Goal: Transaction & Acquisition: Purchase product/service

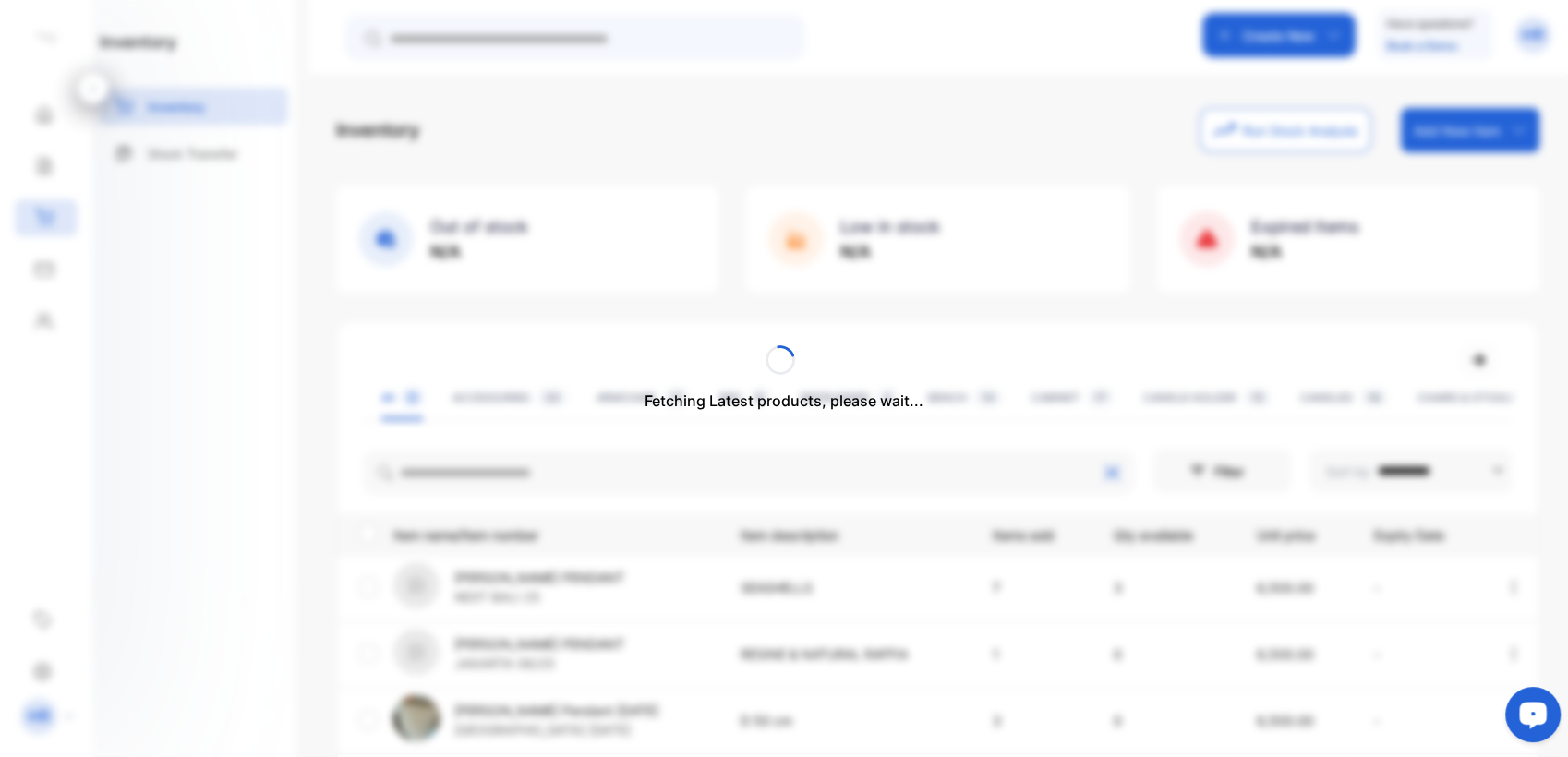
click at [634, 464] on div "Fetching Latest products, please wait..." at bounding box center [784, 378] width 1568 height 757
click at [628, 470] on div "Fetching Latest products, please wait..." at bounding box center [784, 378] width 1568 height 757
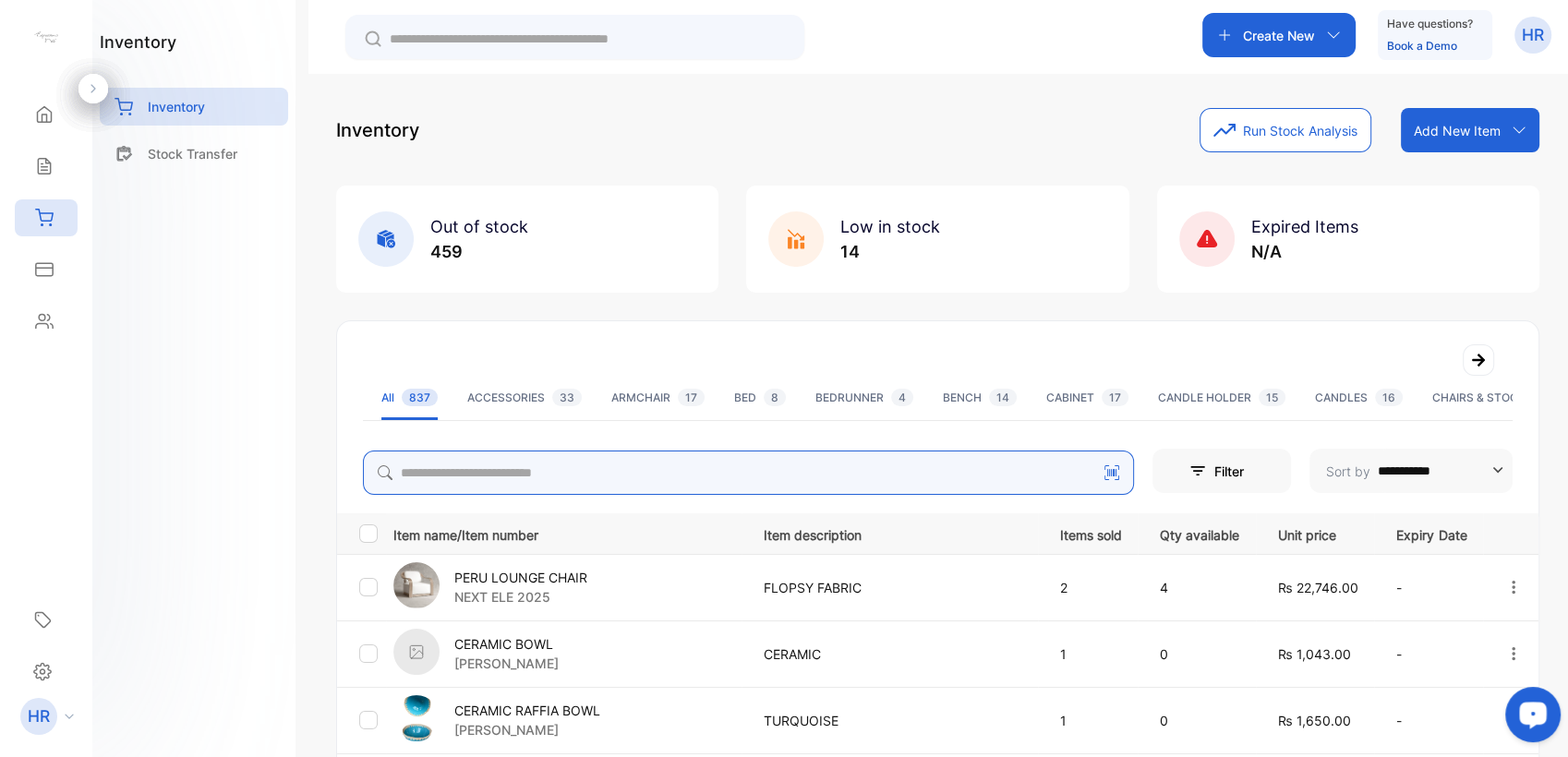
click at [628, 470] on input "search" at bounding box center [748, 472] width 771 height 44
type input "******"
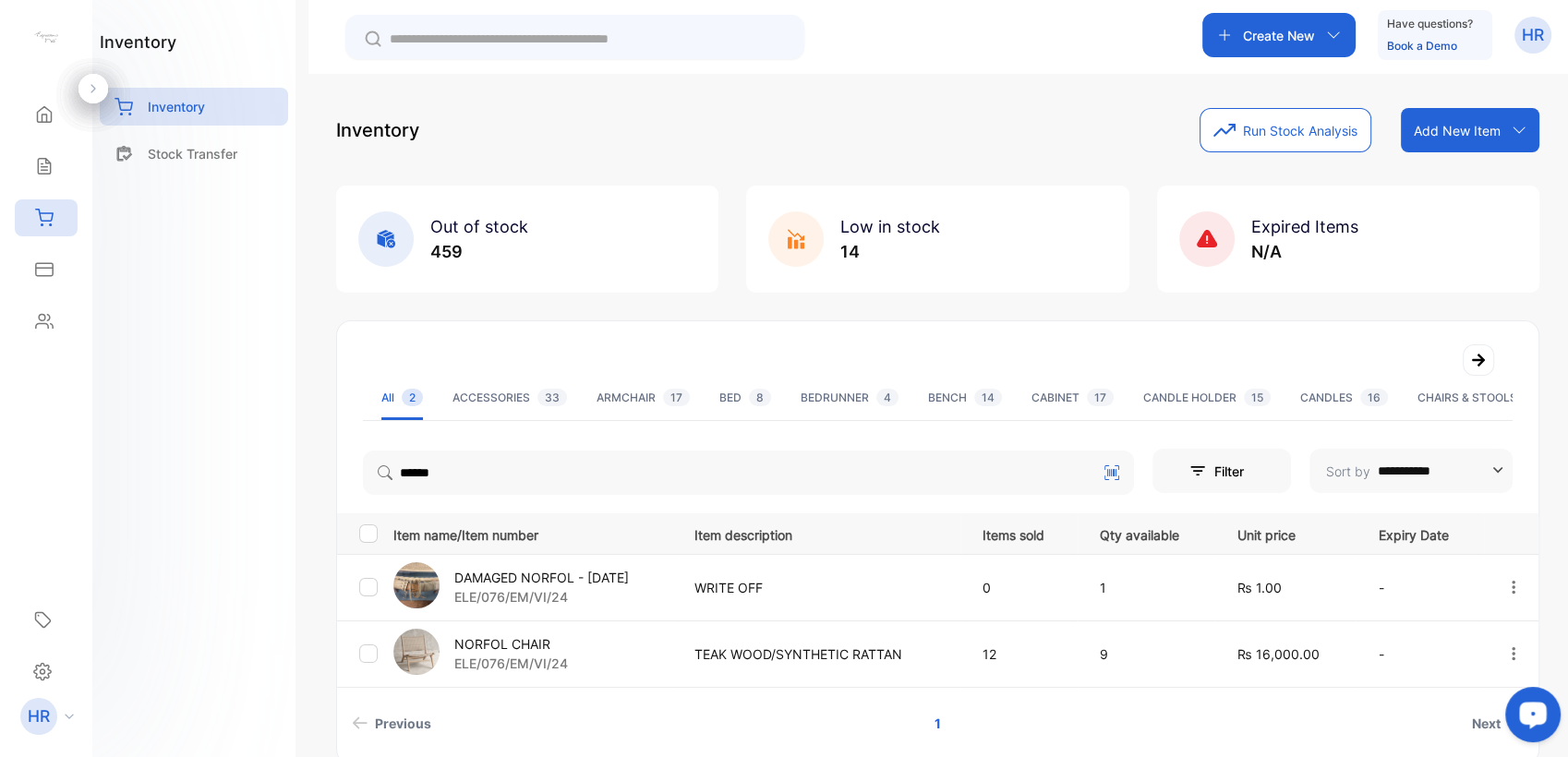
click at [488, 641] on p "NORFOL CHAIR" at bounding box center [511, 644] width 114 height 20
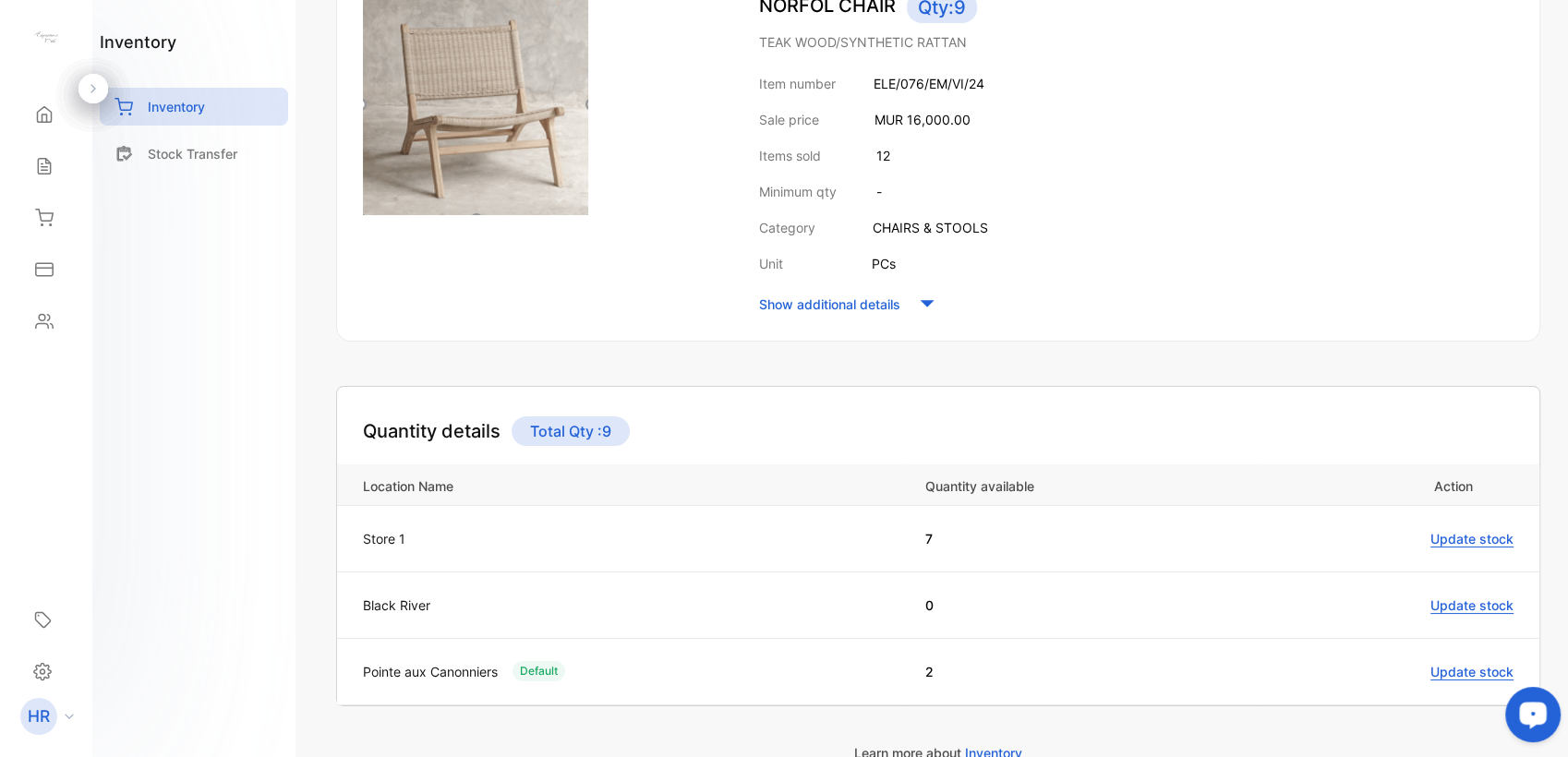
scroll to position [394, 0]
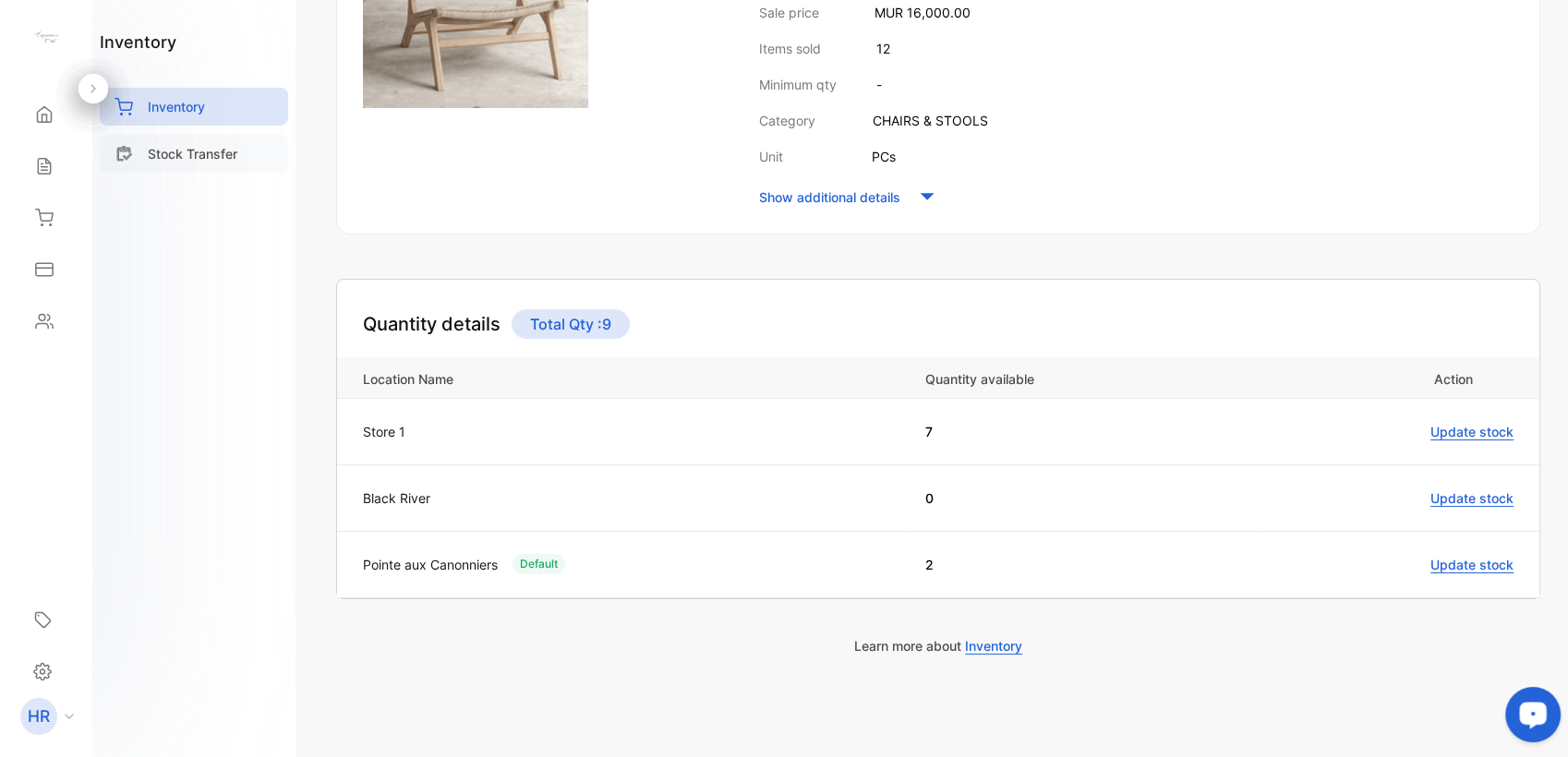
click at [159, 170] on div "Stock Transfer" at bounding box center [194, 153] width 189 height 38
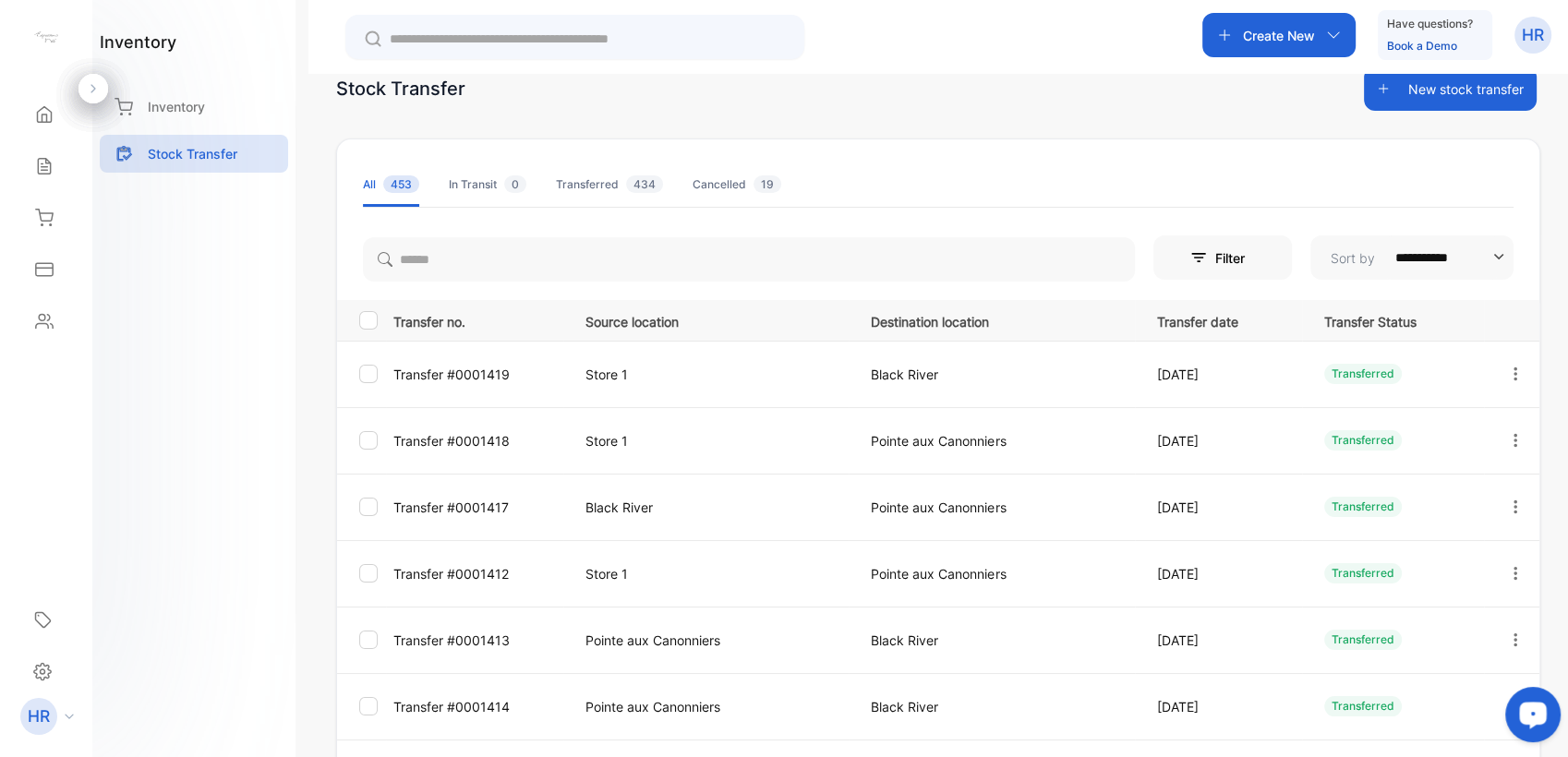
scroll to position [38, 0]
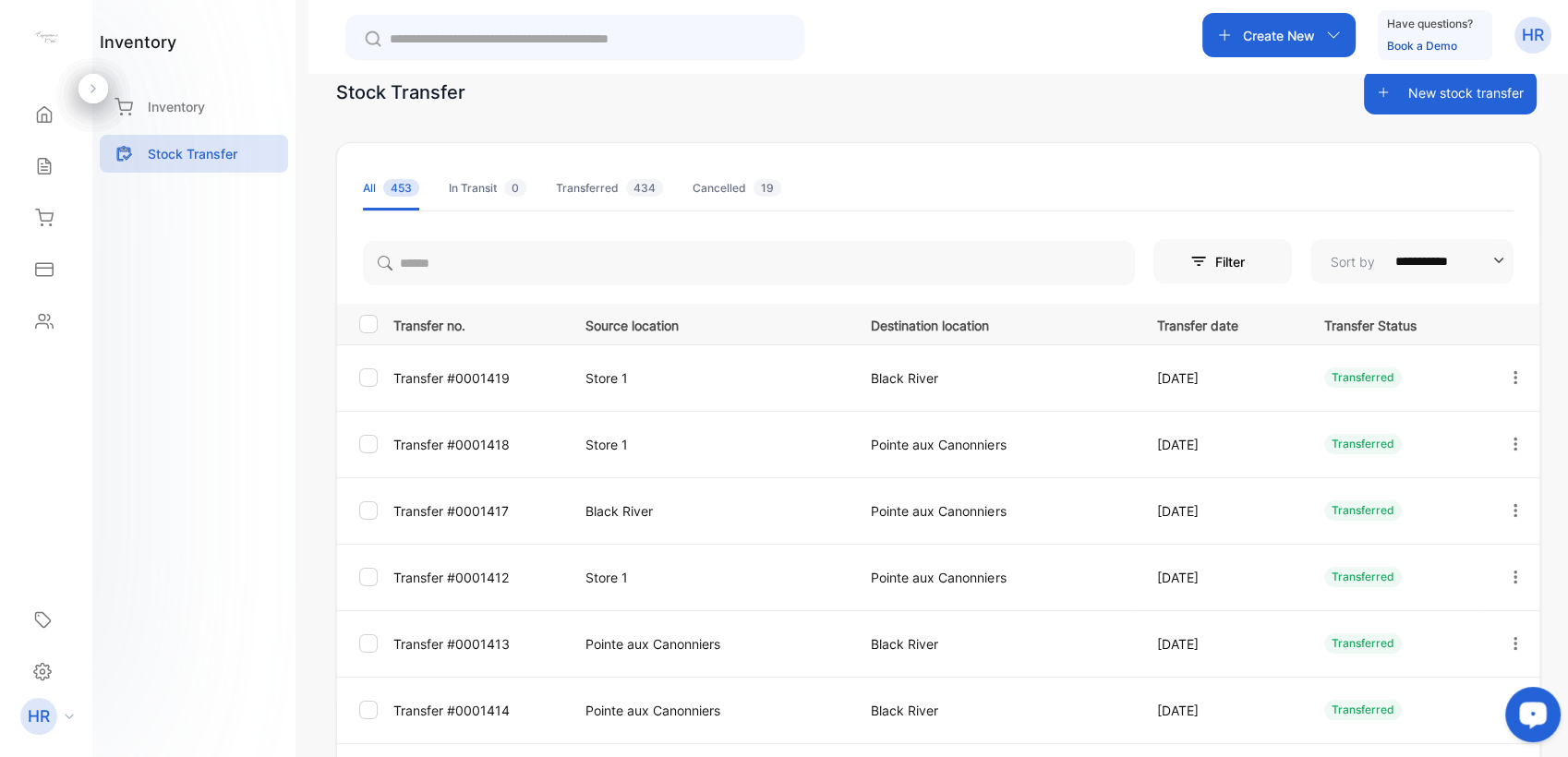
click at [1377, 104] on button "New stock transfer" at bounding box center [1450, 92] width 173 height 44
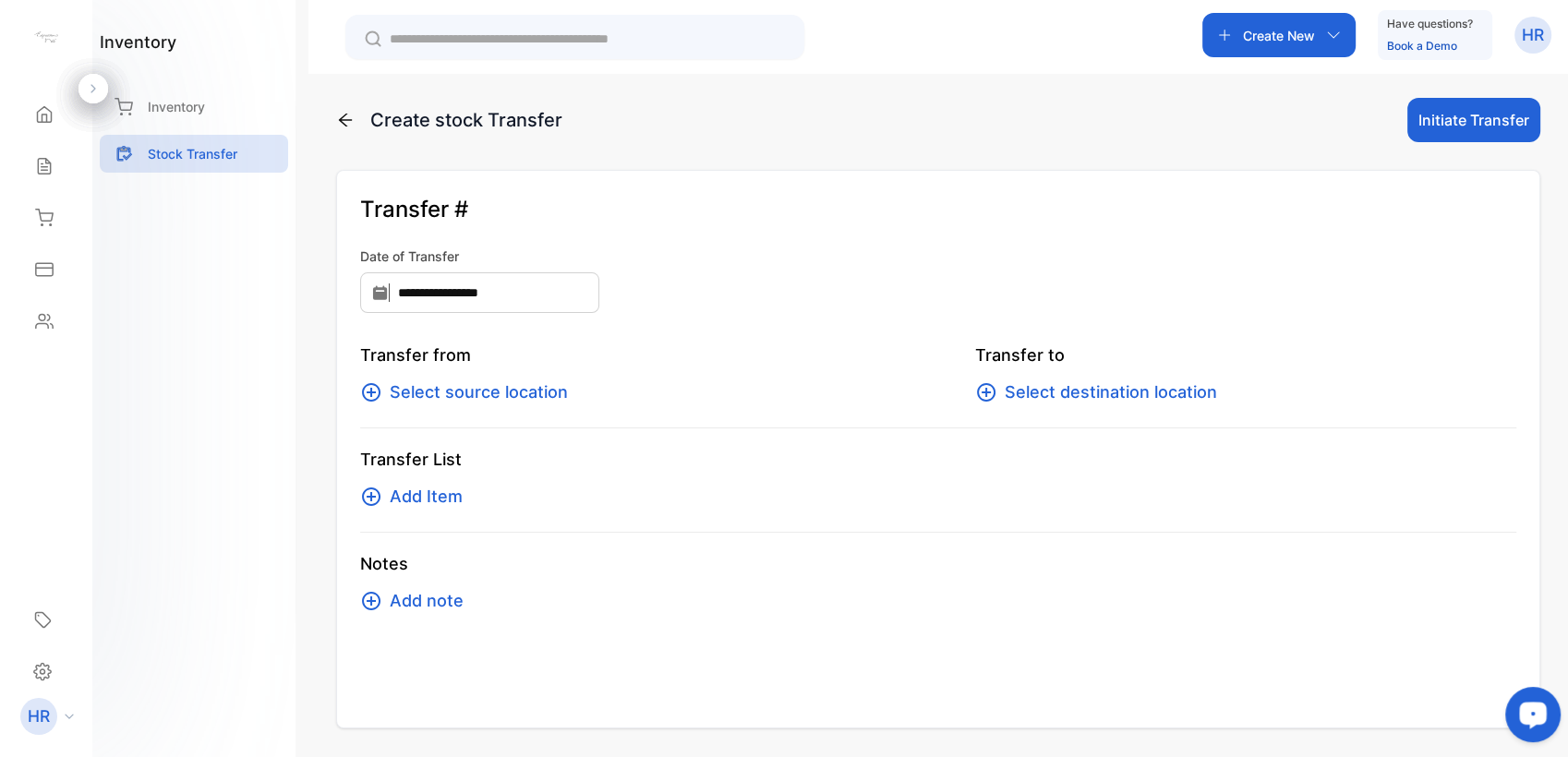
click at [460, 392] on span "Select source location" at bounding box center [478, 392] width 178 height 26
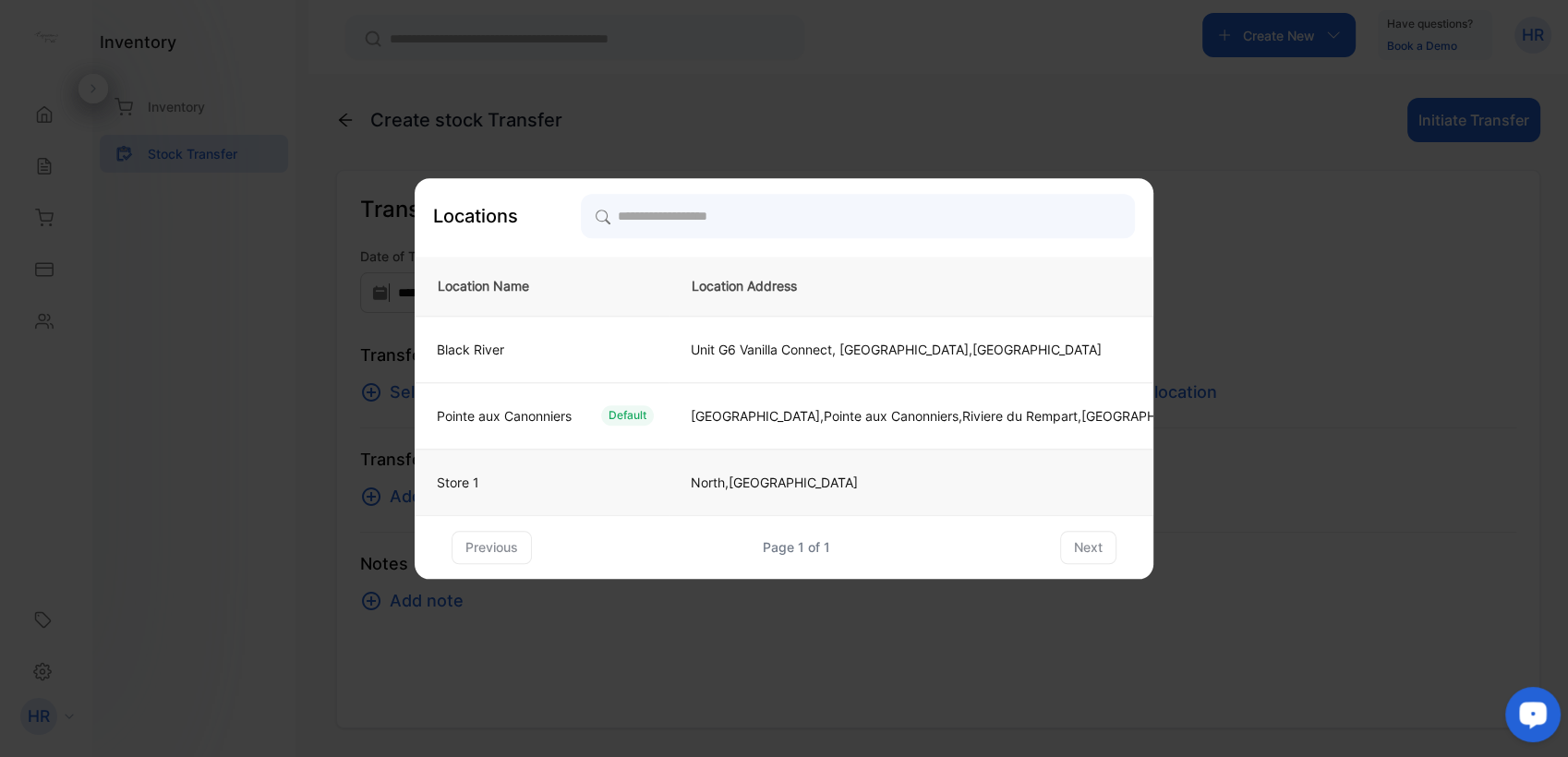
click at [503, 465] on td "Store 1" at bounding box center [541, 481] width 254 height 66
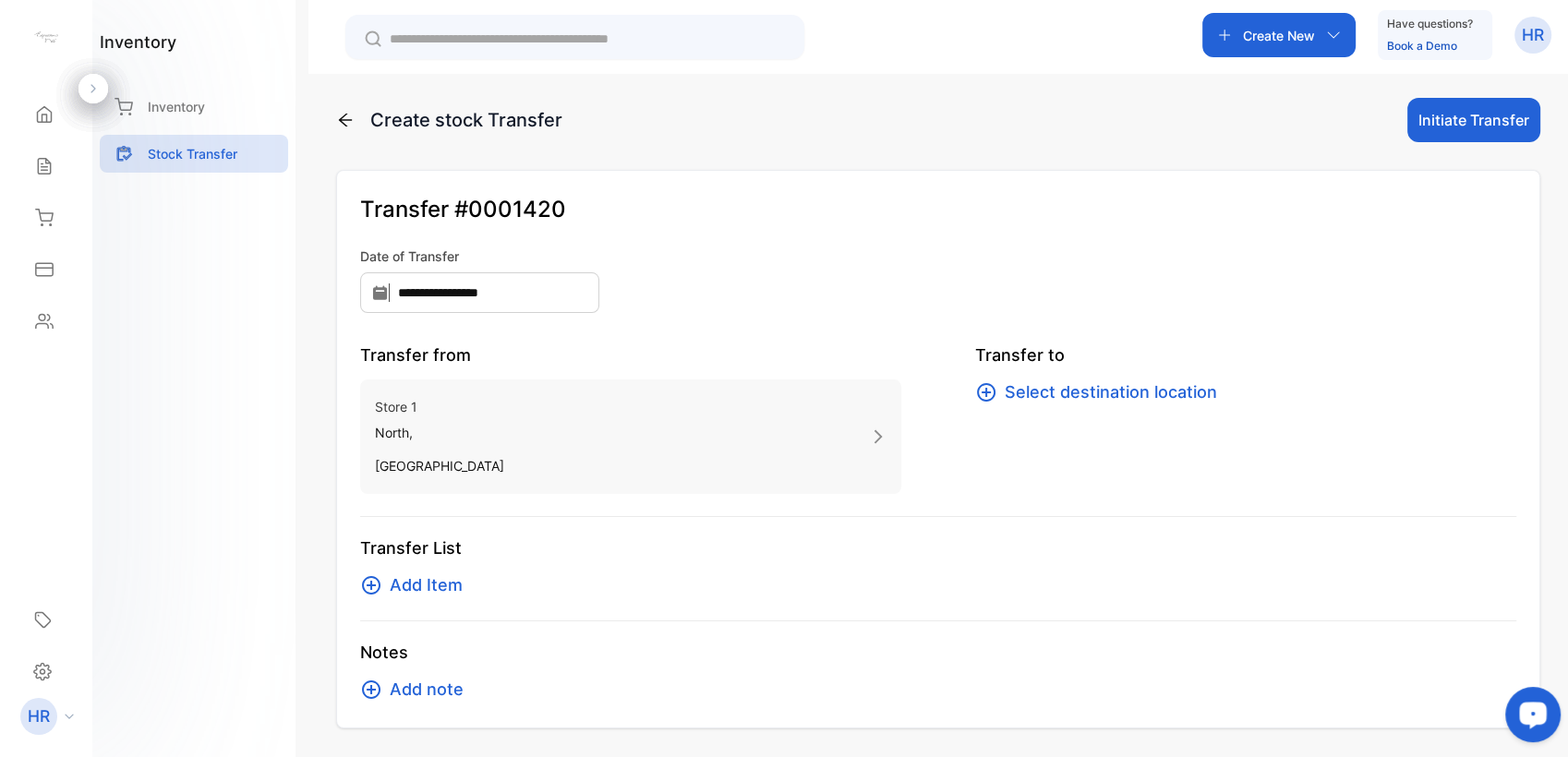
click at [1130, 399] on span "Select destination location" at bounding box center [1111, 392] width 212 height 26
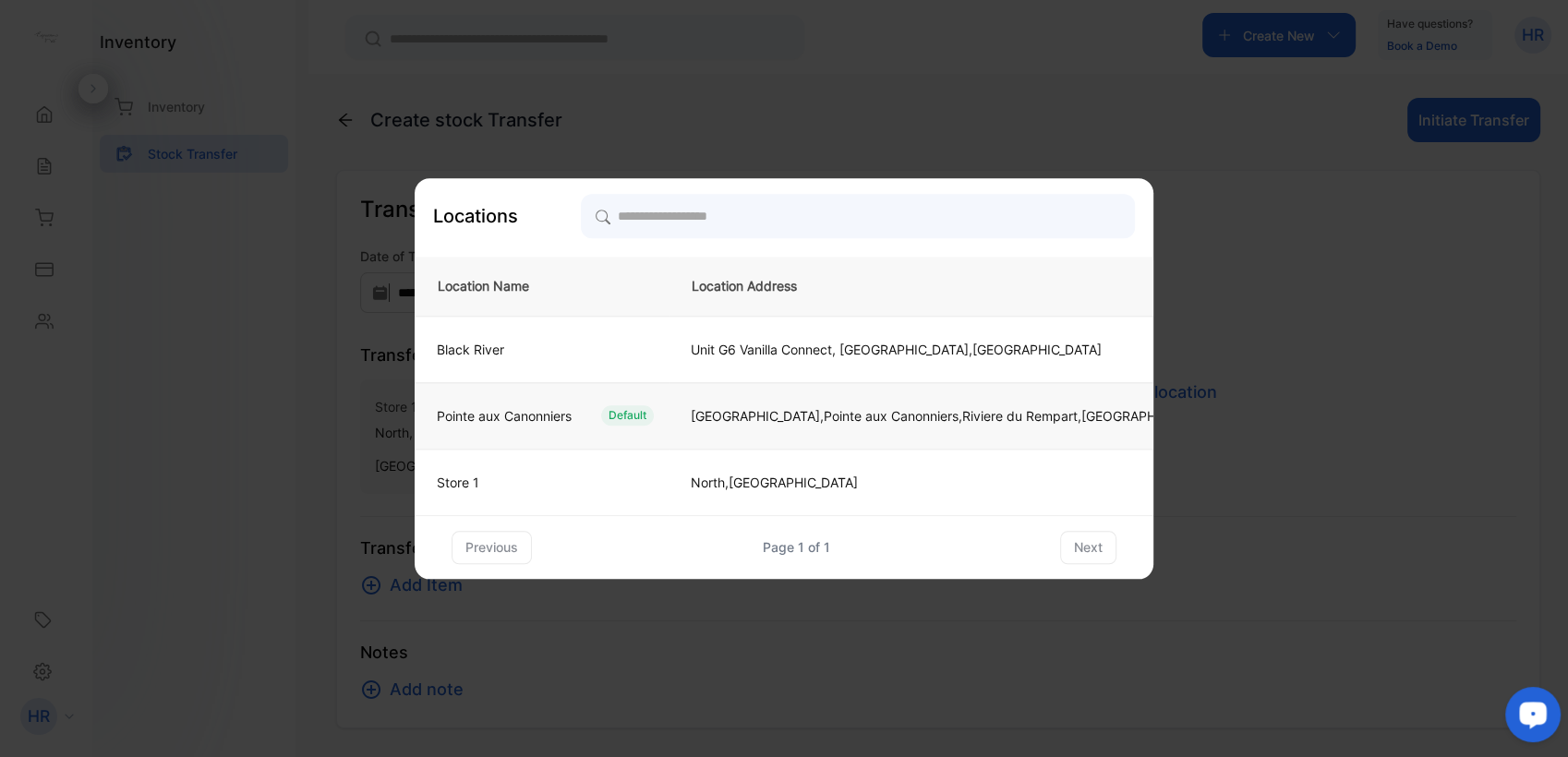
click at [507, 403] on td "Pointe aux Canonniers Default" at bounding box center [541, 415] width 254 height 66
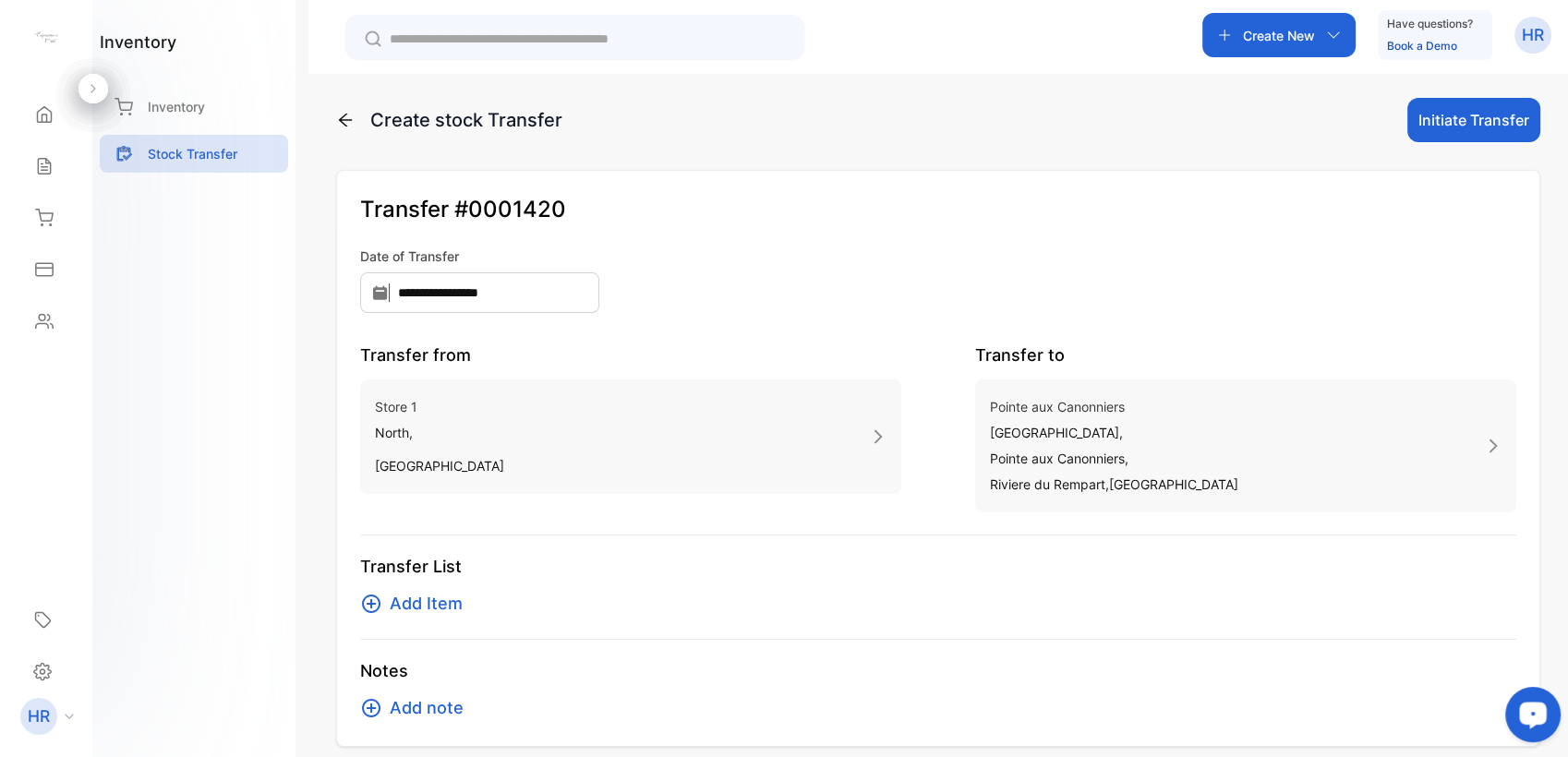
click at [444, 602] on span "Add Item" at bounding box center [426, 604] width 73 height 26
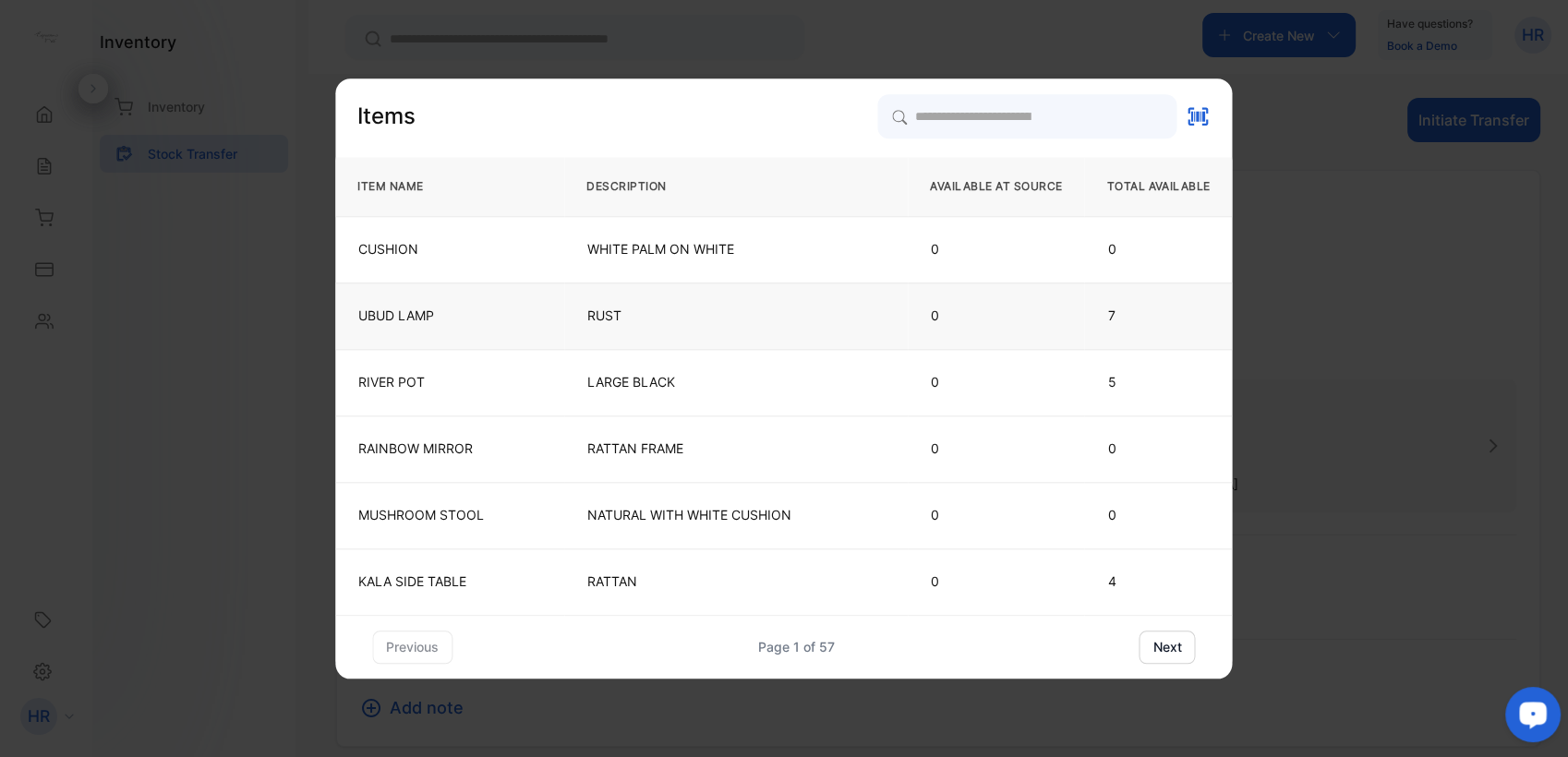
click at [767, 322] on p "RUST" at bounding box center [735, 315] width 297 height 19
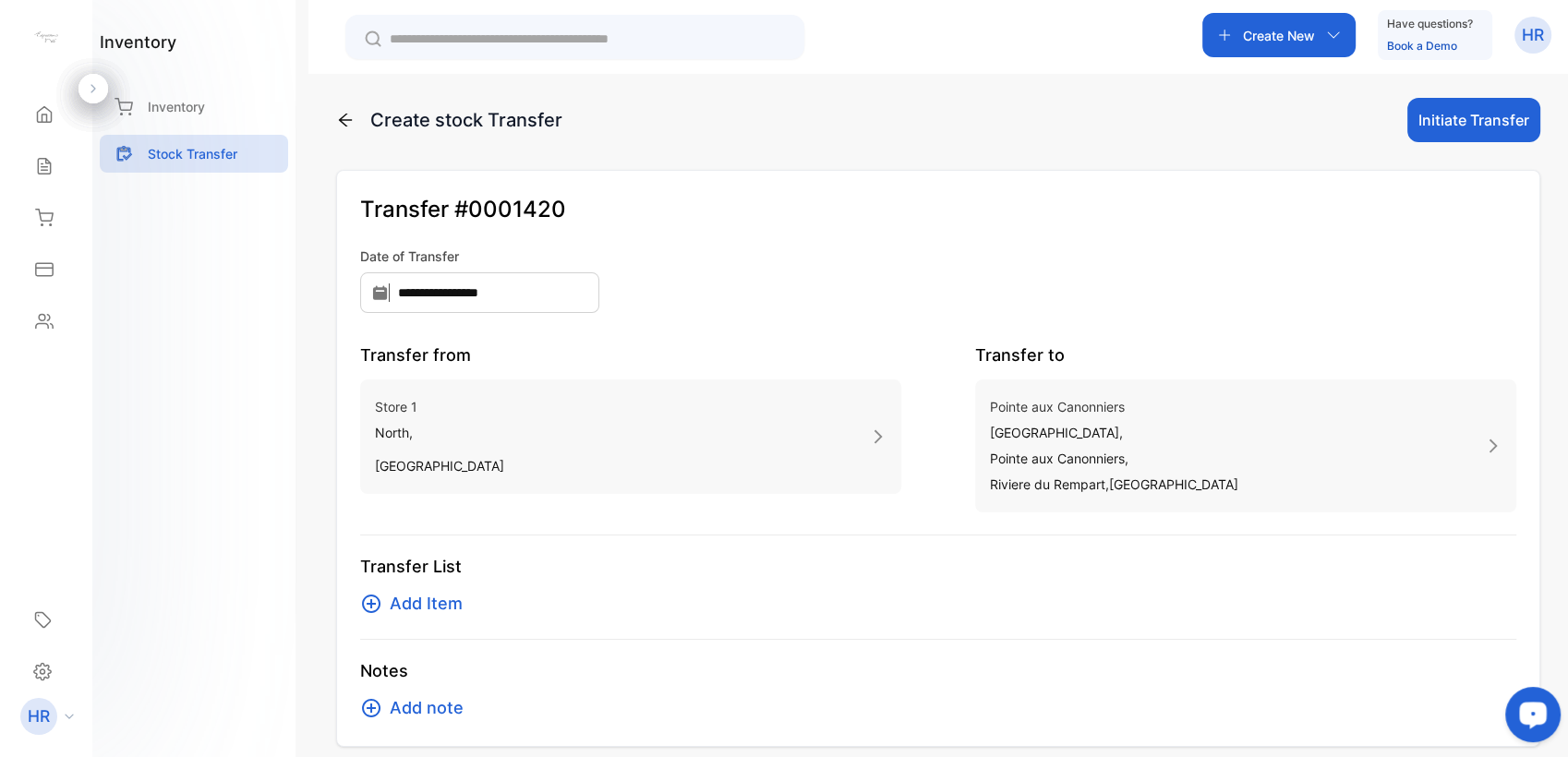
click at [440, 595] on span "Add Item" at bounding box center [426, 604] width 73 height 26
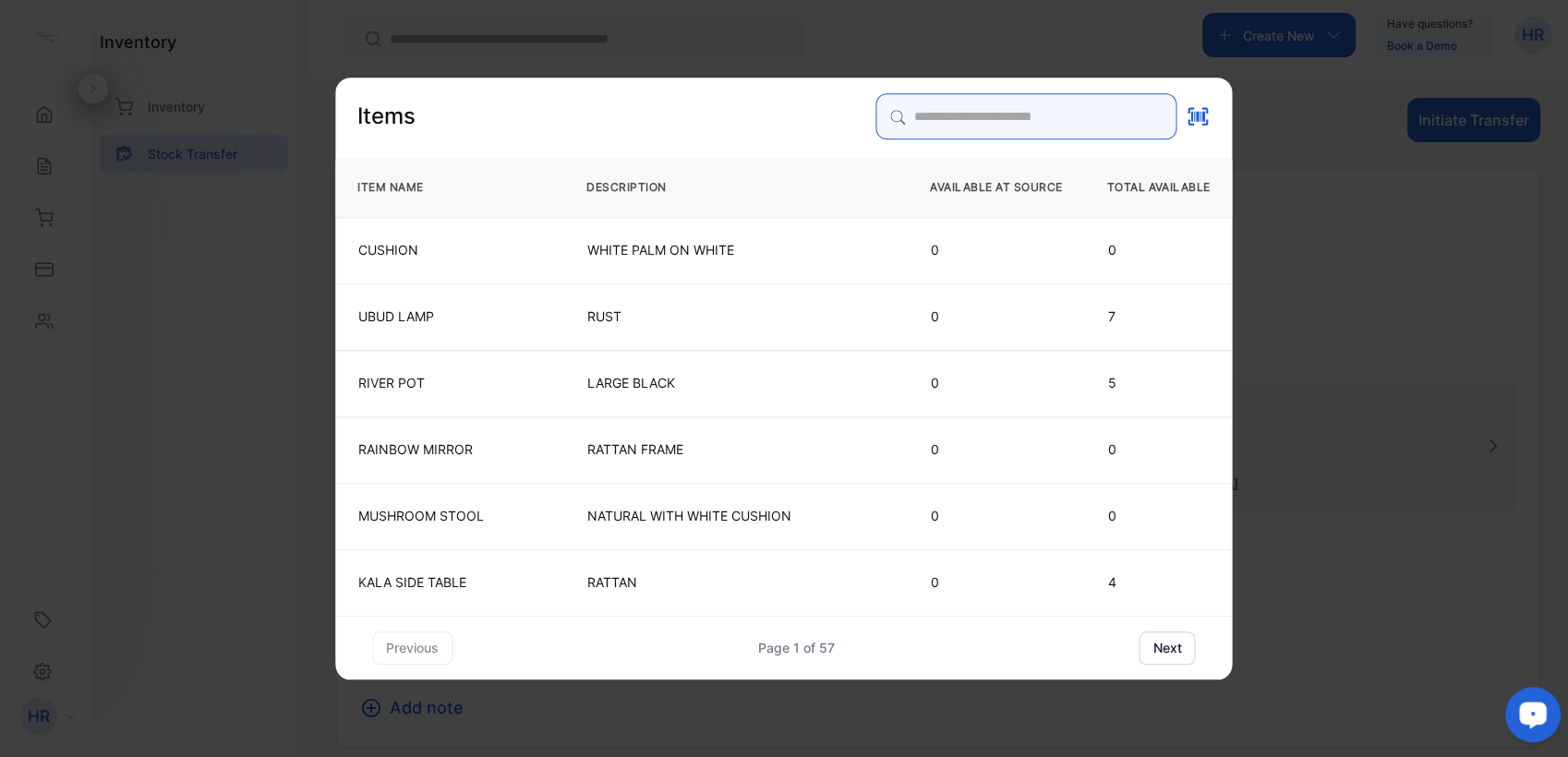
click at [892, 127] on input "search" at bounding box center [1027, 116] width 301 height 46
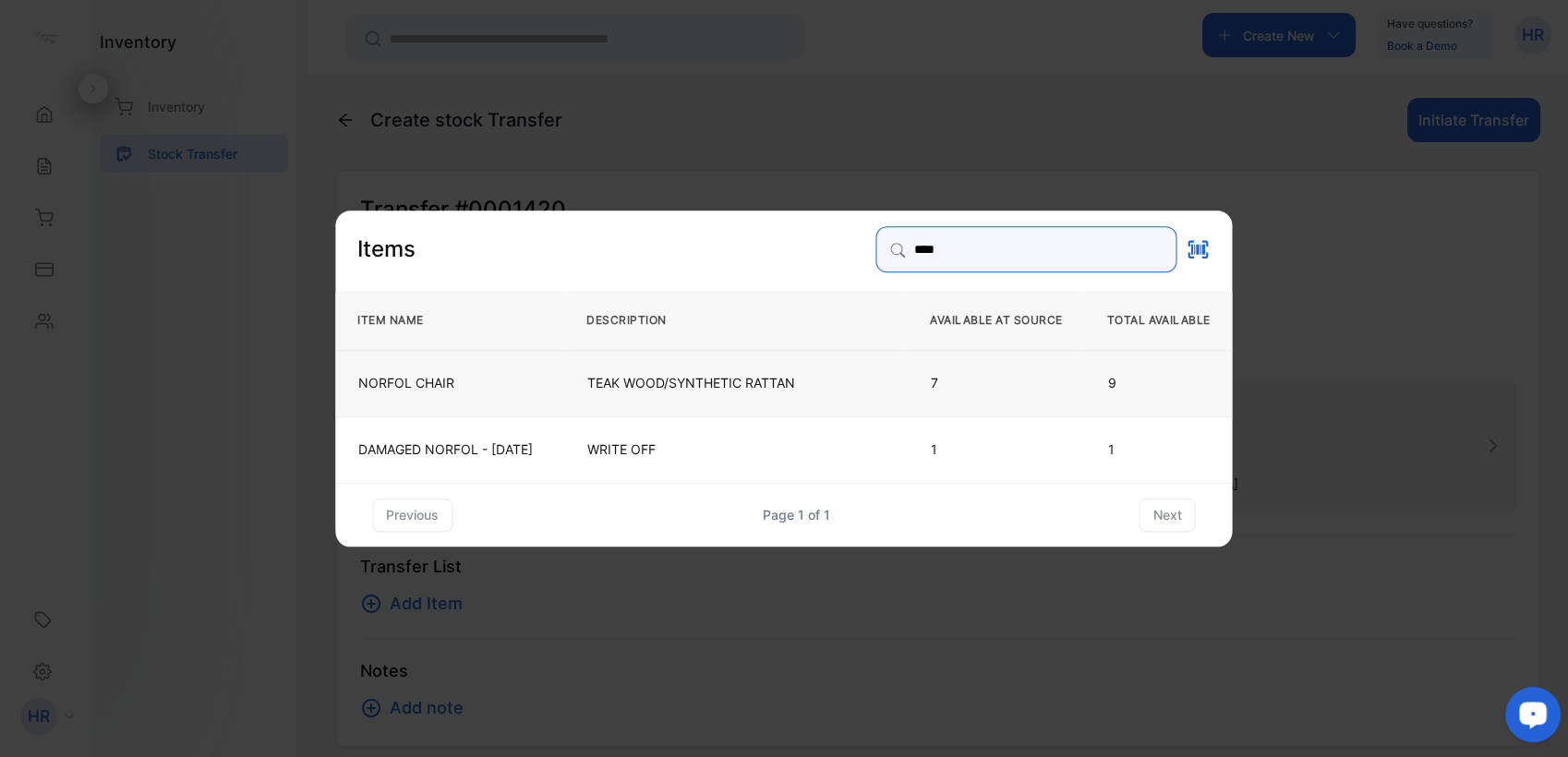
type input "****"
click at [648, 355] on td "TEAK WOOD/SYNTHETIC RATTAN" at bounding box center [736, 381] width 344 height 66
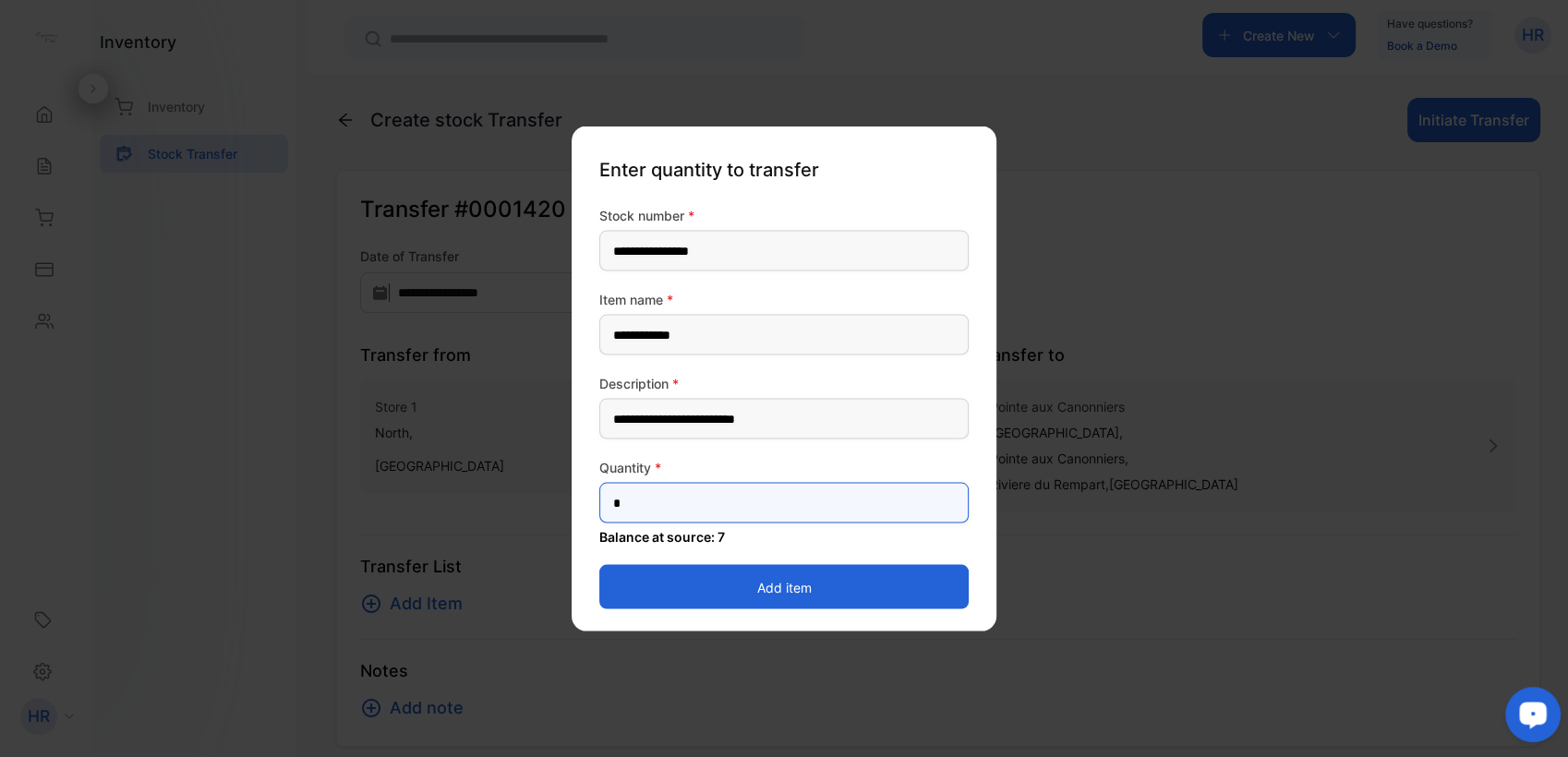
click at [627, 516] on input "*" at bounding box center [784, 503] width 370 height 41
type input "*"
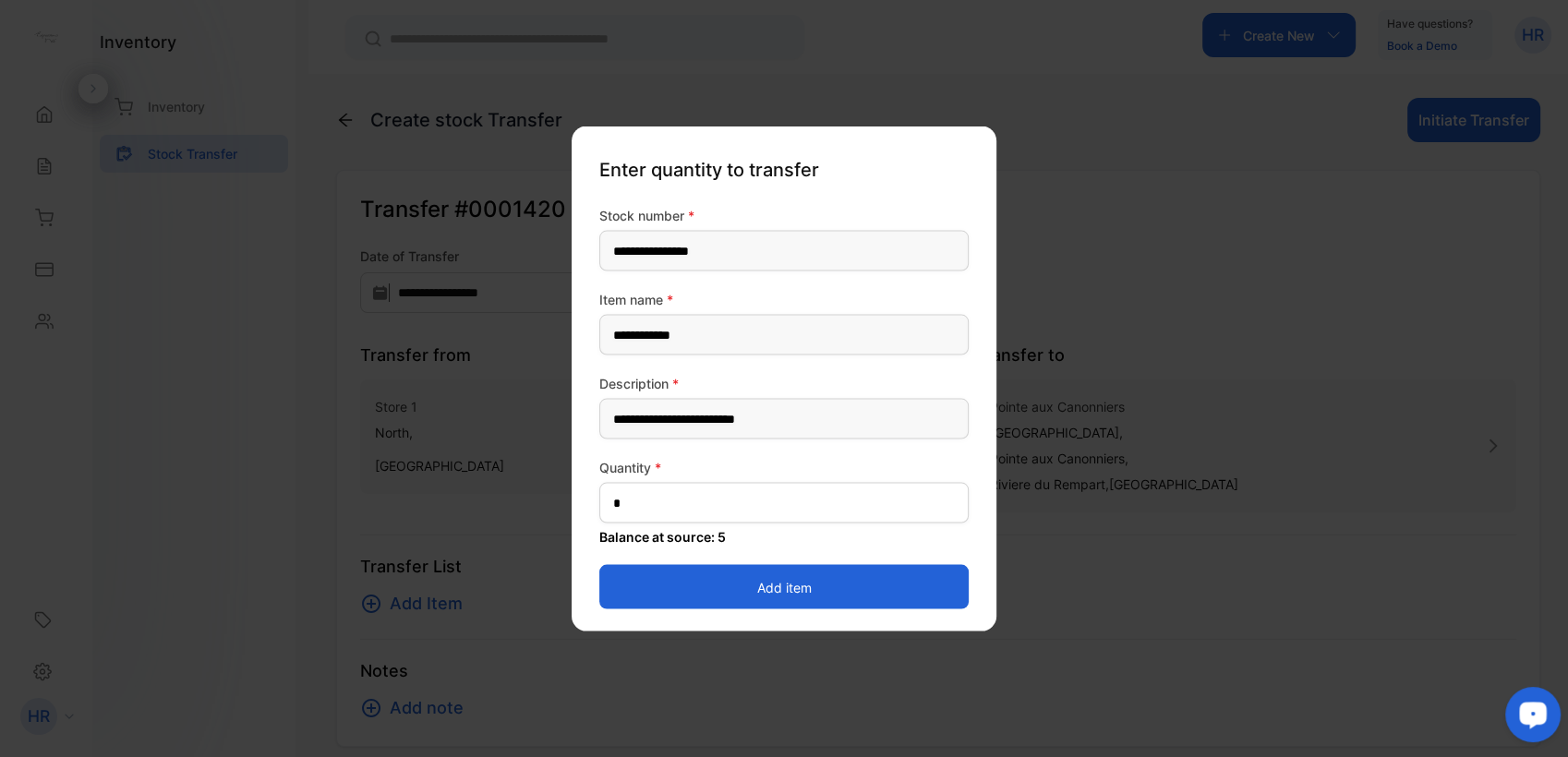
click at [614, 594] on button "Add item" at bounding box center [784, 587] width 370 height 44
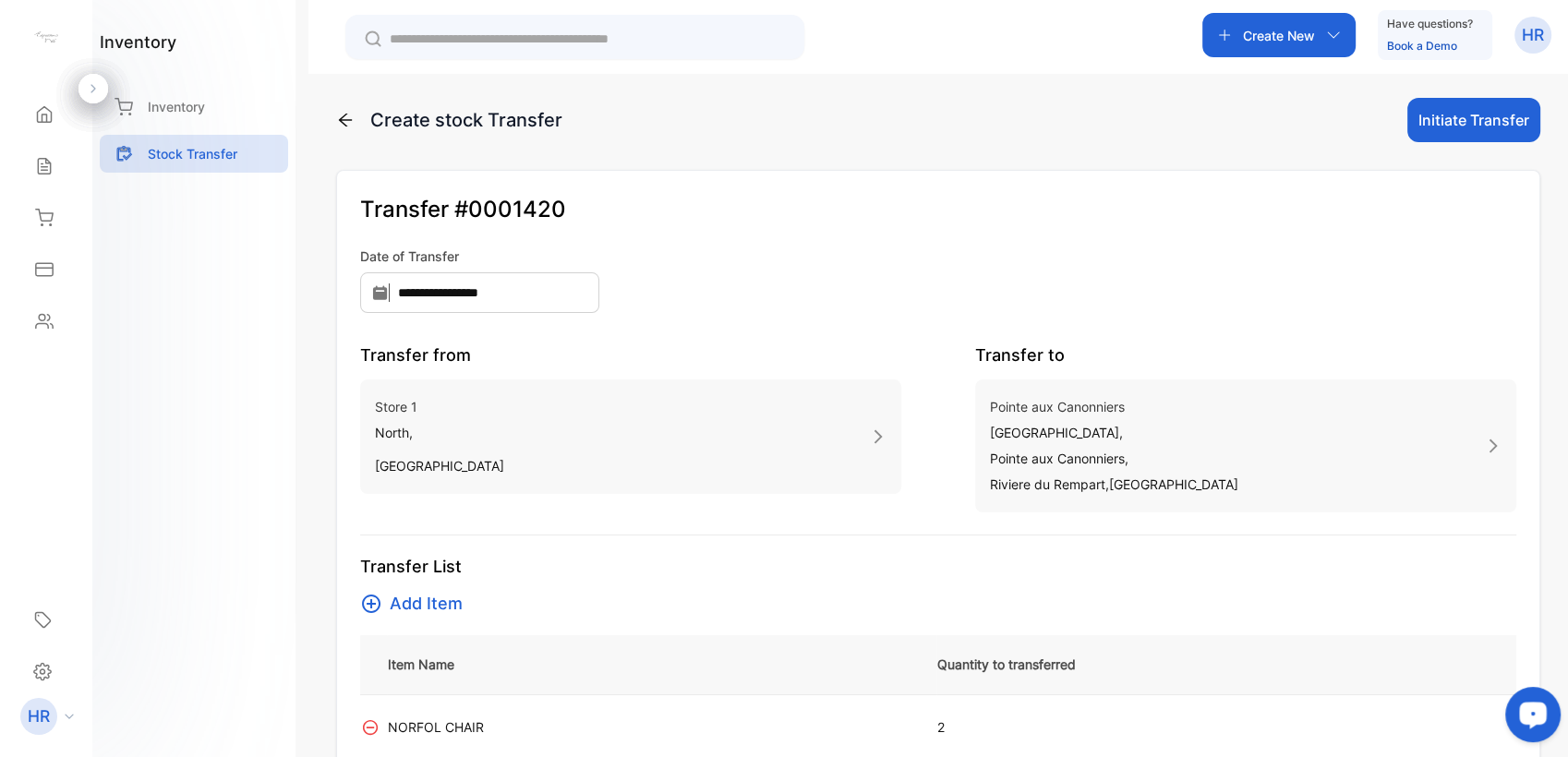
click at [1437, 126] on button "Initiate Transfer" at bounding box center [1474, 120] width 133 height 44
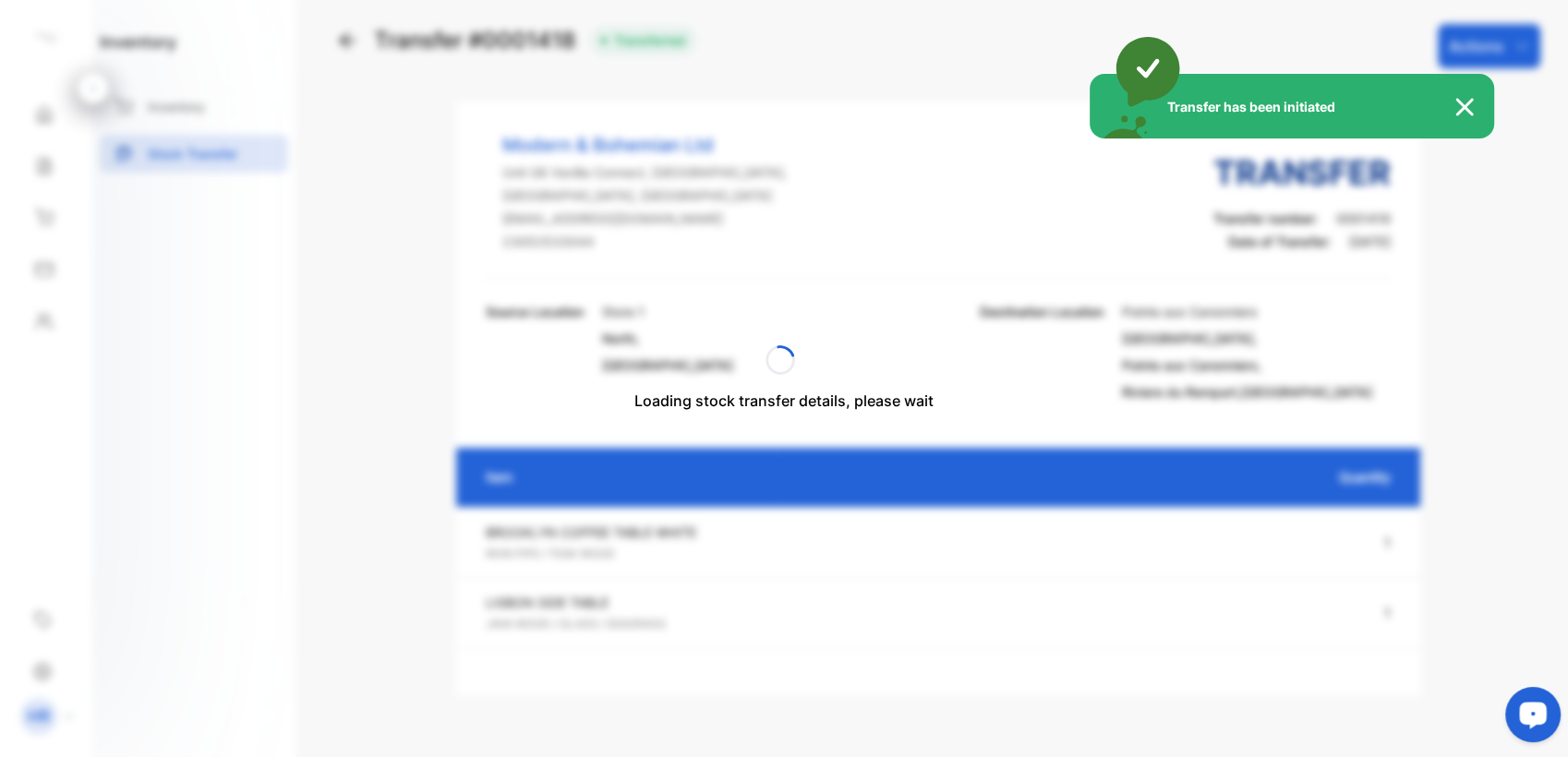
click at [1468, 97] on img at bounding box center [1473, 107] width 41 height 22
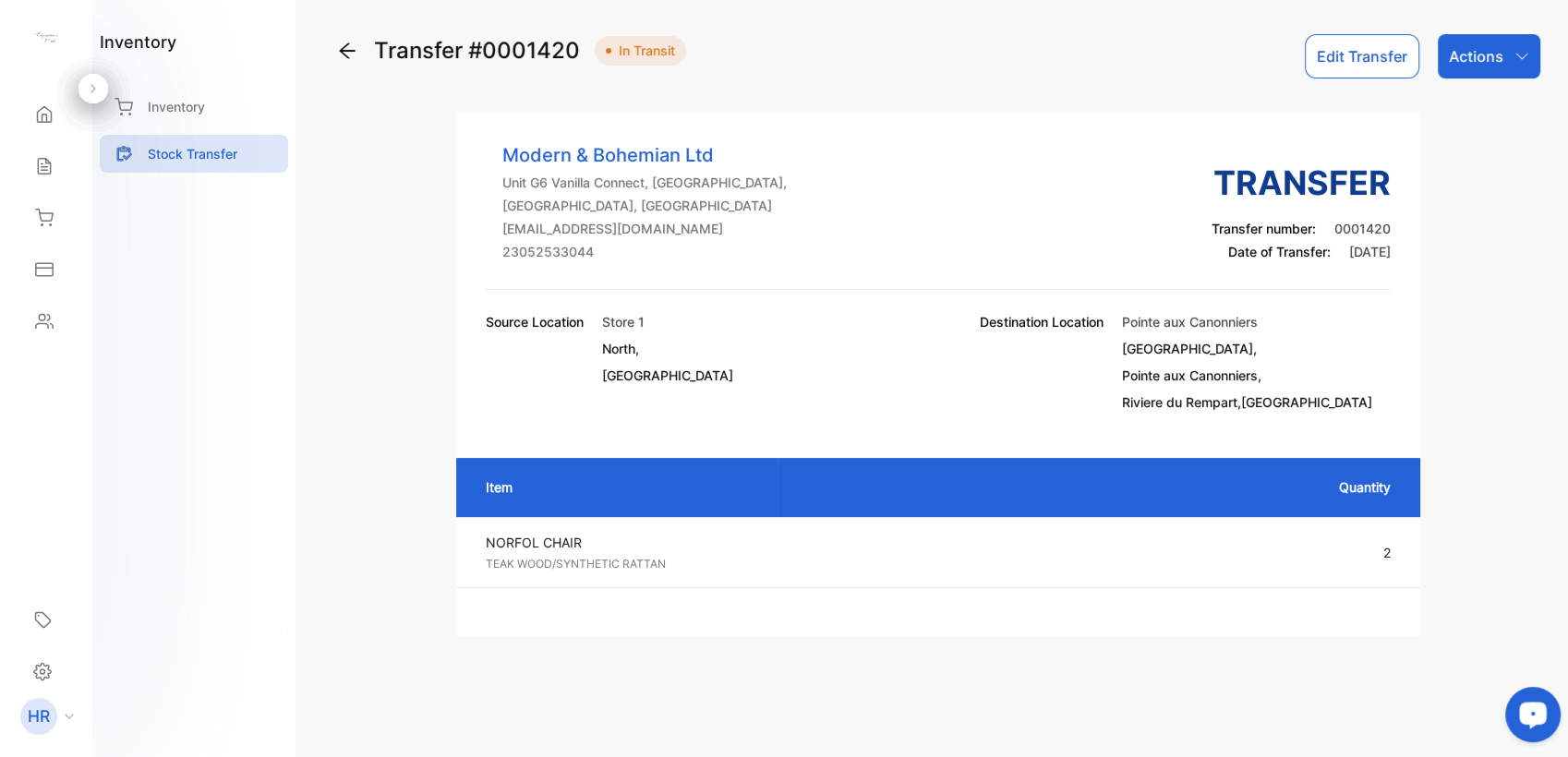
click at [1507, 56] on div "Actions" at bounding box center [1489, 56] width 103 height 44
click at [1412, 115] on div "Mark as Transferred" at bounding box center [1445, 117] width 187 height 37
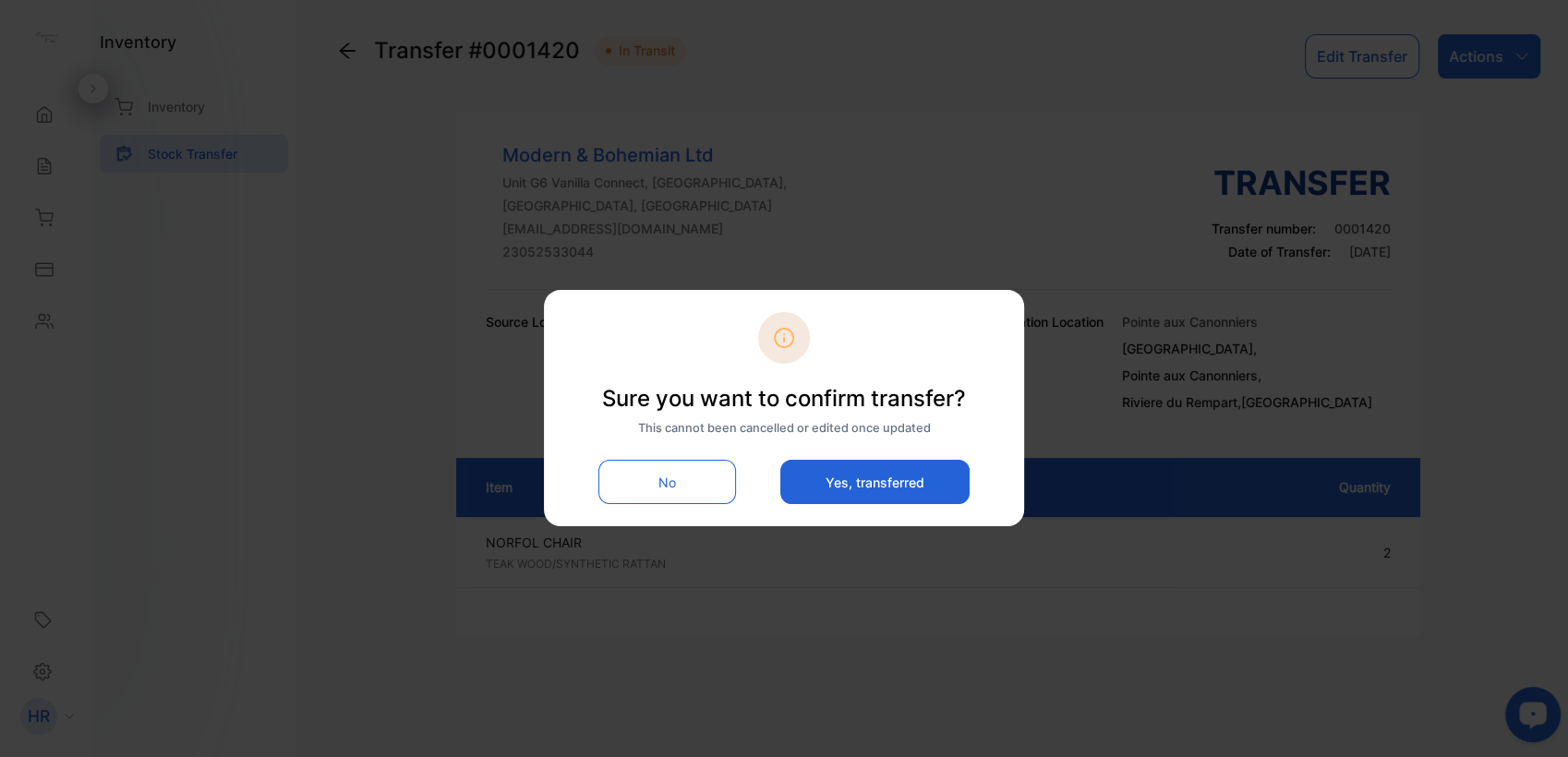
click at [921, 481] on button "Yes, transferred" at bounding box center [875, 481] width 190 height 44
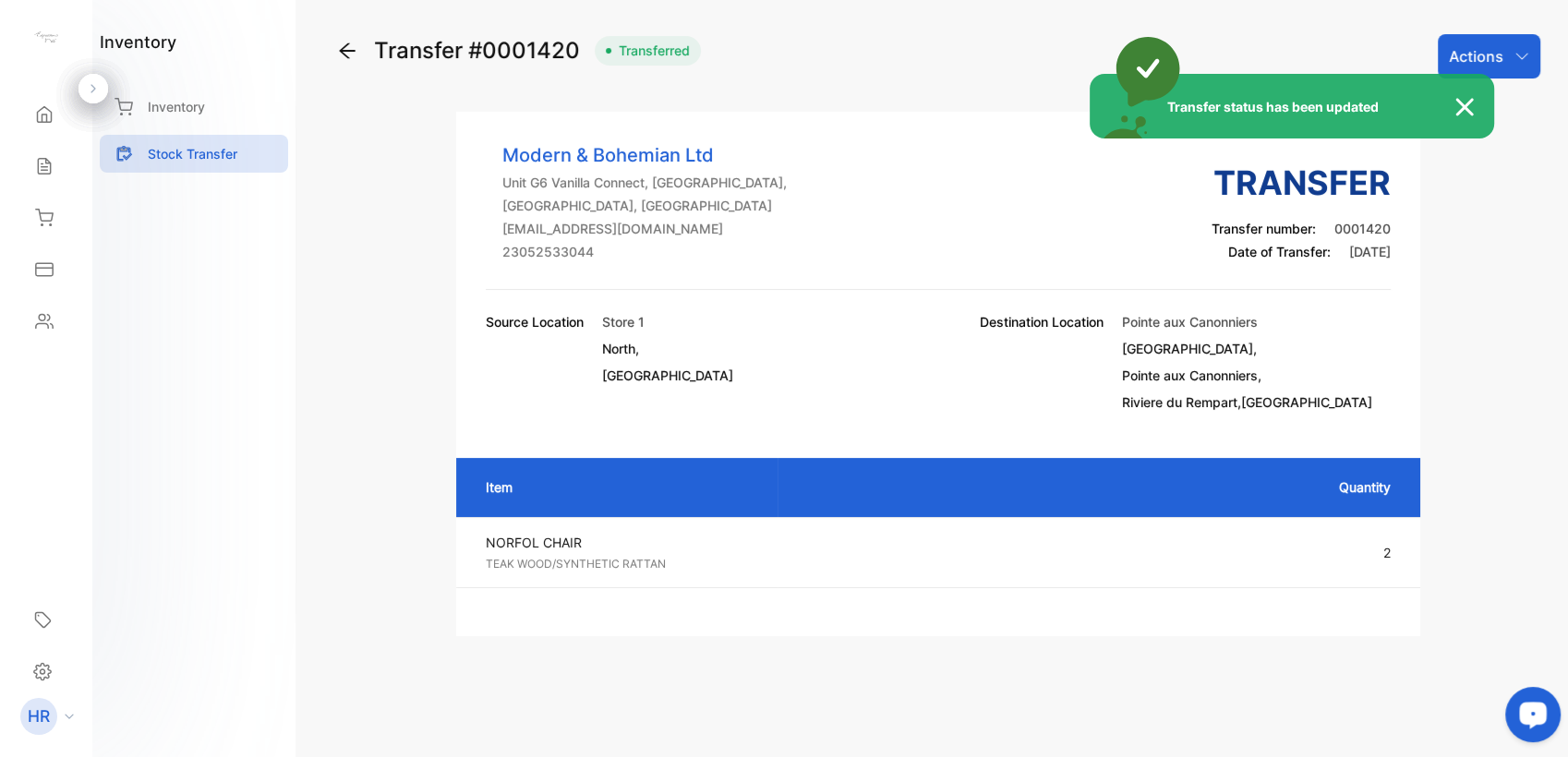
click at [553, 328] on div "Transfer status has been updated" at bounding box center [784, 378] width 1568 height 757
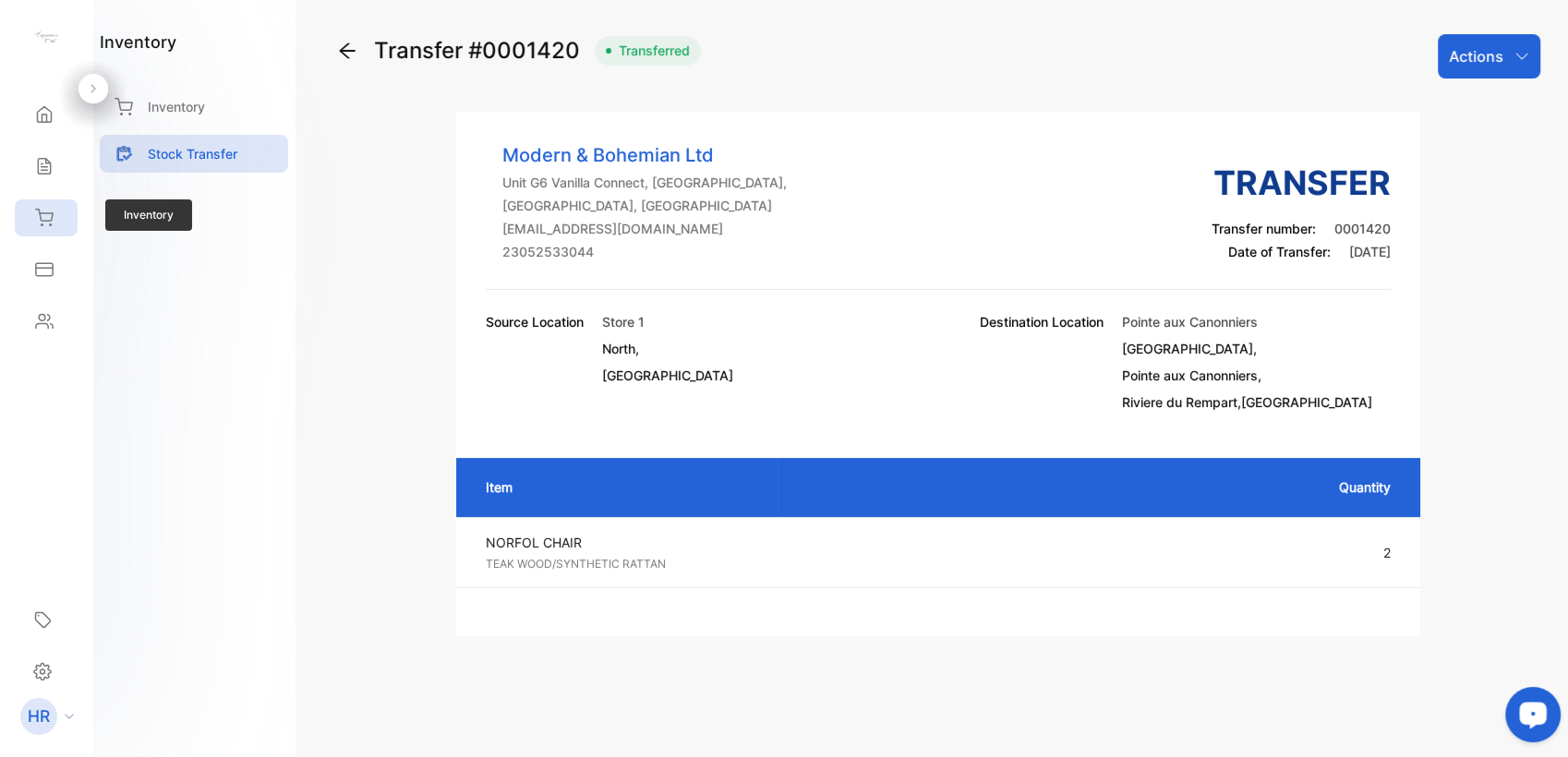
click at [44, 214] on icon at bounding box center [44, 217] width 19 height 19
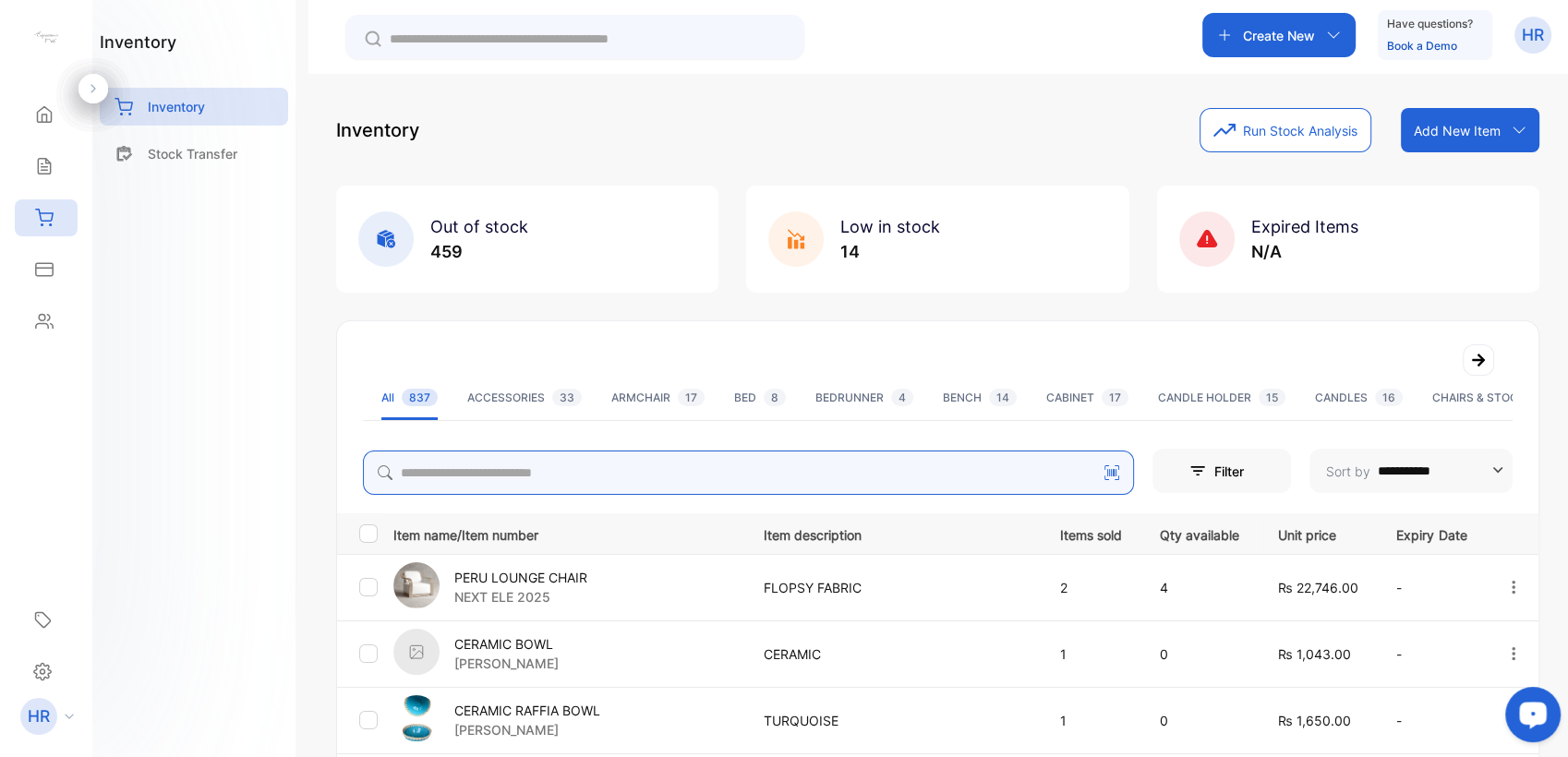
click at [506, 476] on input "search" at bounding box center [748, 472] width 771 height 44
type input "******"
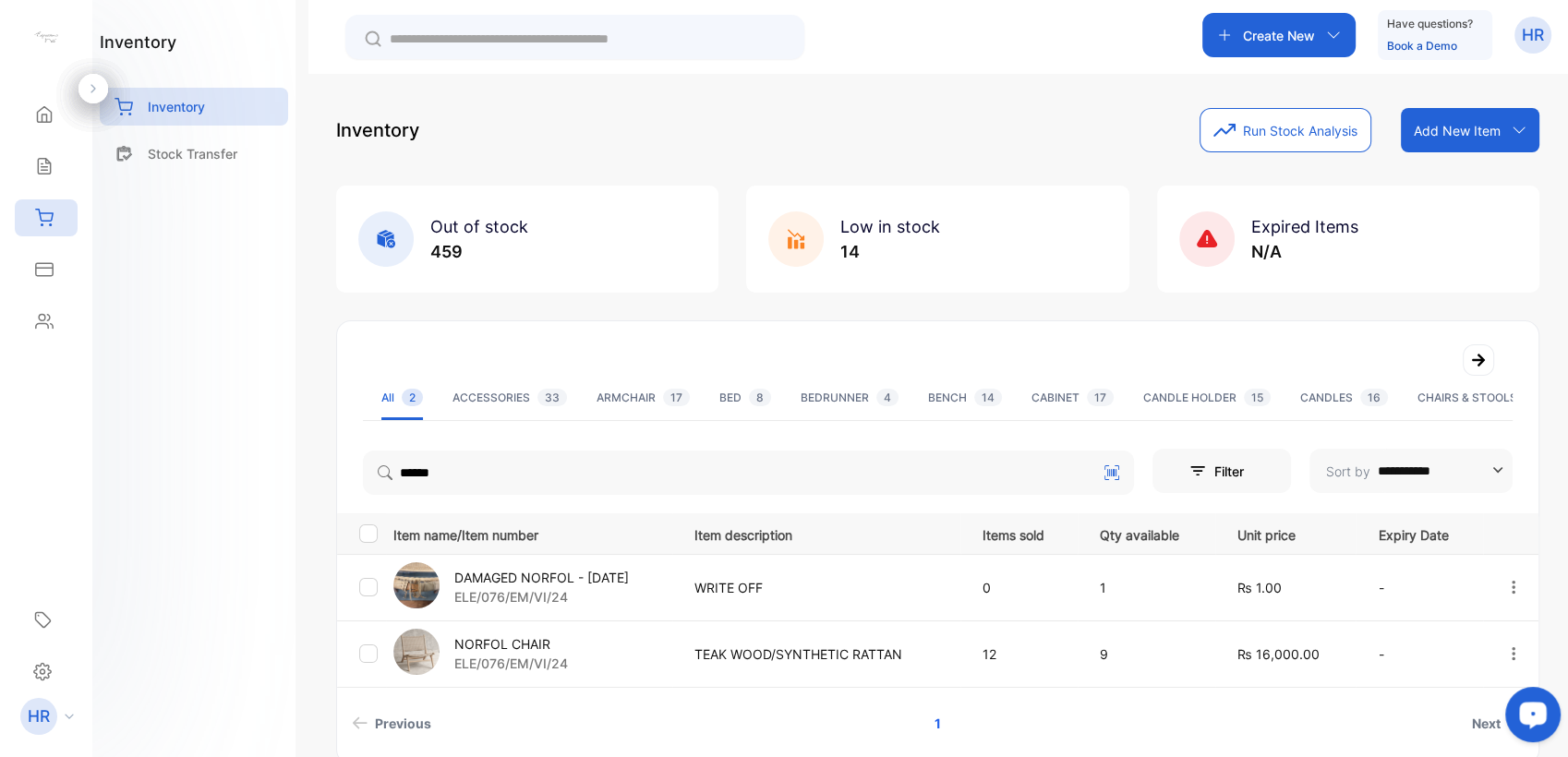
click at [502, 640] on p "NORFOL CHAIR" at bounding box center [511, 644] width 114 height 20
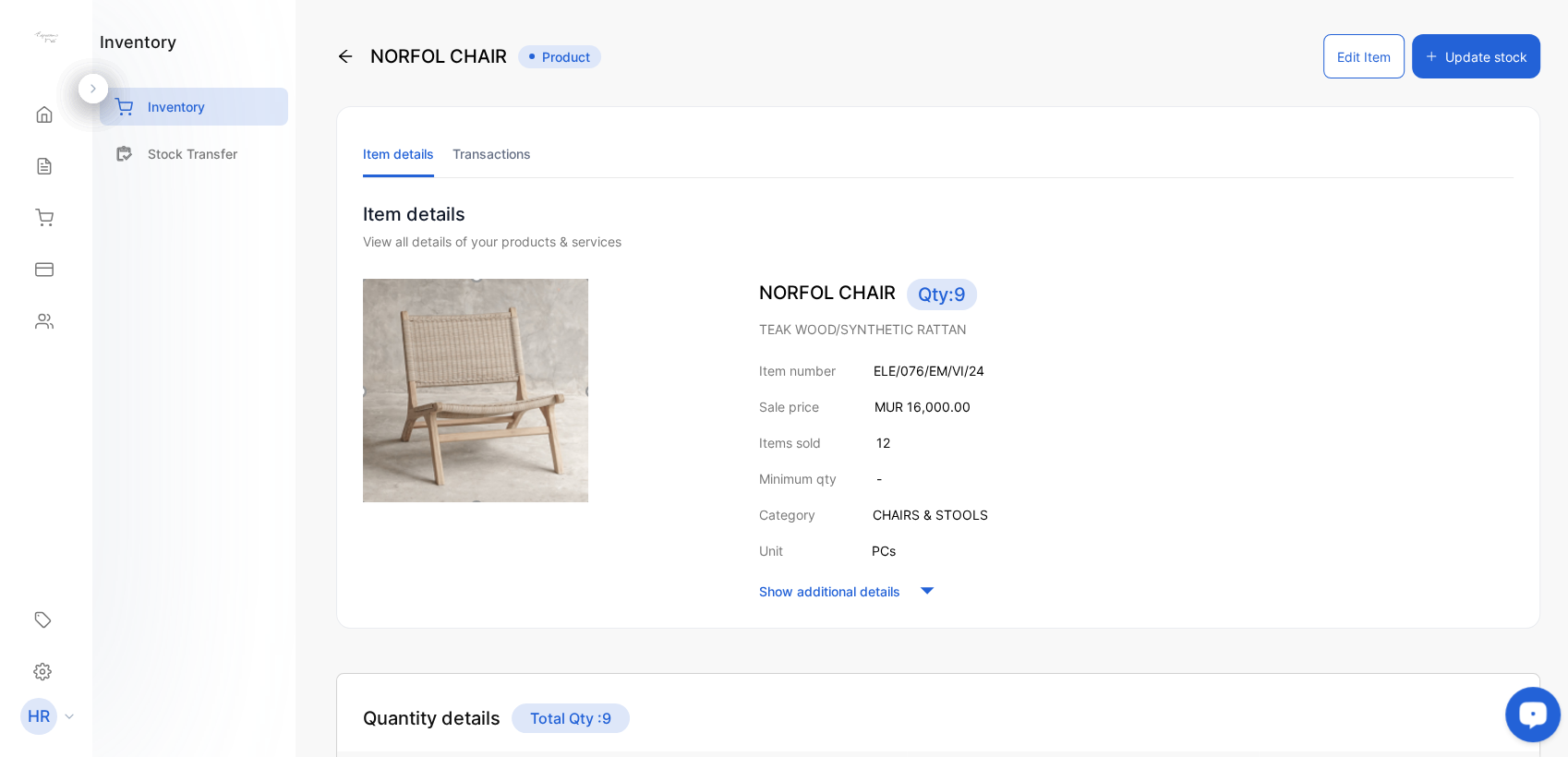
click at [898, 724] on div "Quantity details Total Qty : 9" at bounding box center [938, 704] width 1202 height 59
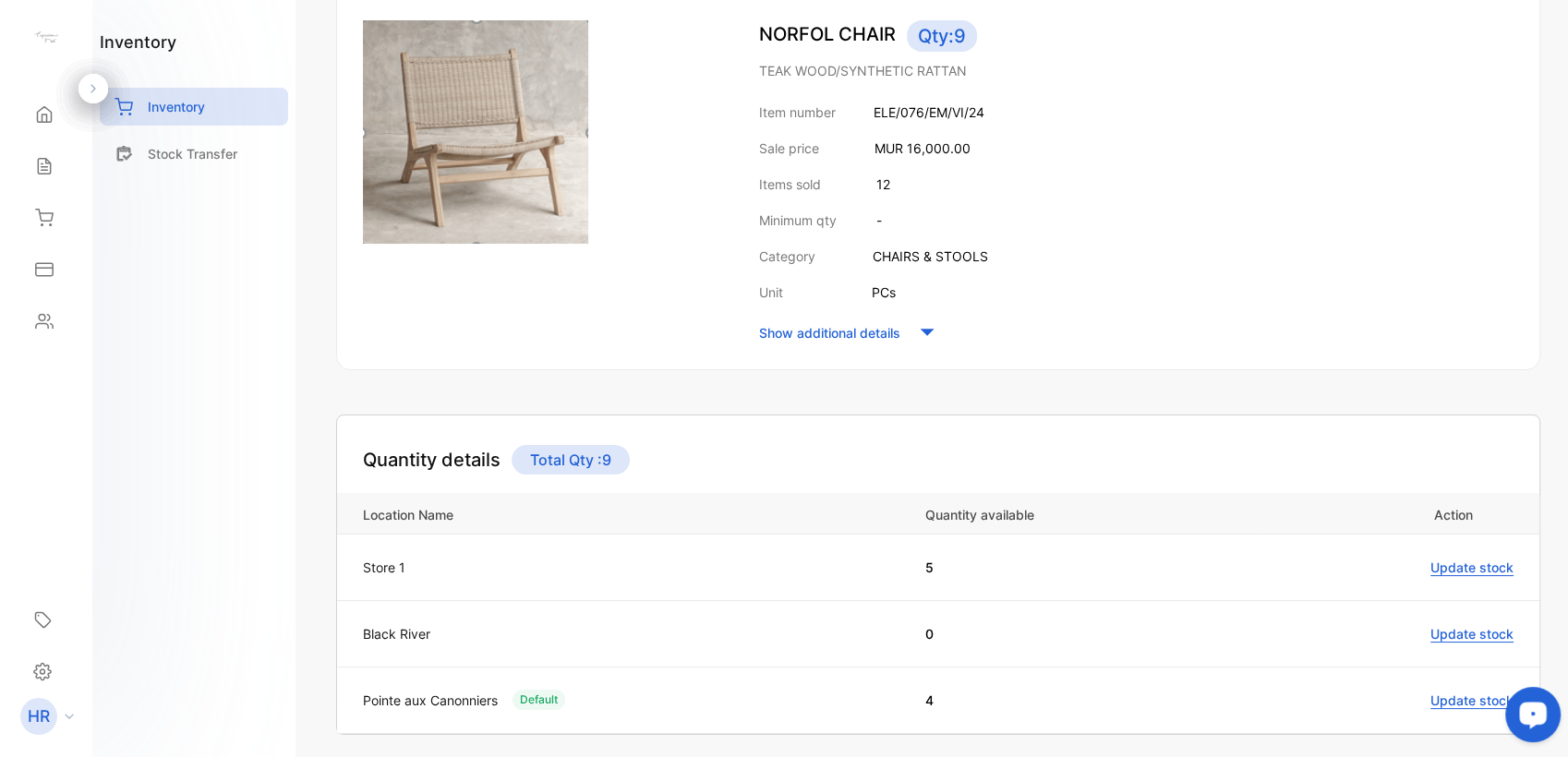
scroll to position [307, 0]
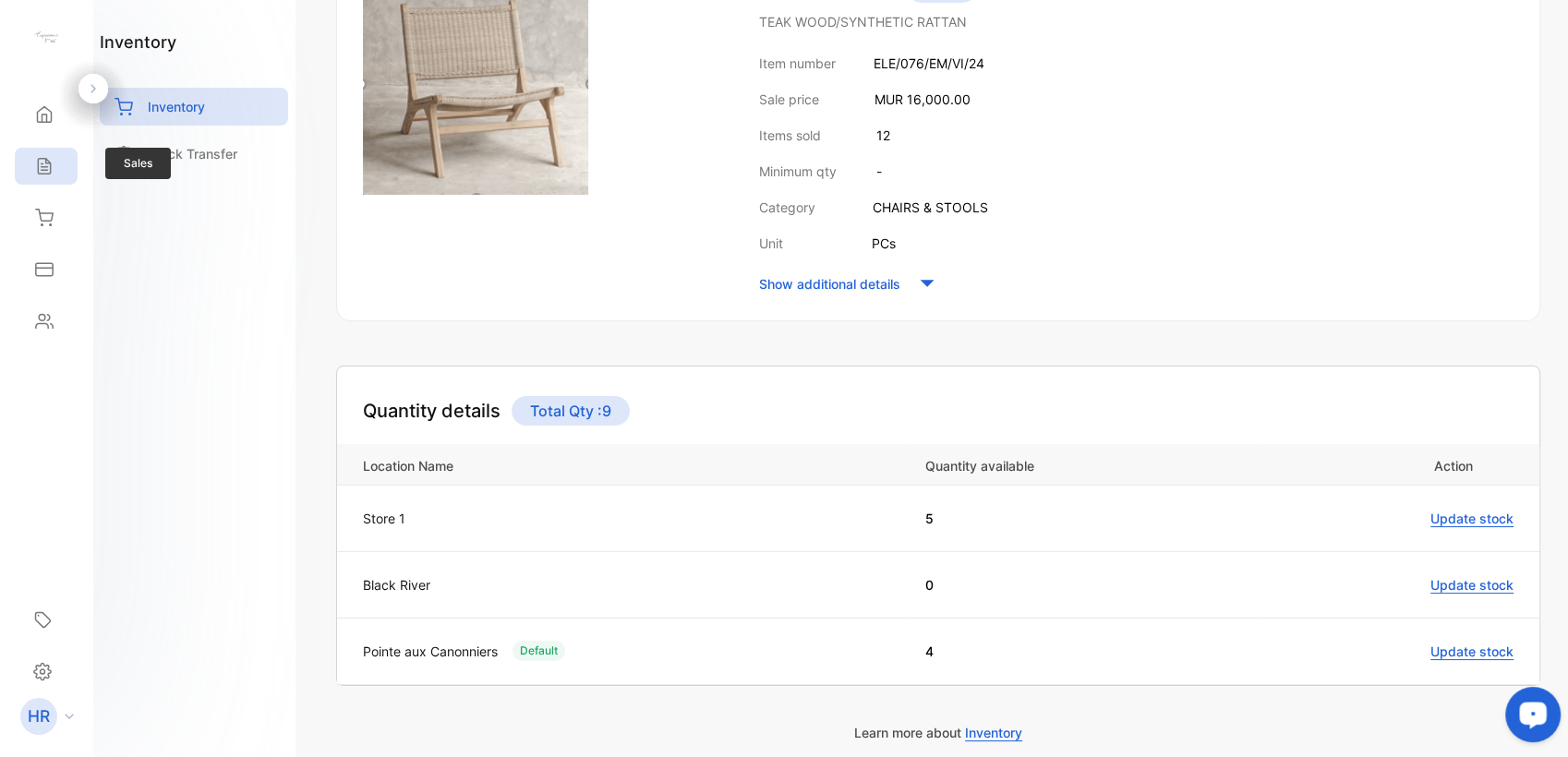
click at [42, 172] on icon at bounding box center [44, 166] width 19 height 19
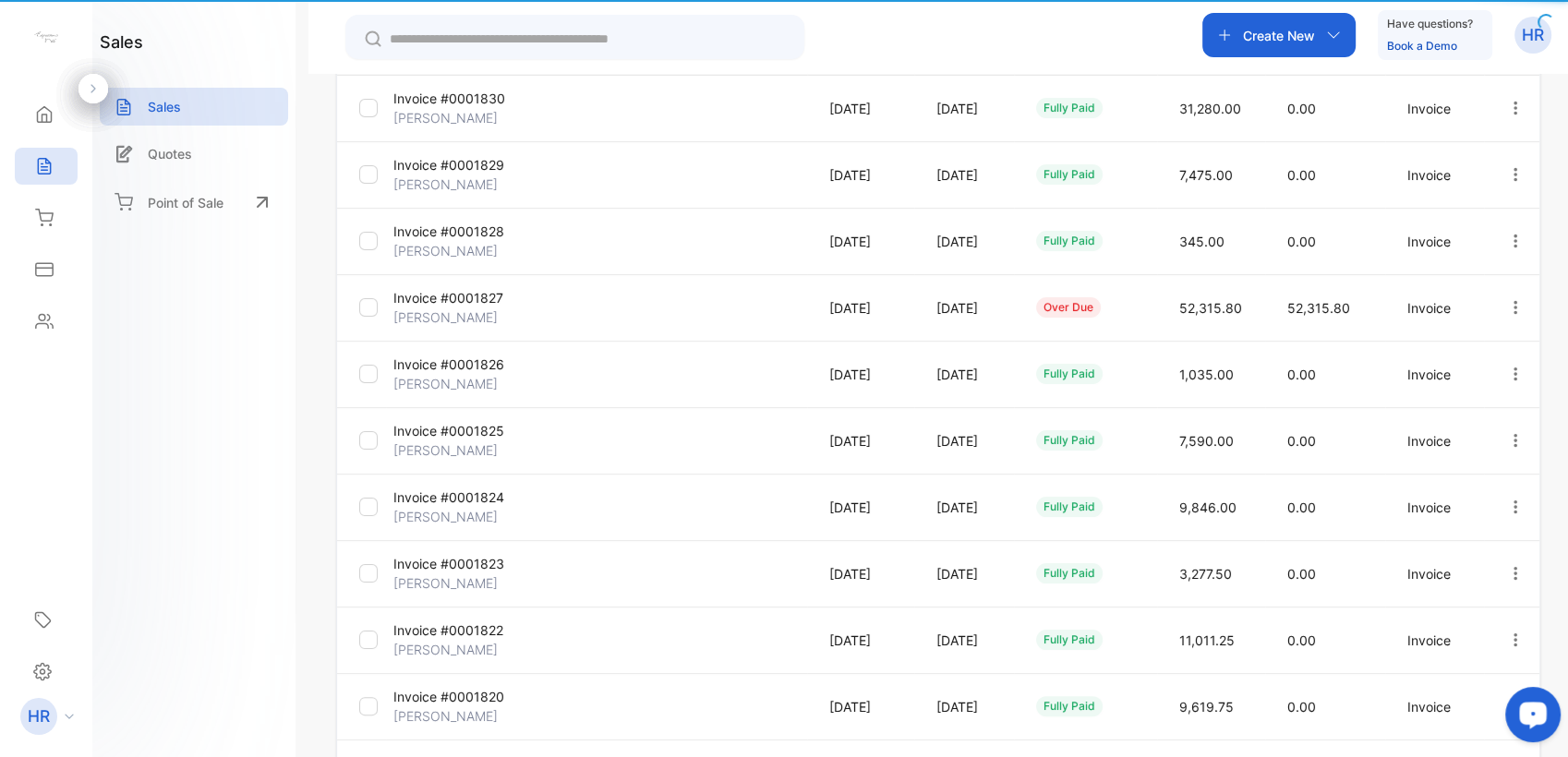
type input "**********"
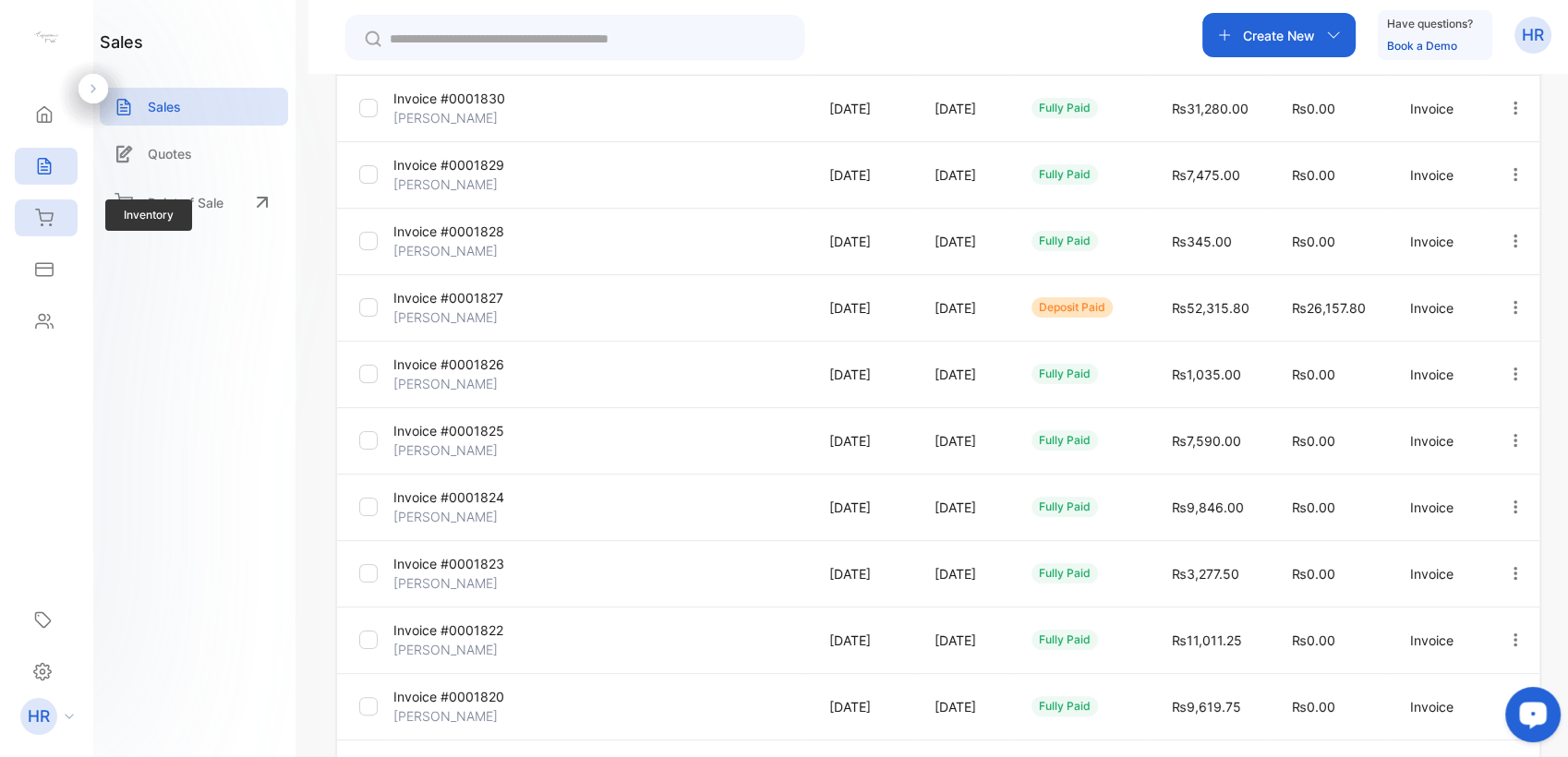
click at [53, 213] on div "Inventory" at bounding box center [46, 217] width 63 height 37
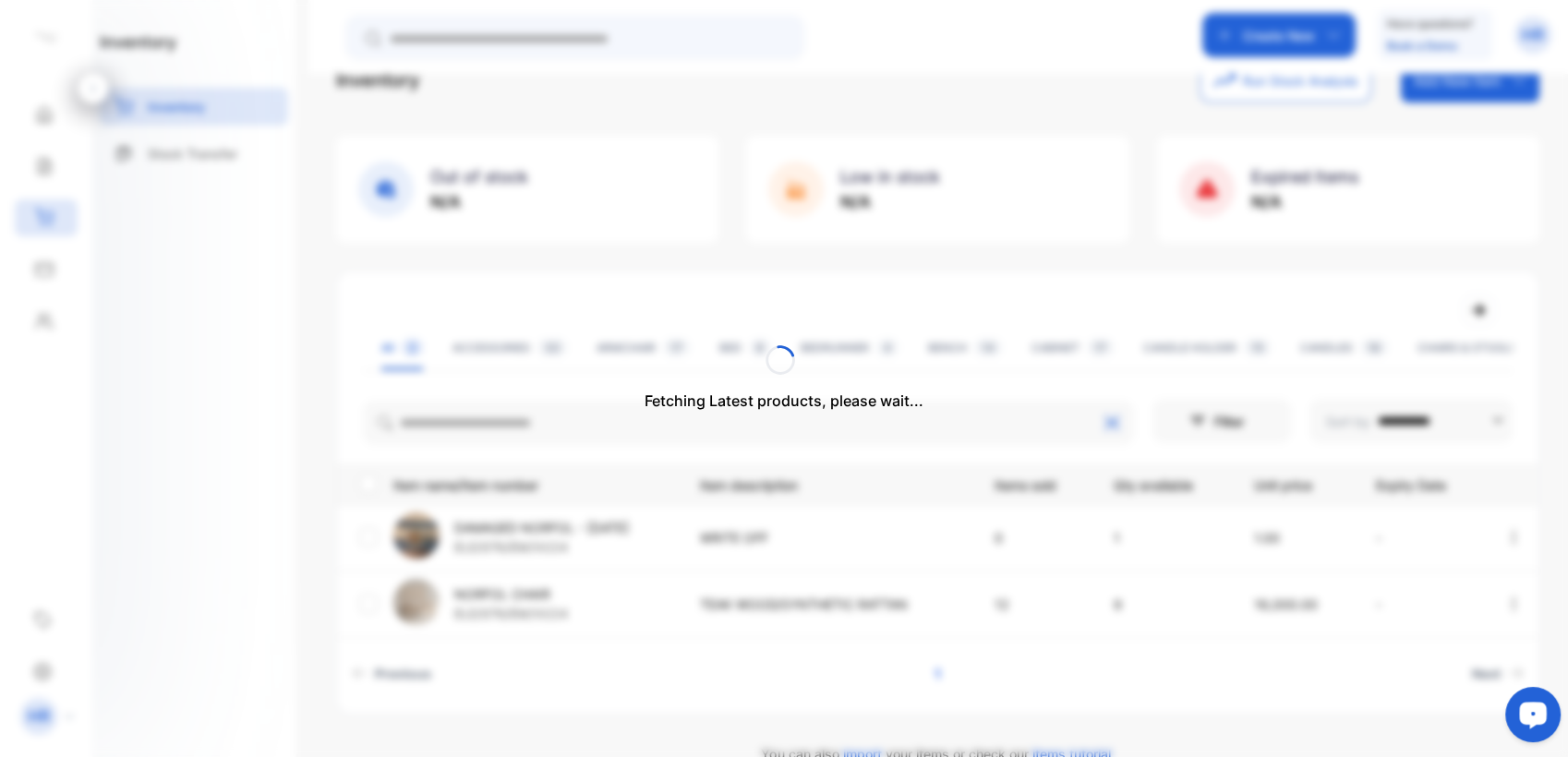
scroll to position [84, 0]
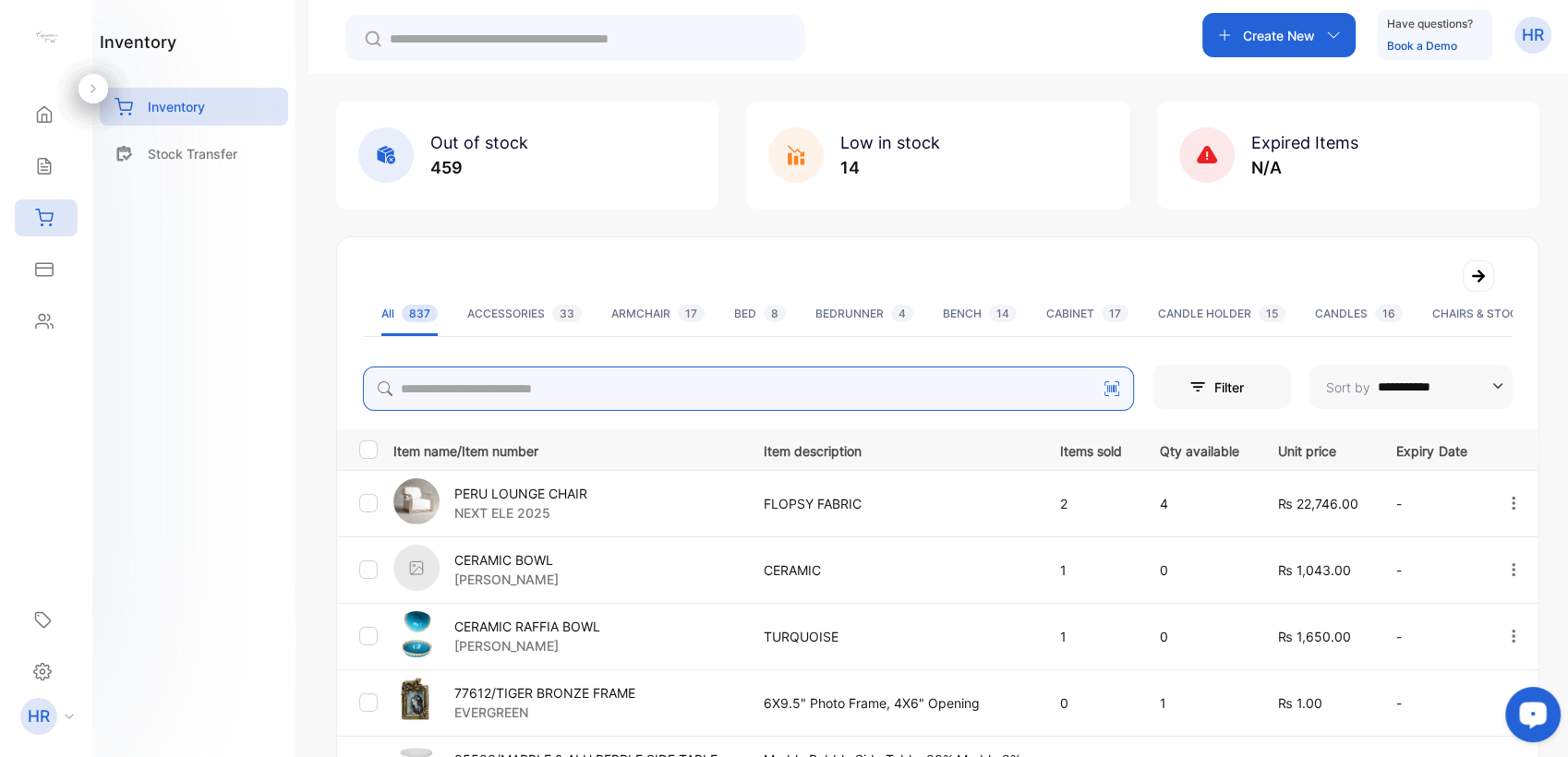
click at [575, 398] on input "search" at bounding box center [748, 388] width 771 height 44
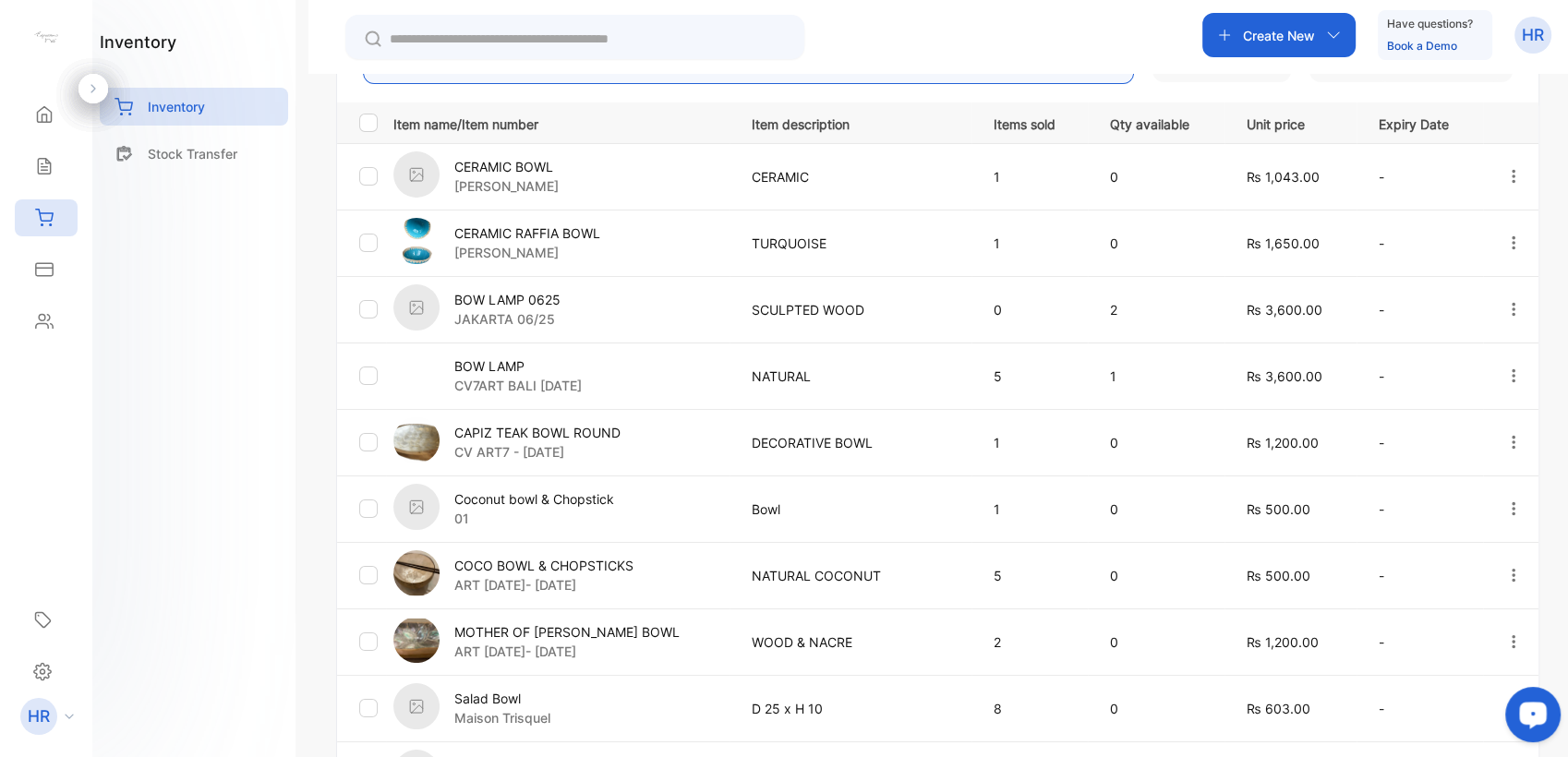
scroll to position [308, 0]
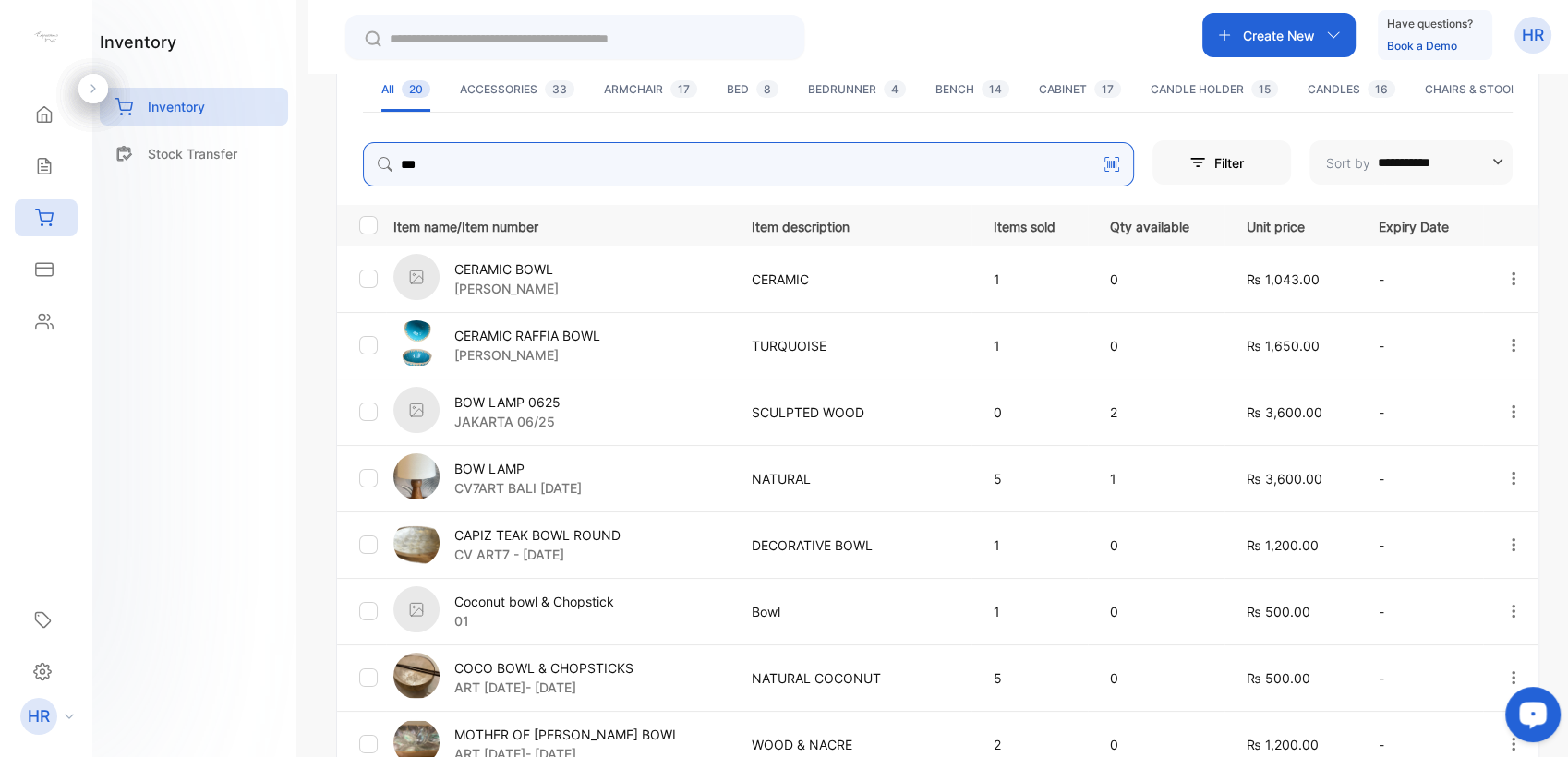
type input "***"
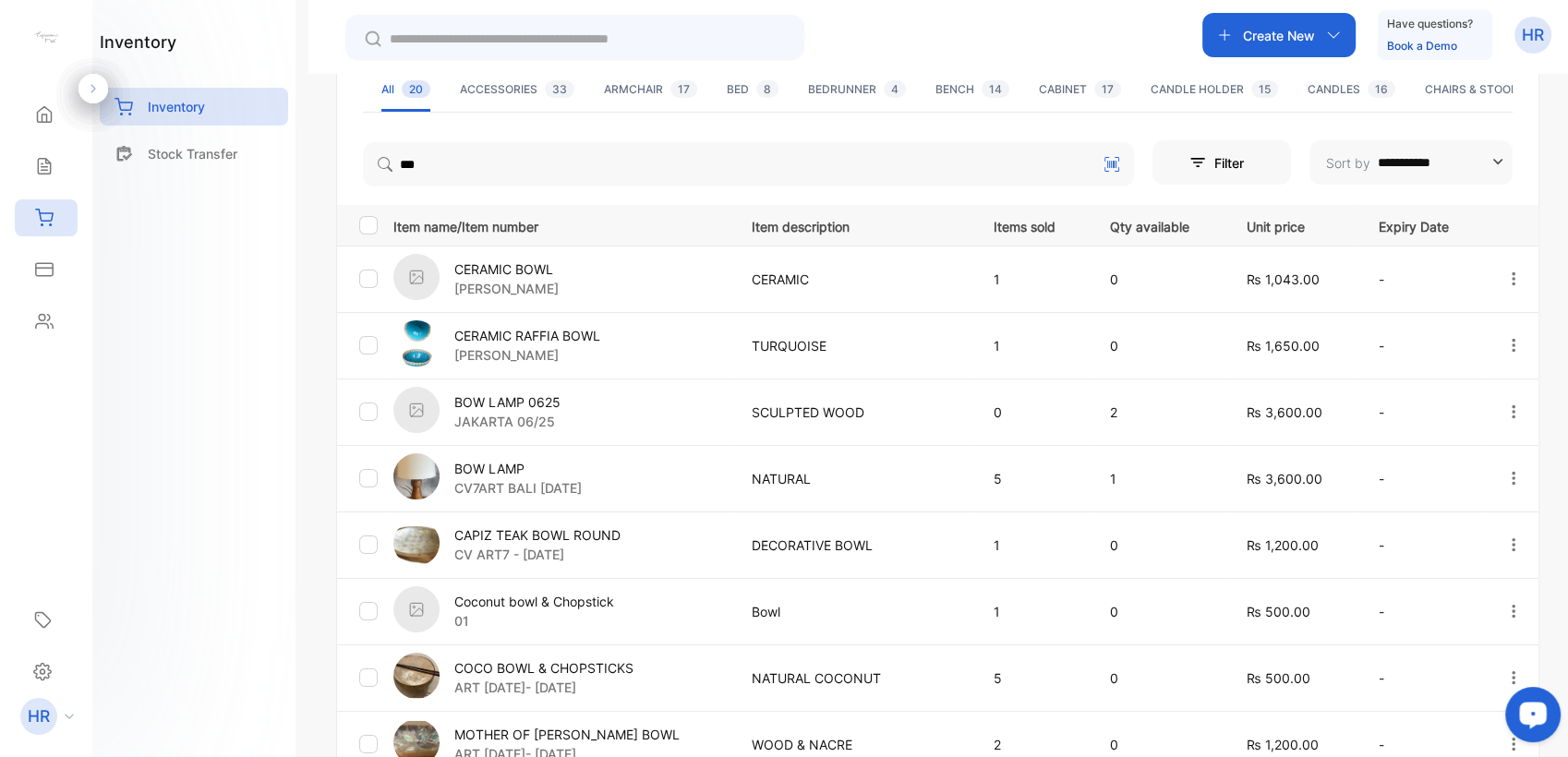
click at [494, 403] on p "BOW LAMP 0625" at bounding box center [507, 402] width 106 height 20
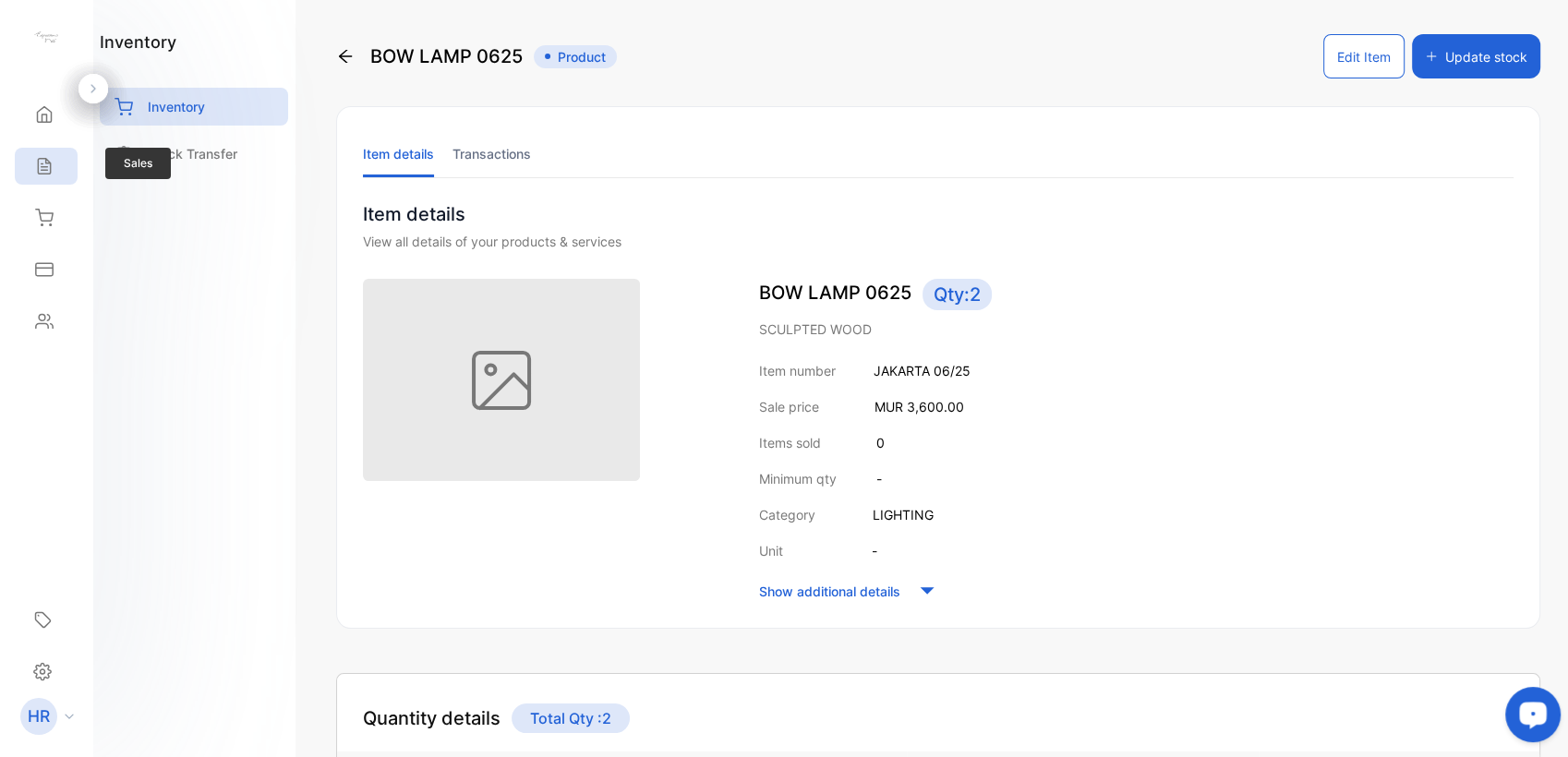
click at [59, 171] on div "Sales" at bounding box center [46, 166] width 63 height 37
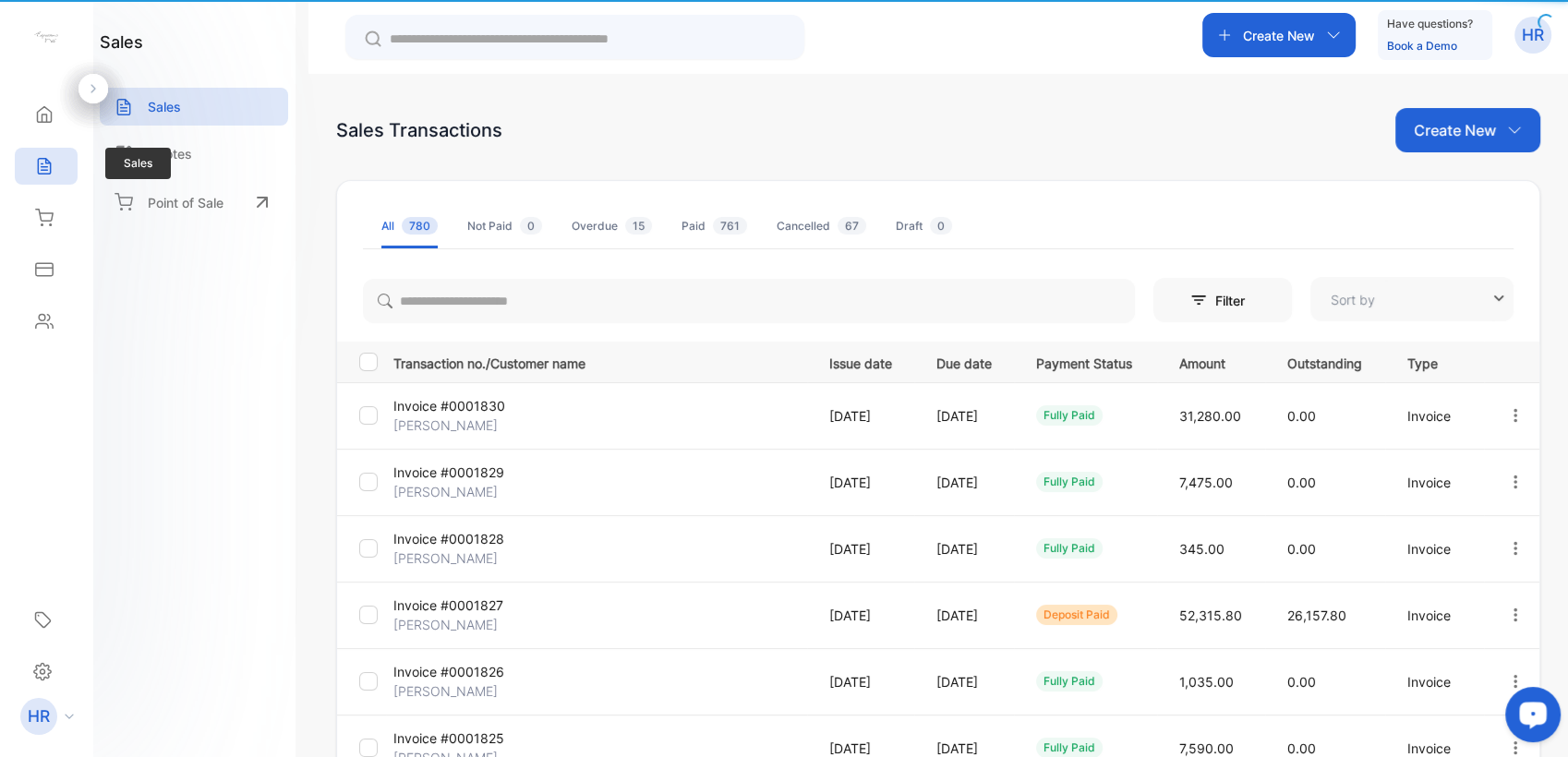
type input "**********"
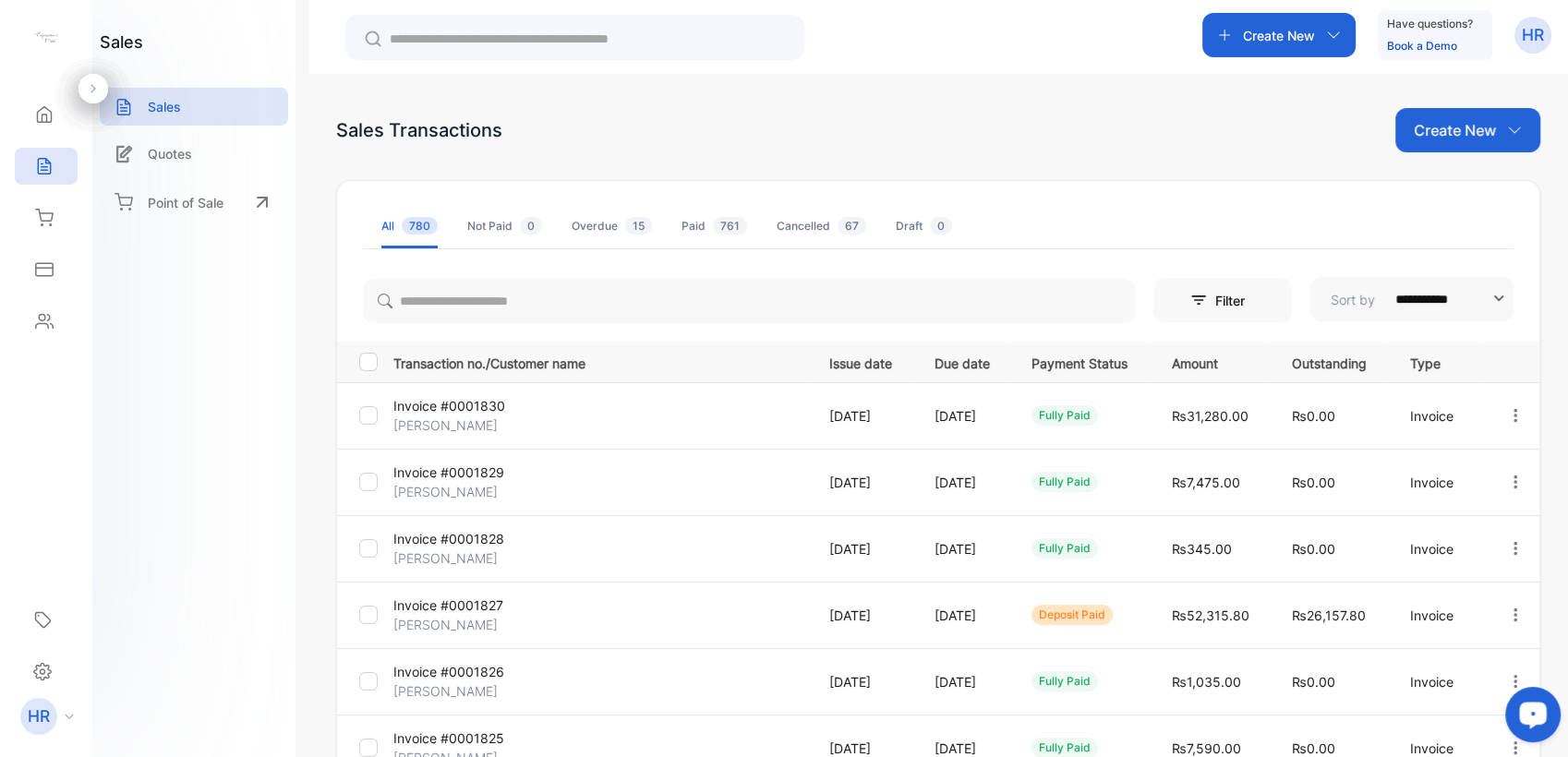
click at [1280, 39] on p "Create New" at bounding box center [1279, 36] width 72 height 20
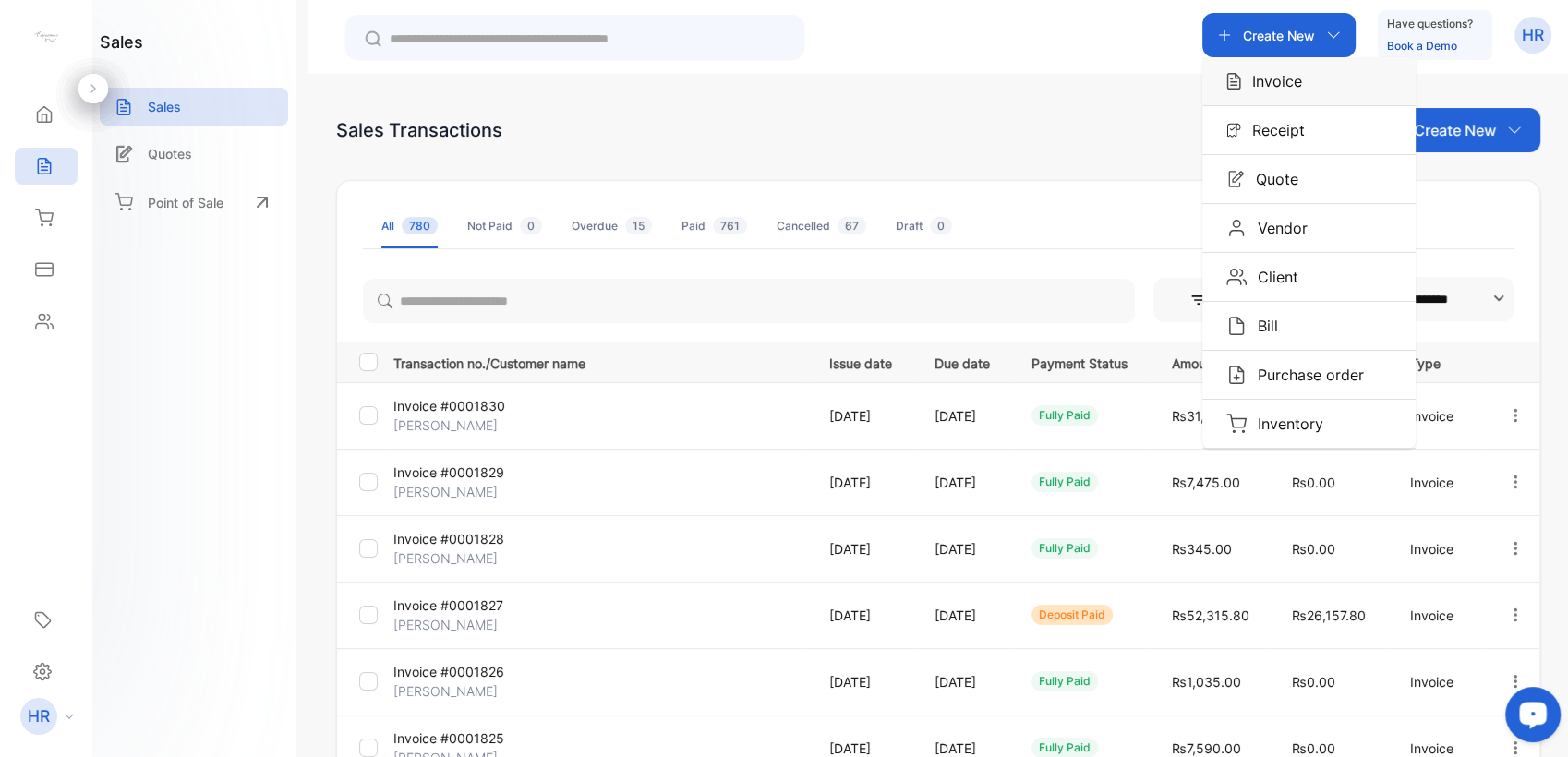
click at [1297, 76] on p "Invoice" at bounding box center [1272, 81] width 61 height 22
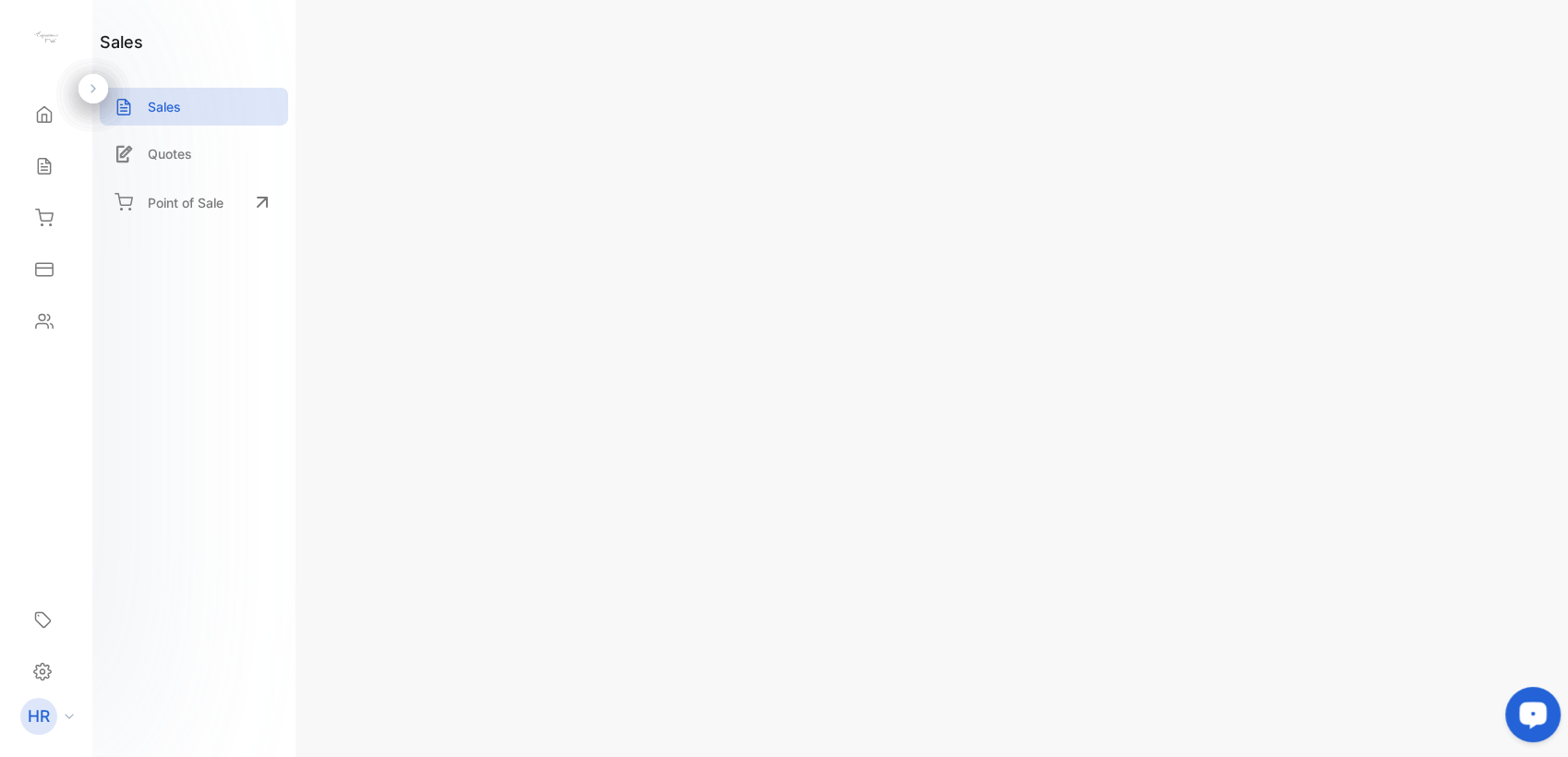
click at [427, 242] on span "Add client" at bounding box center [433, 251] width 80 height 25
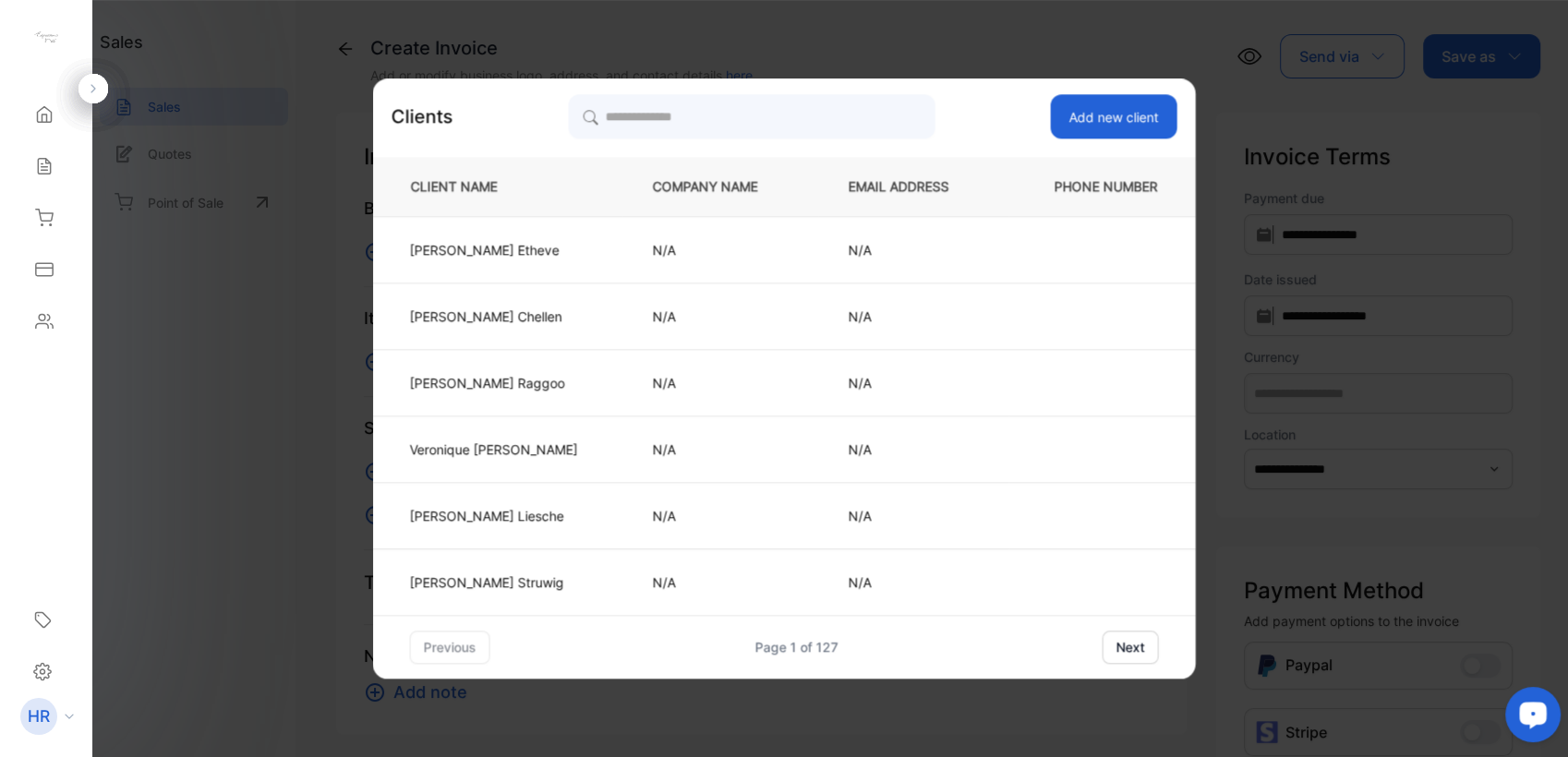
type input "**********"
click at [1115, 115] on button "Add new client" at bounding box center [1114, 116] width 126 height 44
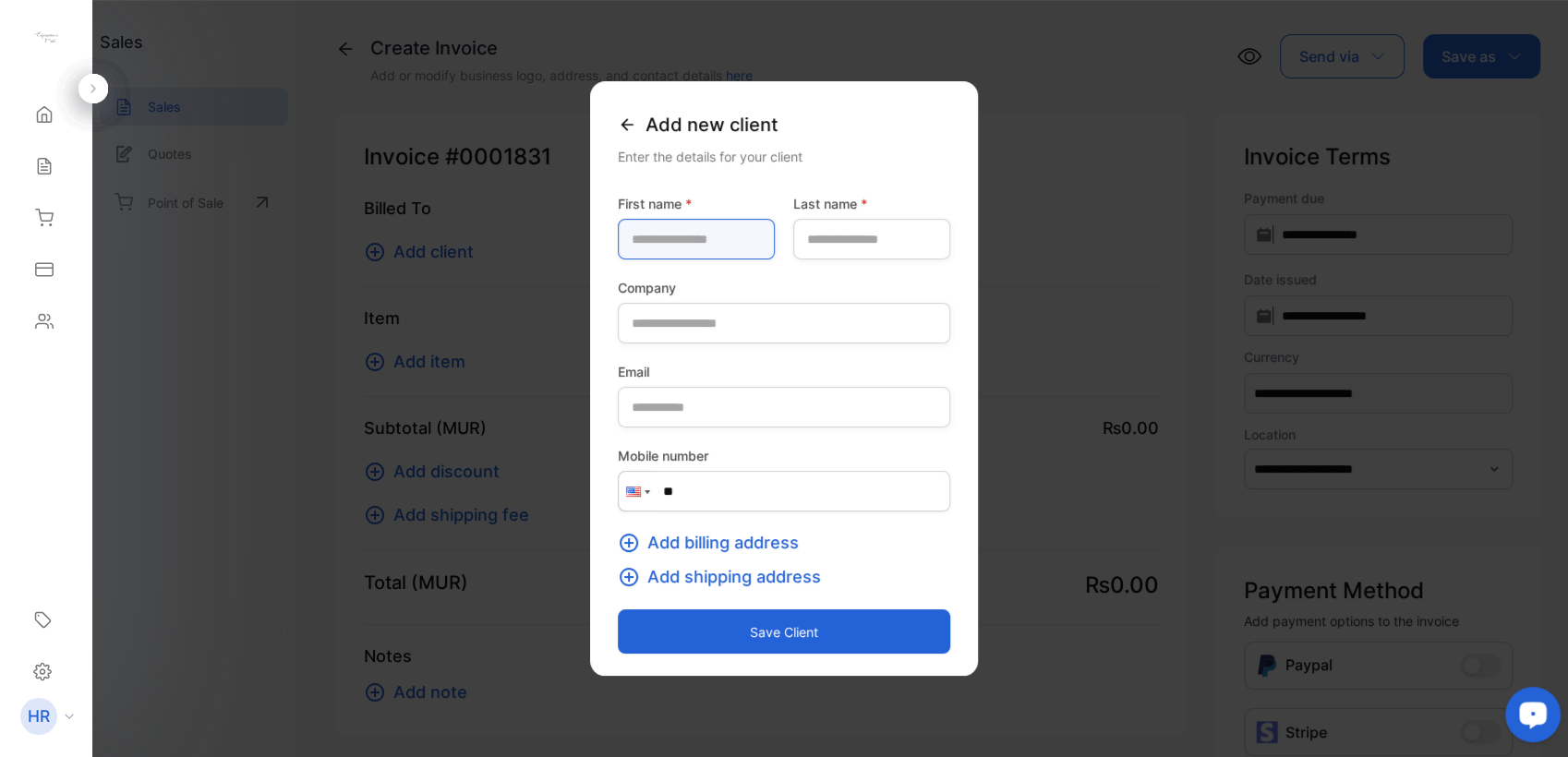
click at [746, 229] on name-inputfirstname "text" at bounding box center [696, 239] width 157 height 41
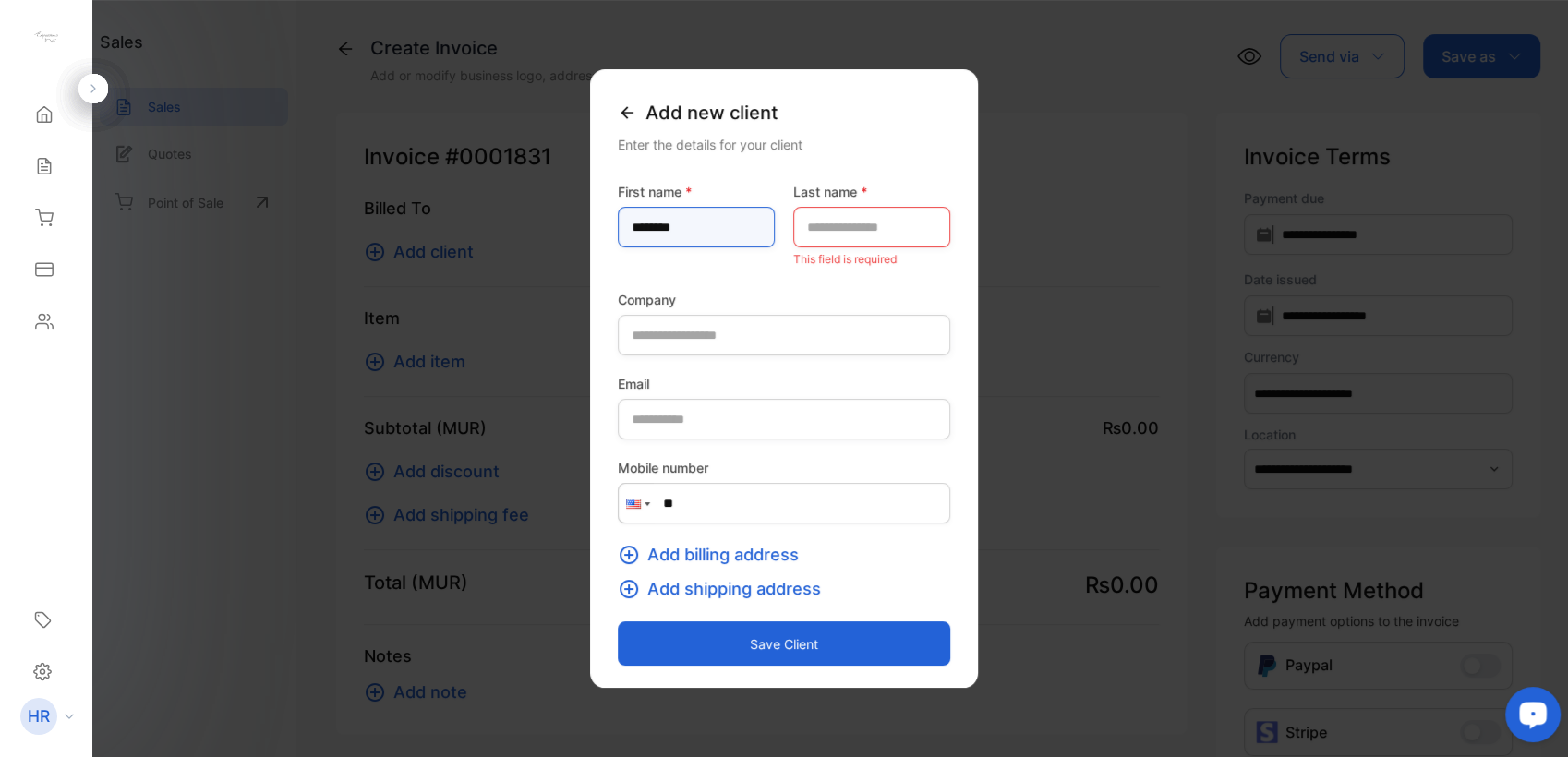
type name-inputfirstname "********"
click at [905, 237] on name-inputlastname "text" at bounding box center [871, 226] width 157 height 41
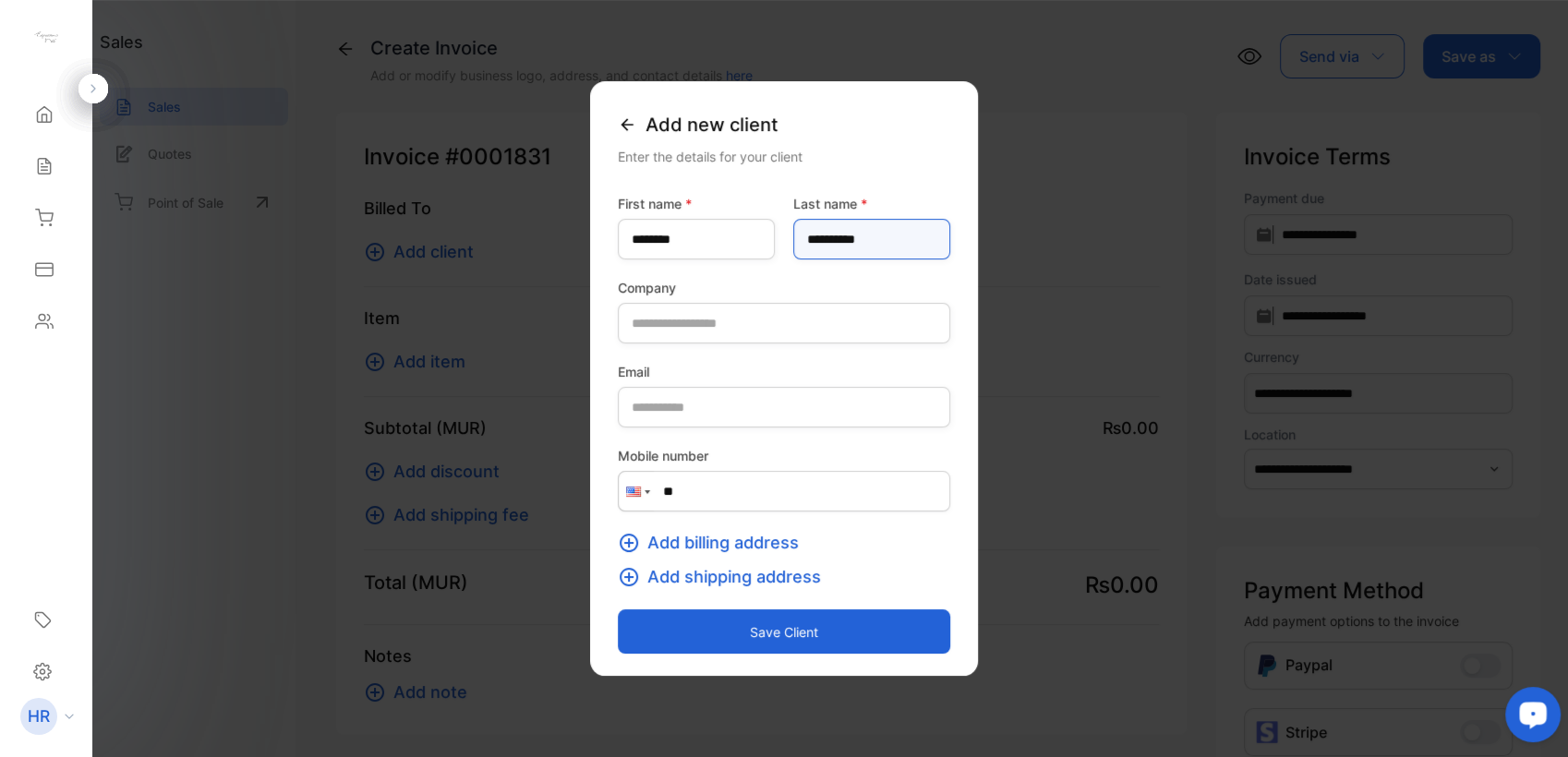
type name-inputlastname "**********"
click at [801, 633] on button "Save client" at bounding box center [784, 631] width 332 height 44
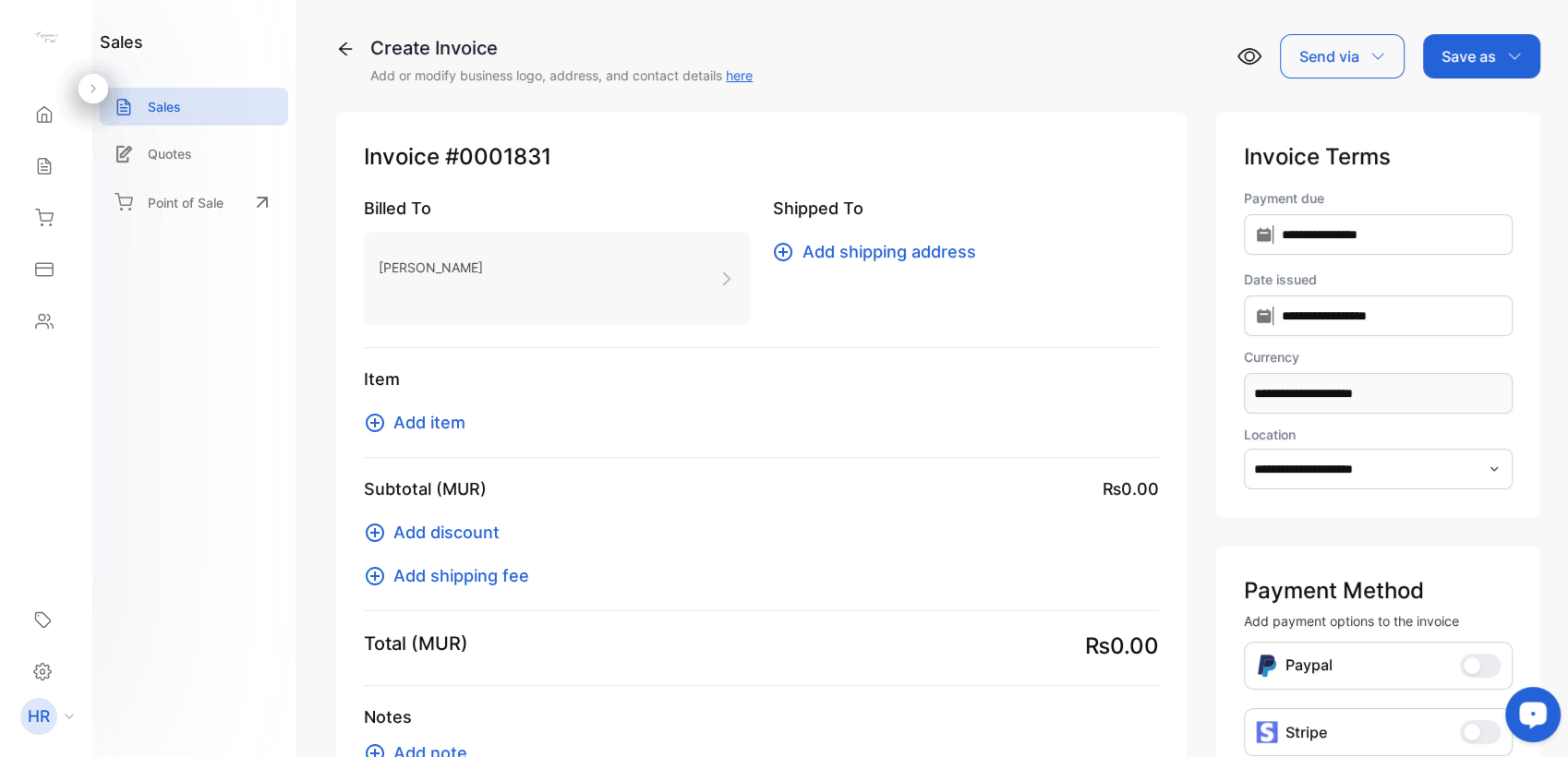
click at [406, 428] on span "Add item" at bounding box center [429, 422] width 72 height 25
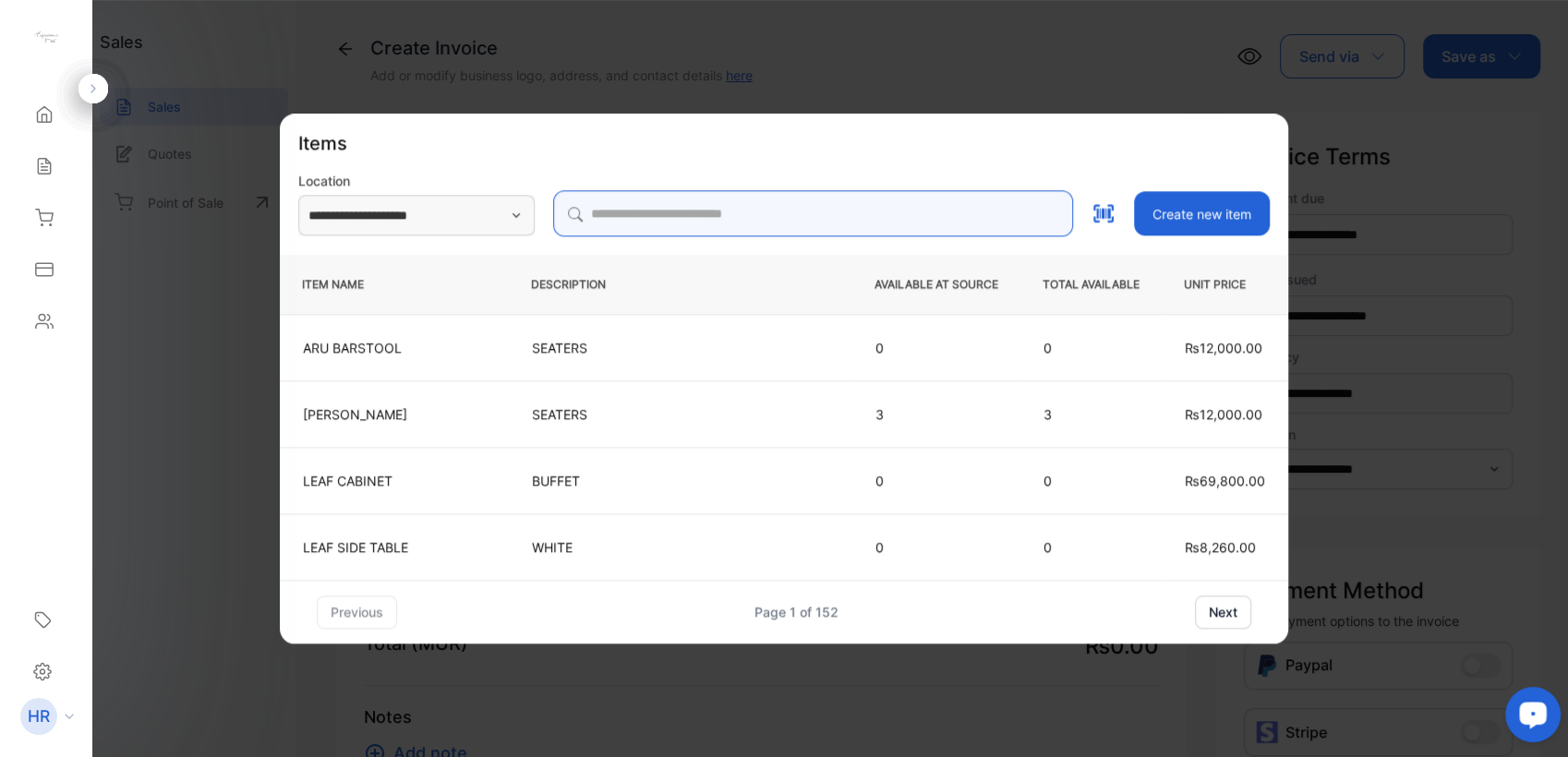
click at [679, 218] on input "search" at bounding box center [813, 213] width 520 height 46
type input "********"
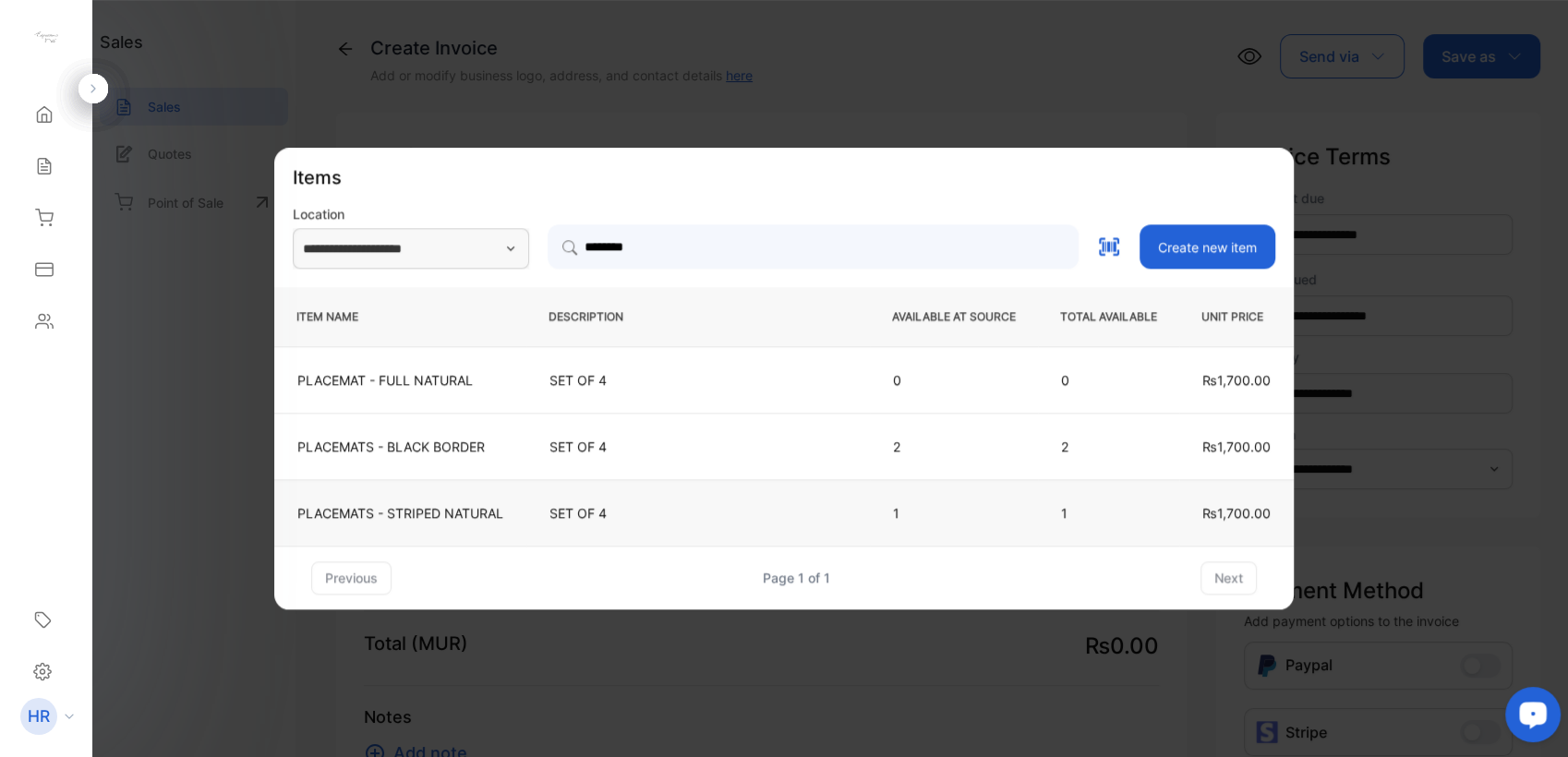
click at [374, 515] on p "PLACEMATS - STRIPED NATURAL" at bounding box center [400, 513] width 206 height 20
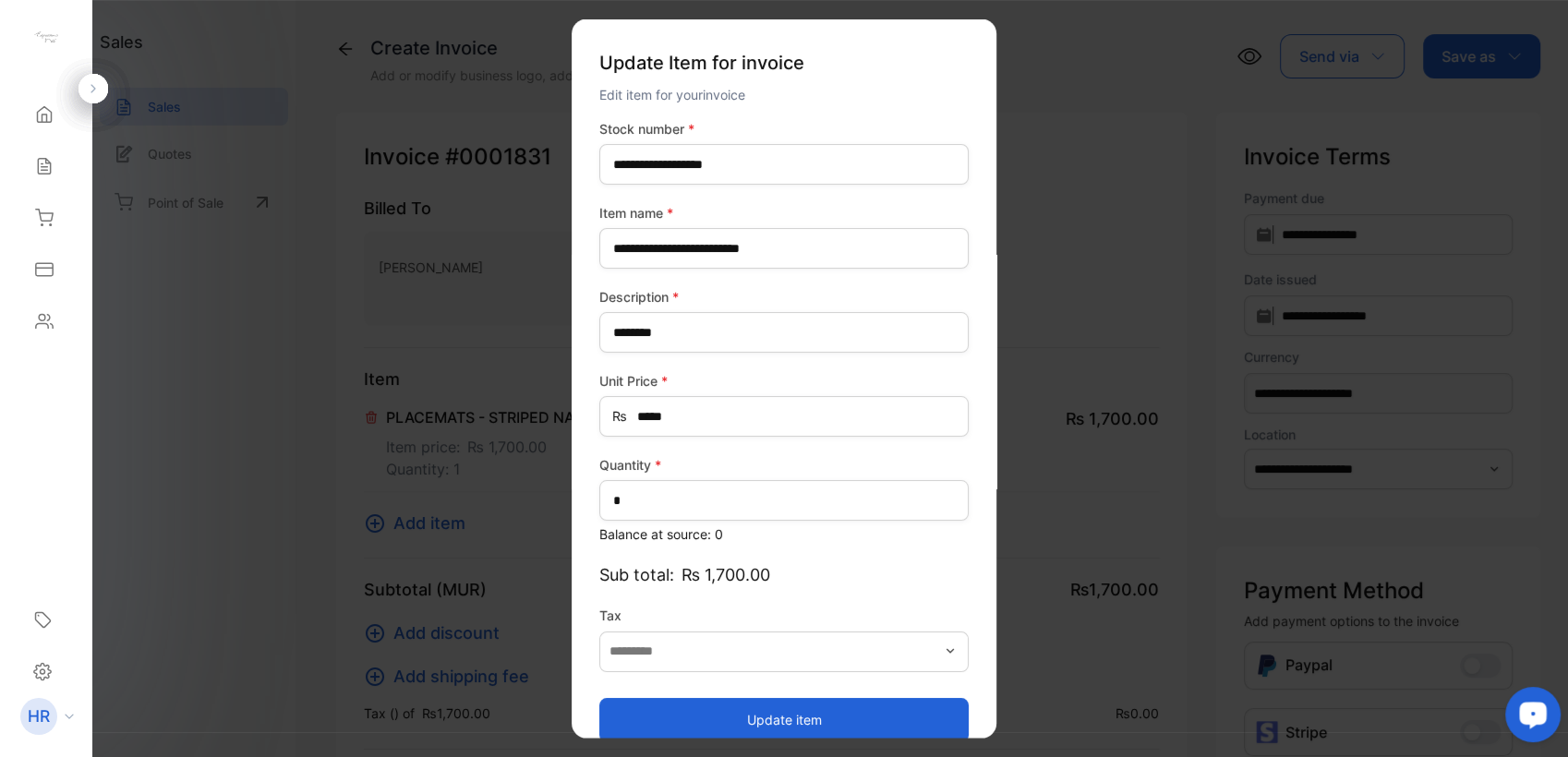
type input "*******"
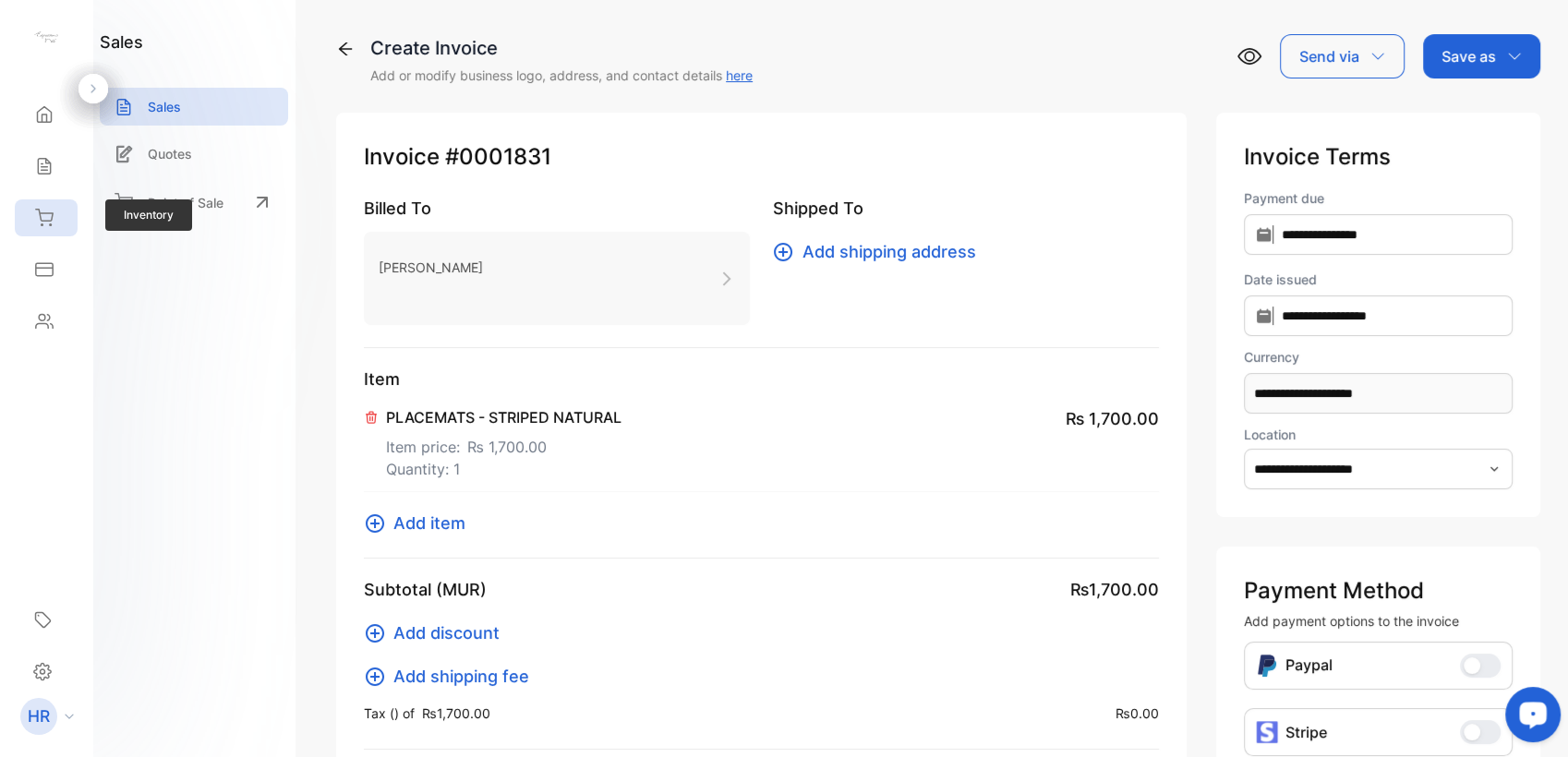
click at [52, 232] on div "Inventory" at bounding box center [46, 217] width 63 height 37
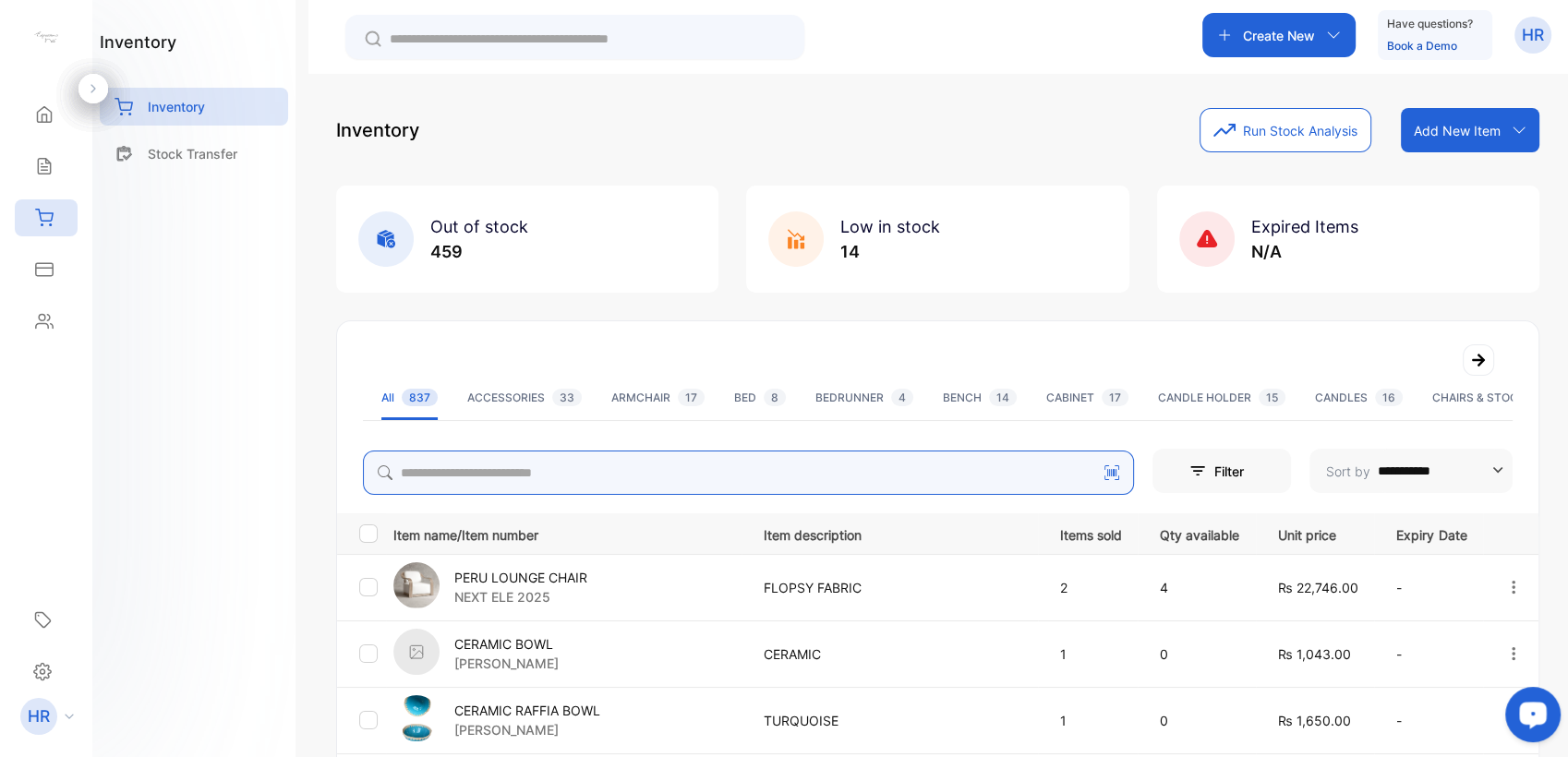
click at [698, 479] on input "search" at bounding box center [748, 472] width 771 height 44
type input "********"
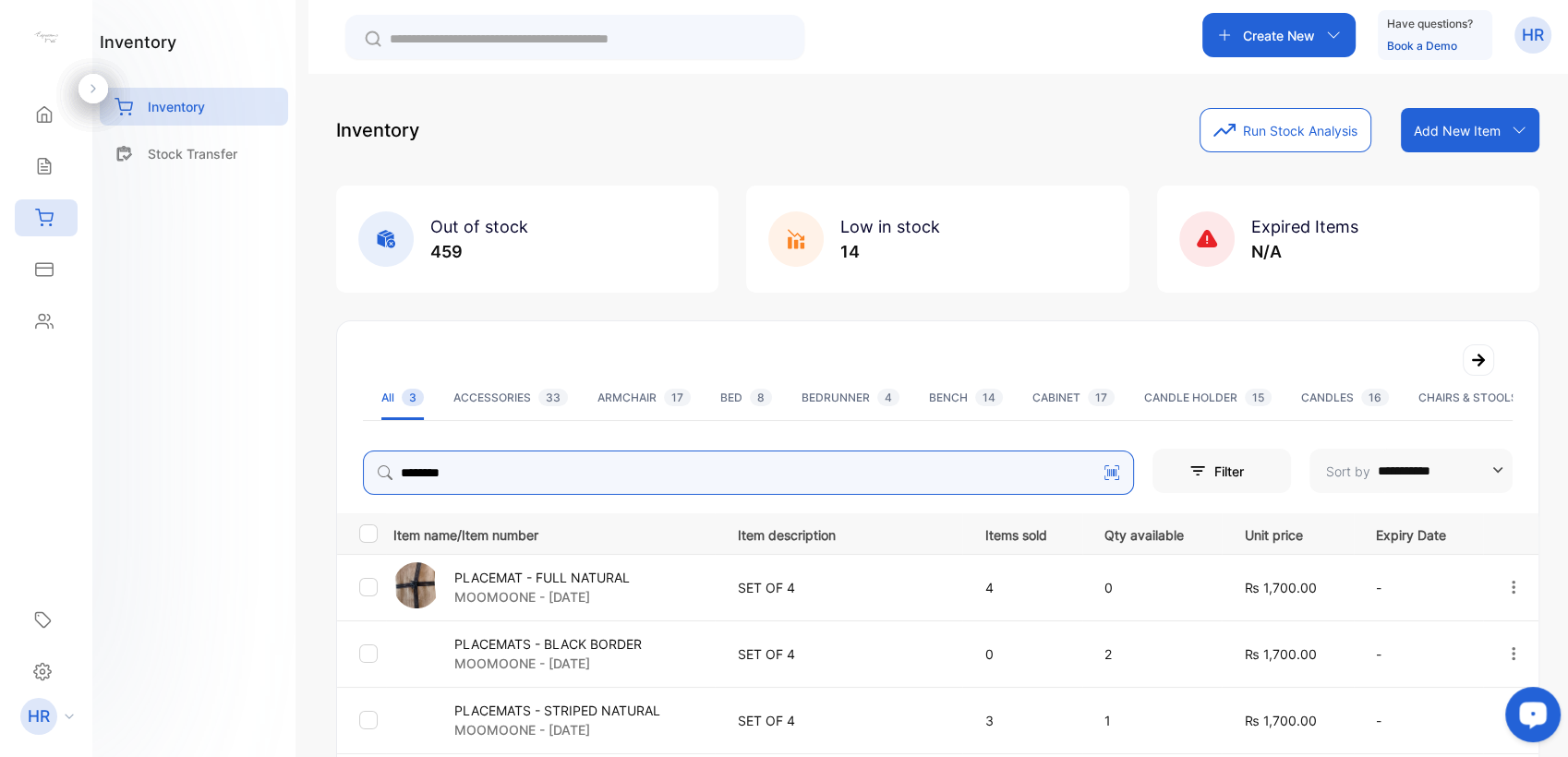
scroll to position [103, 0]
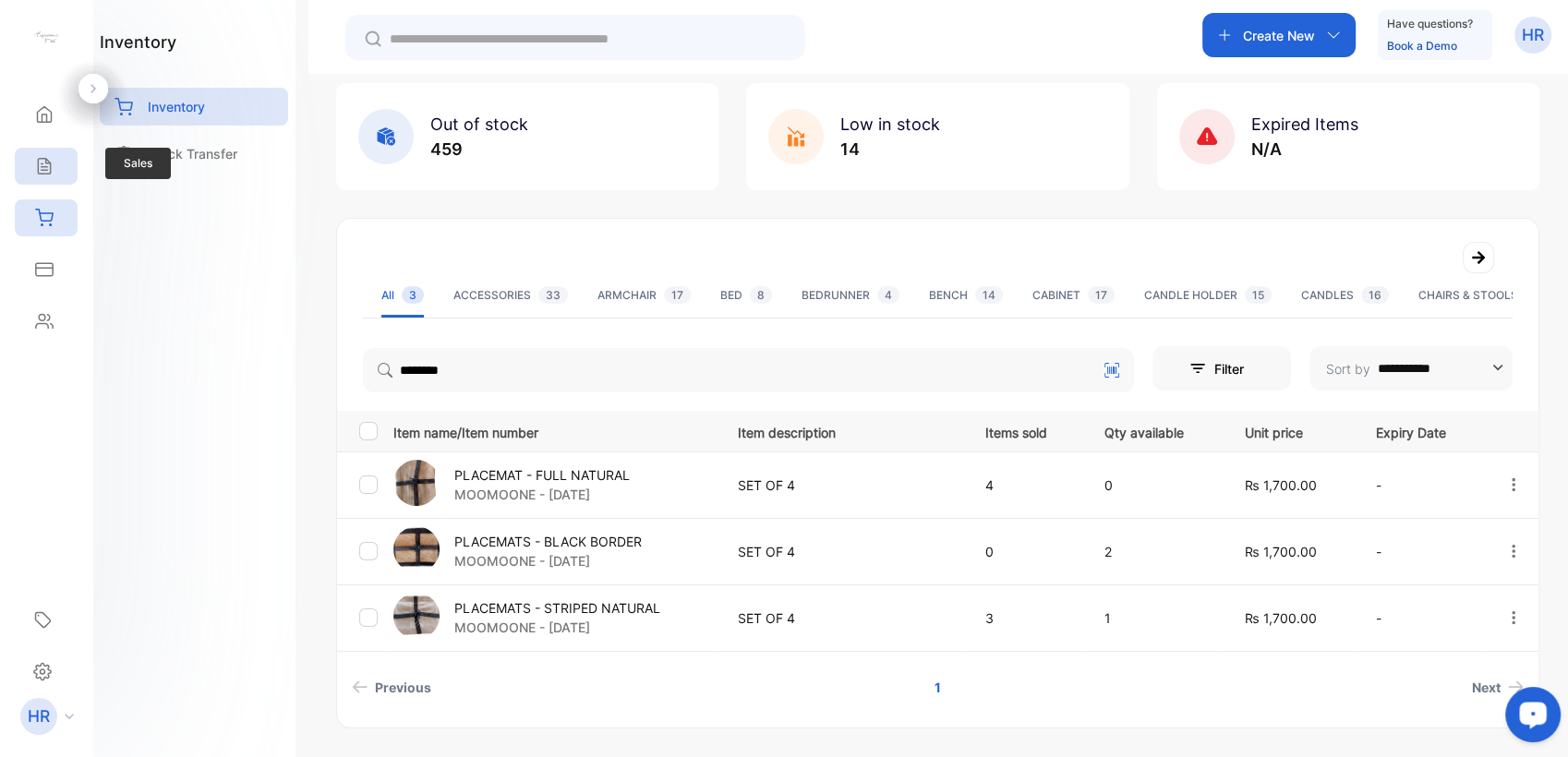
click at [62, 163] on div "Sales" at bounding box center [46, 166] width 63 height 37
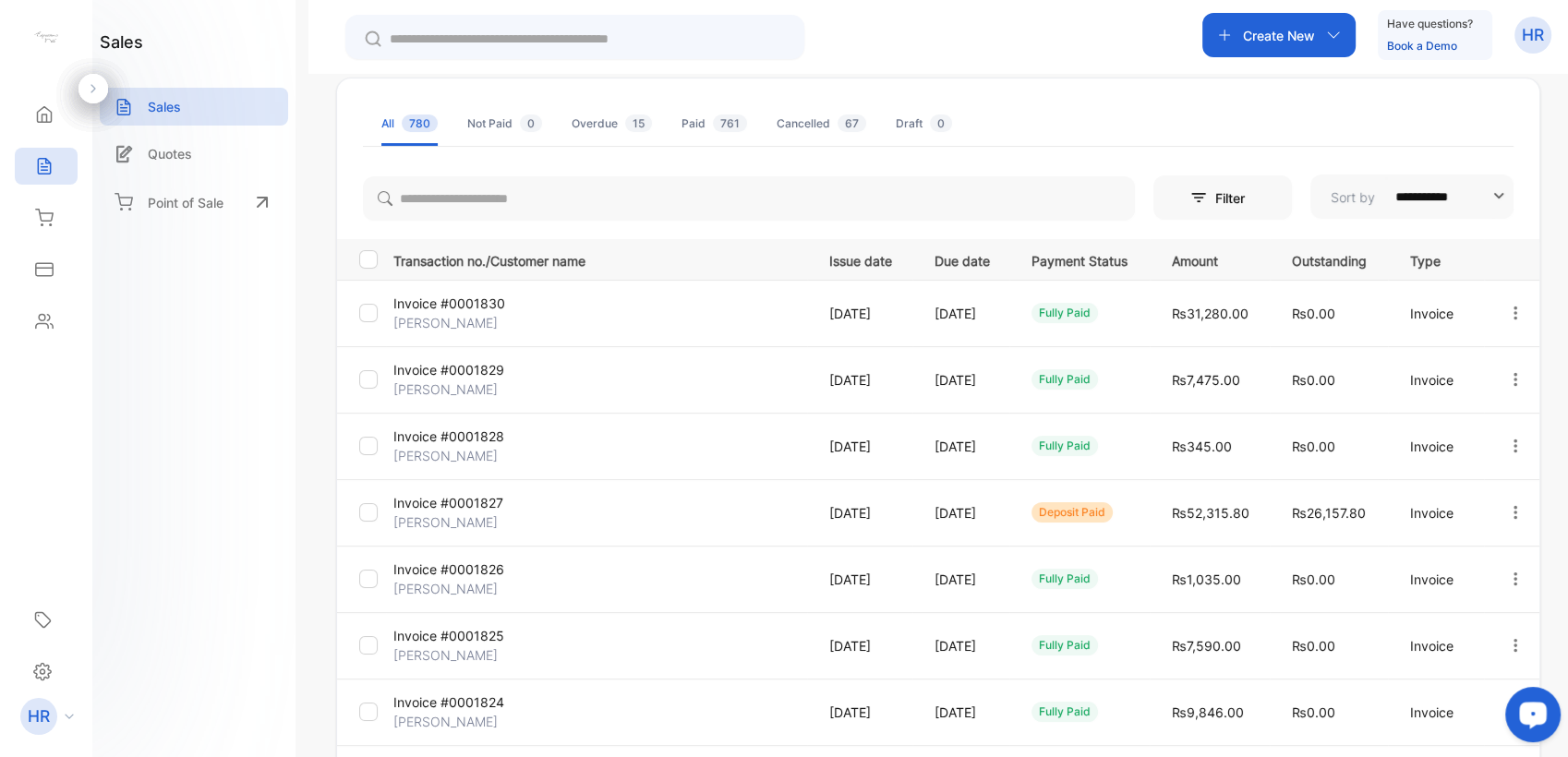
click at [1323, 55] on div "Create New" at bounding box center [1279, 35] width 153 height 44
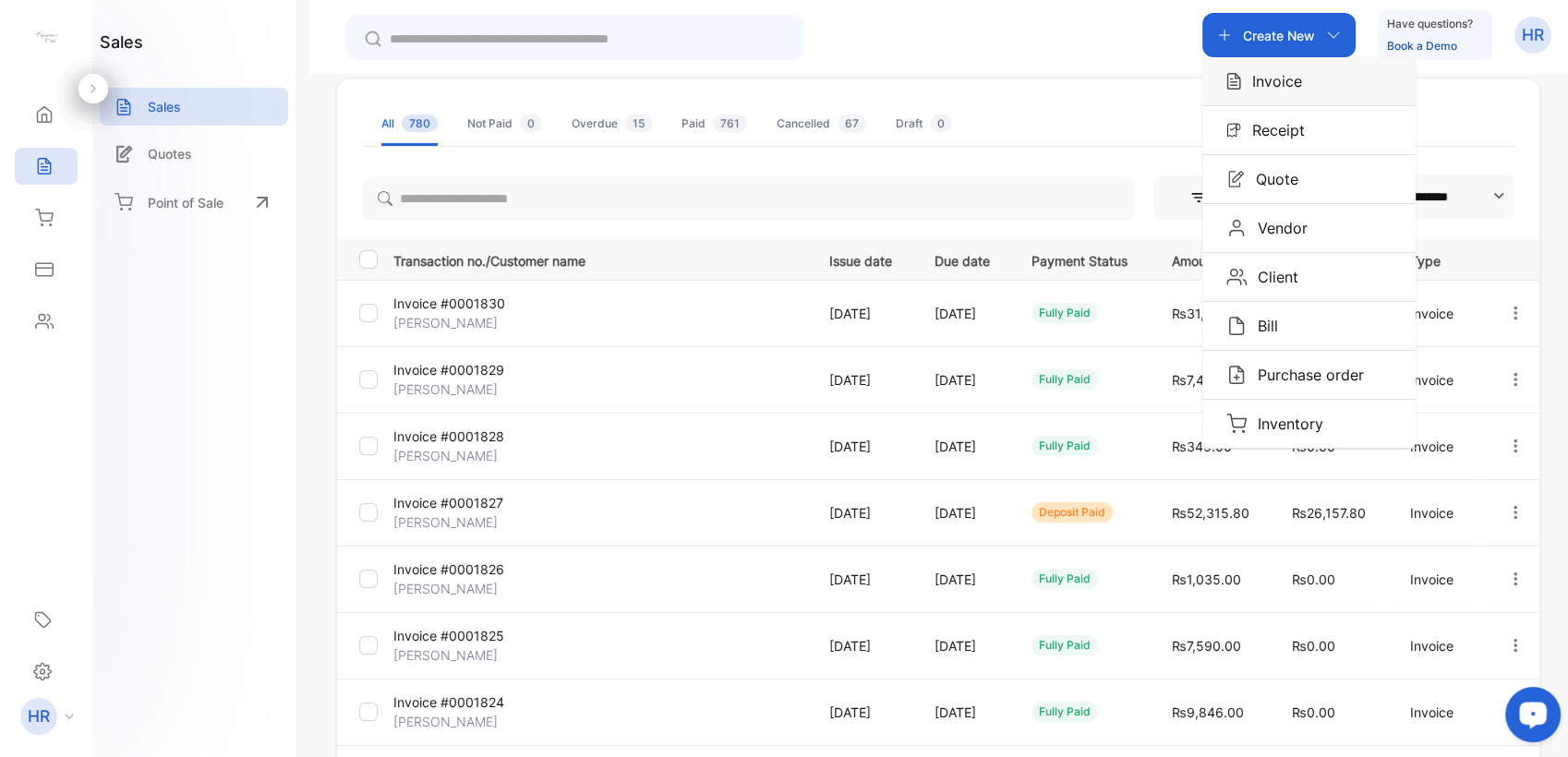
click at [1311, 90] on div "Invoice" at bounding box center [1309, 81] width 213 height 48
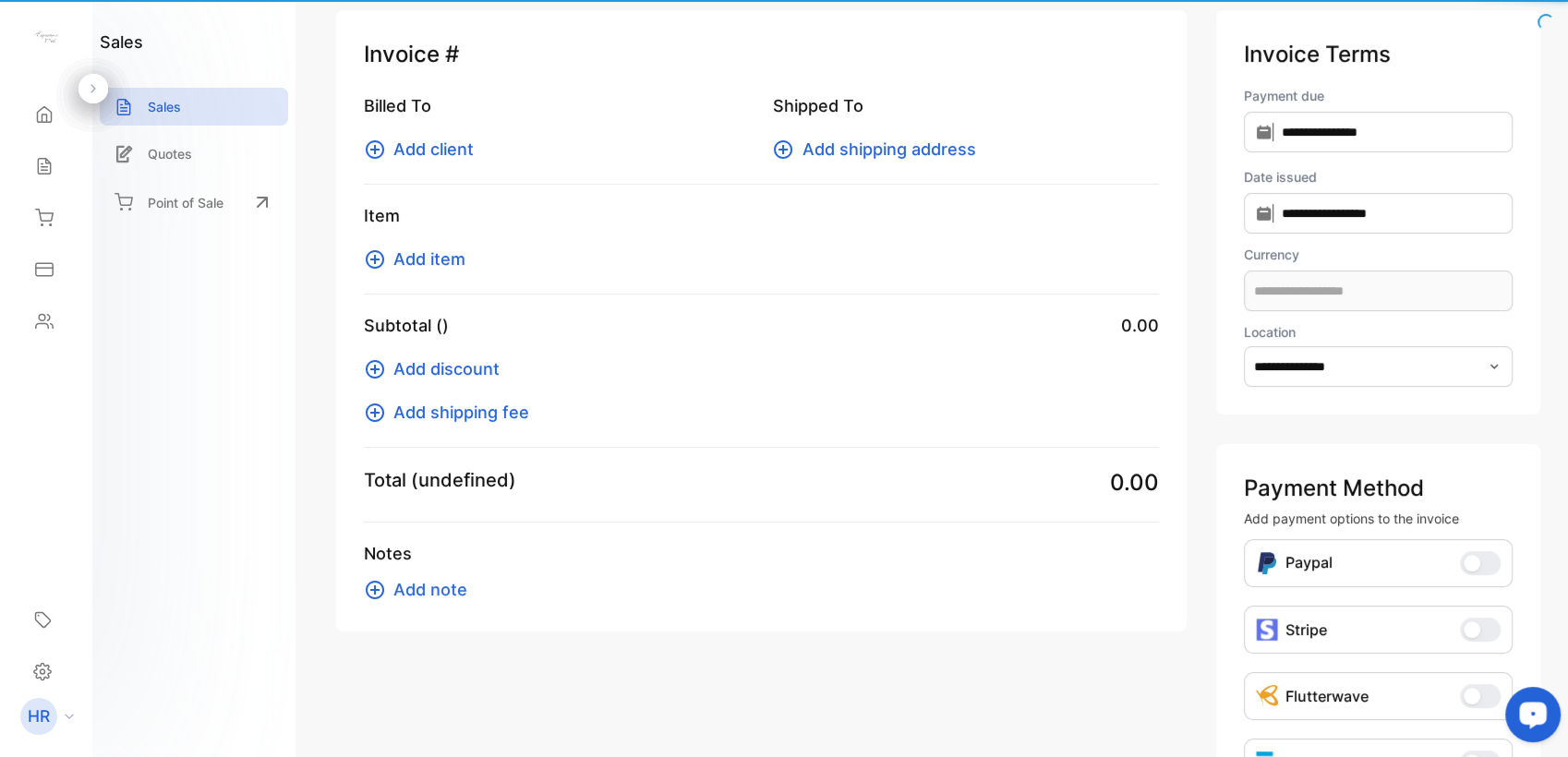
scroll to position [30, 0]
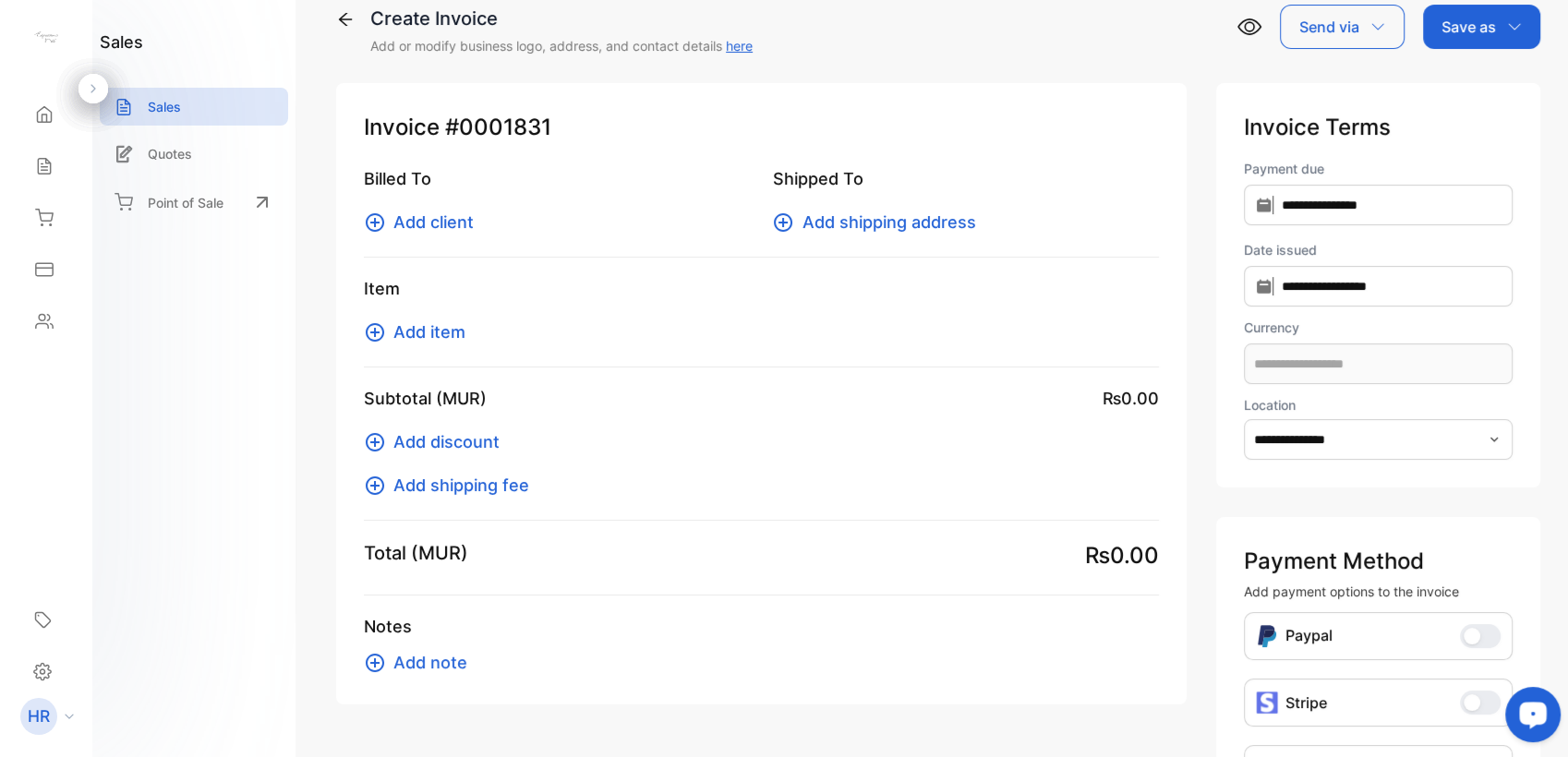
type input "**********"
click at [432, 212] on span "Add client" at bounding box center [433, 221] width 80 height 25
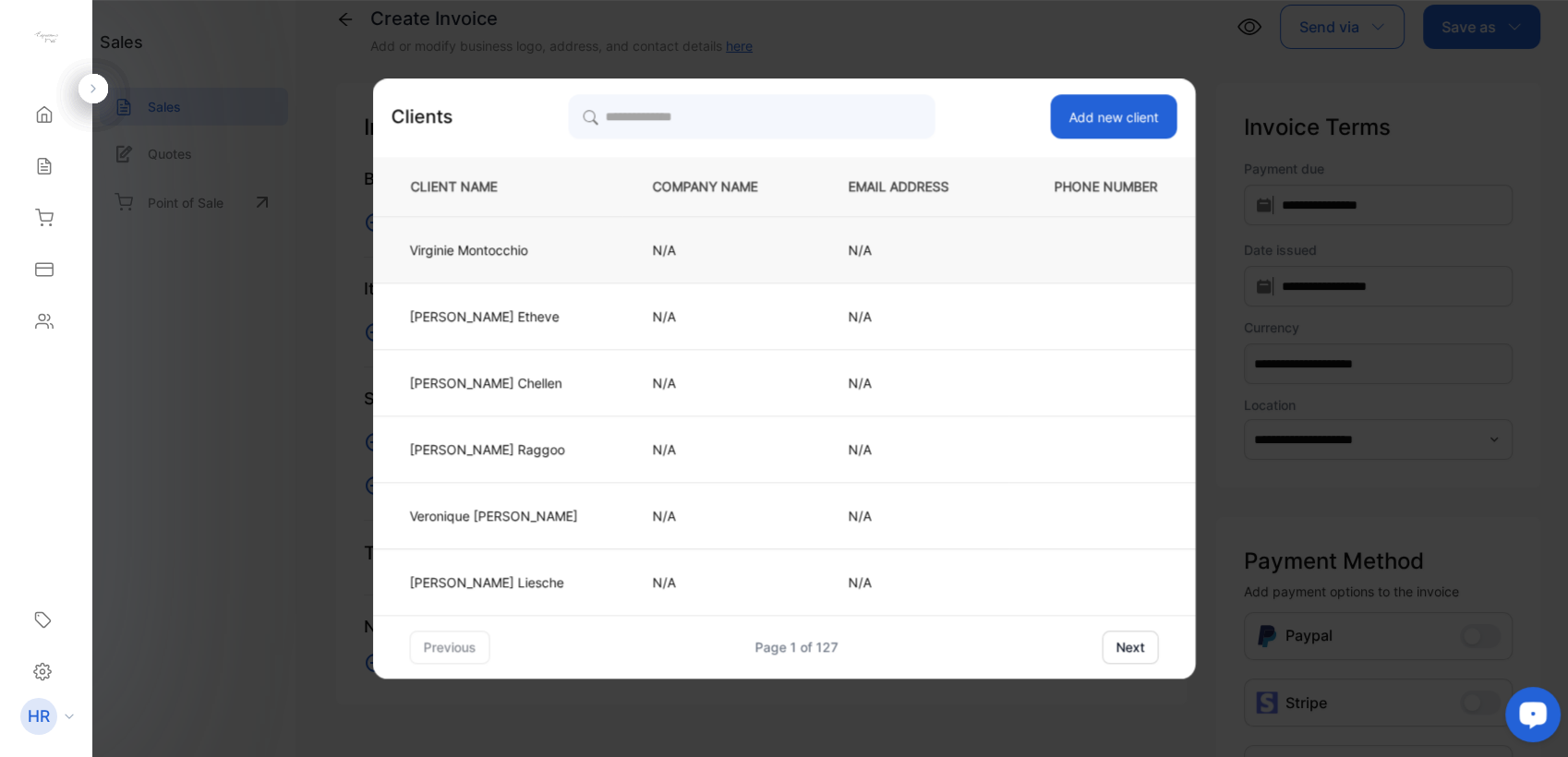
click at [518, 247] on p "Virginie Montocchio" at bounding box center [494, 250] width 168 height 20
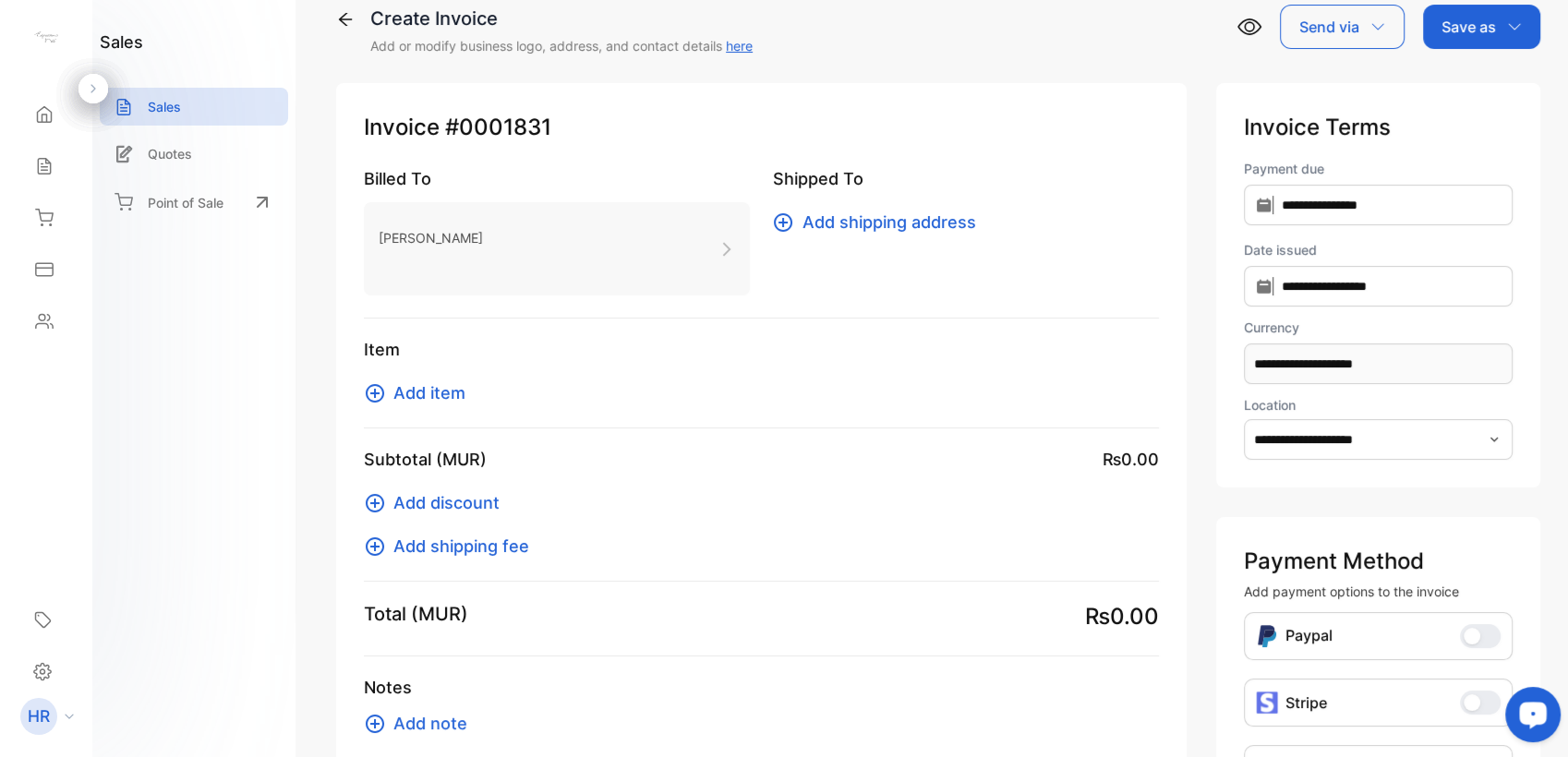
click at [454, 384] on span "Add item" at bounding box center [429, 392] width 72 height 25
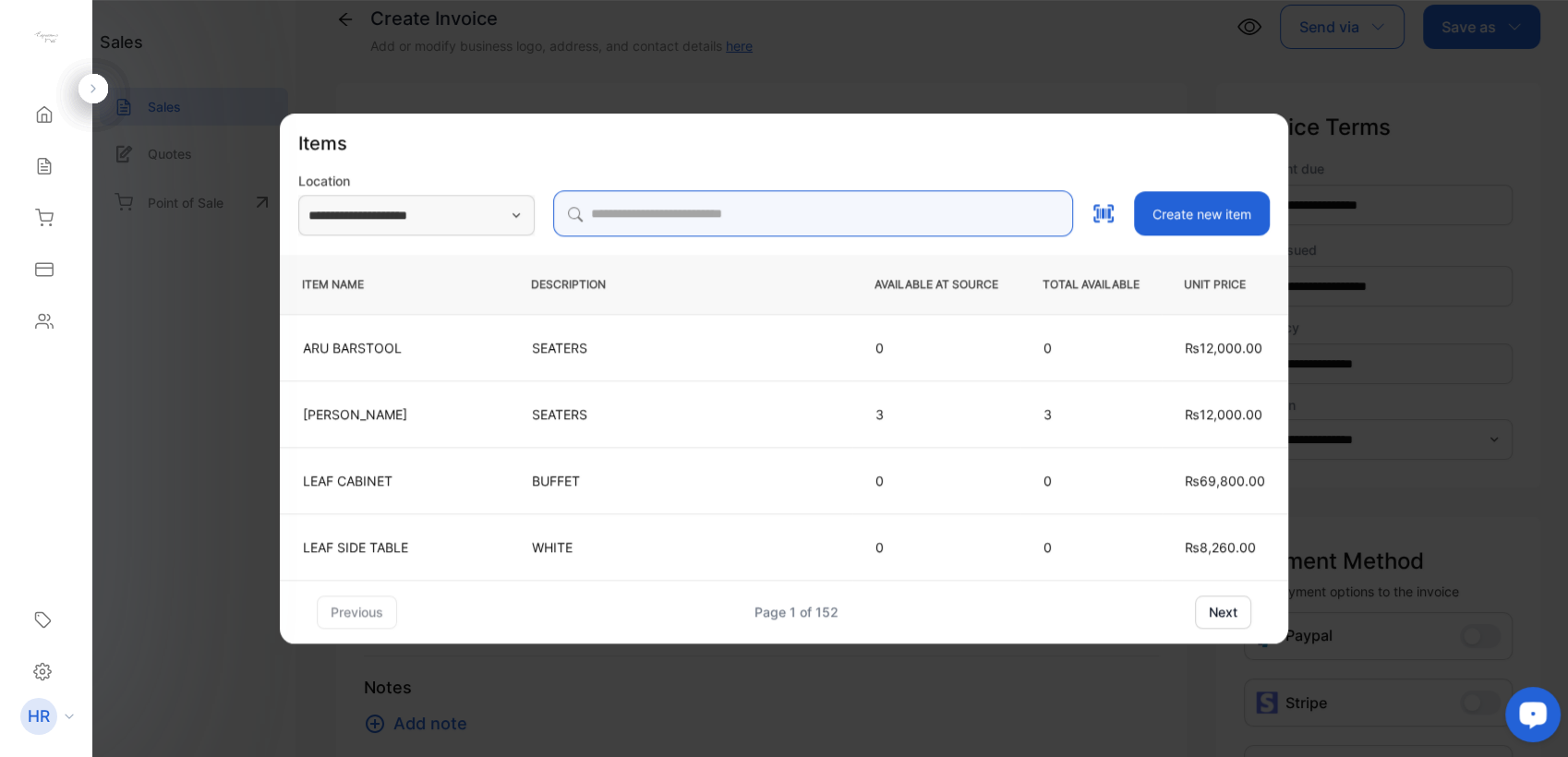
click at [735, 209] on input "search" at bounding box center [813, 213] width 520 height 46
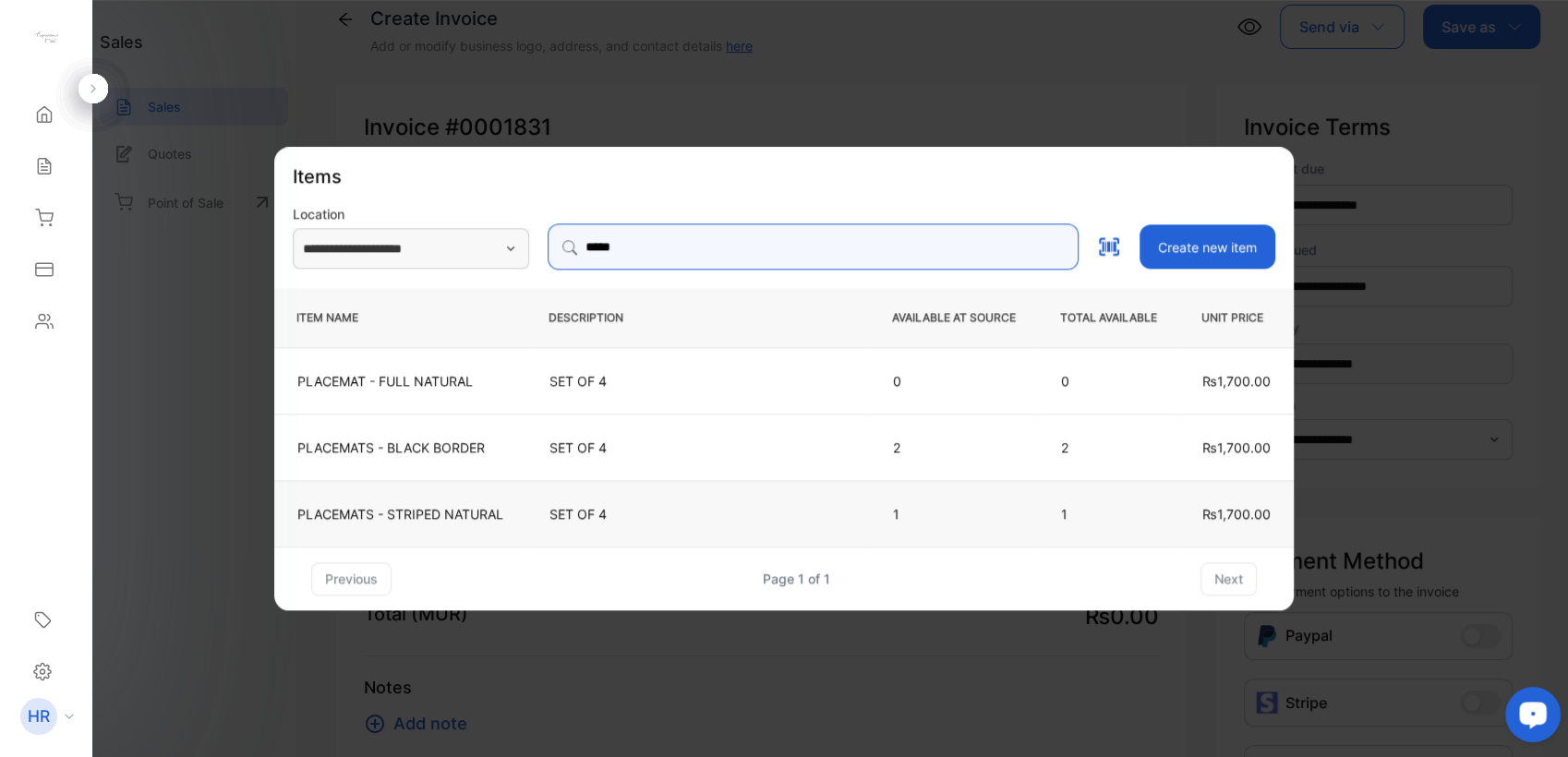
type input "*****"
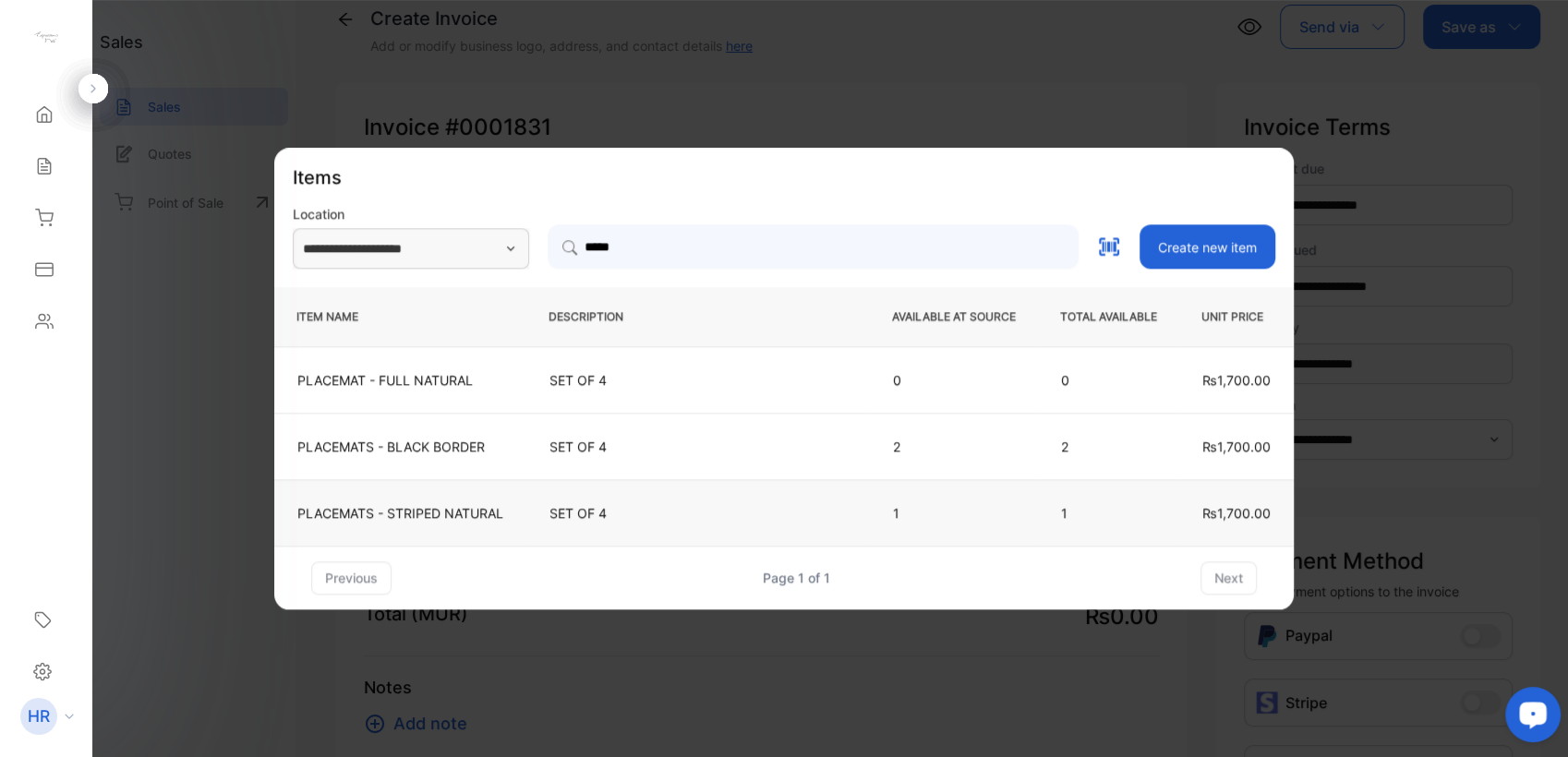
click at [669, 531] on td "SET OF 4" at bounding box center [699, 512] width 344 height 66
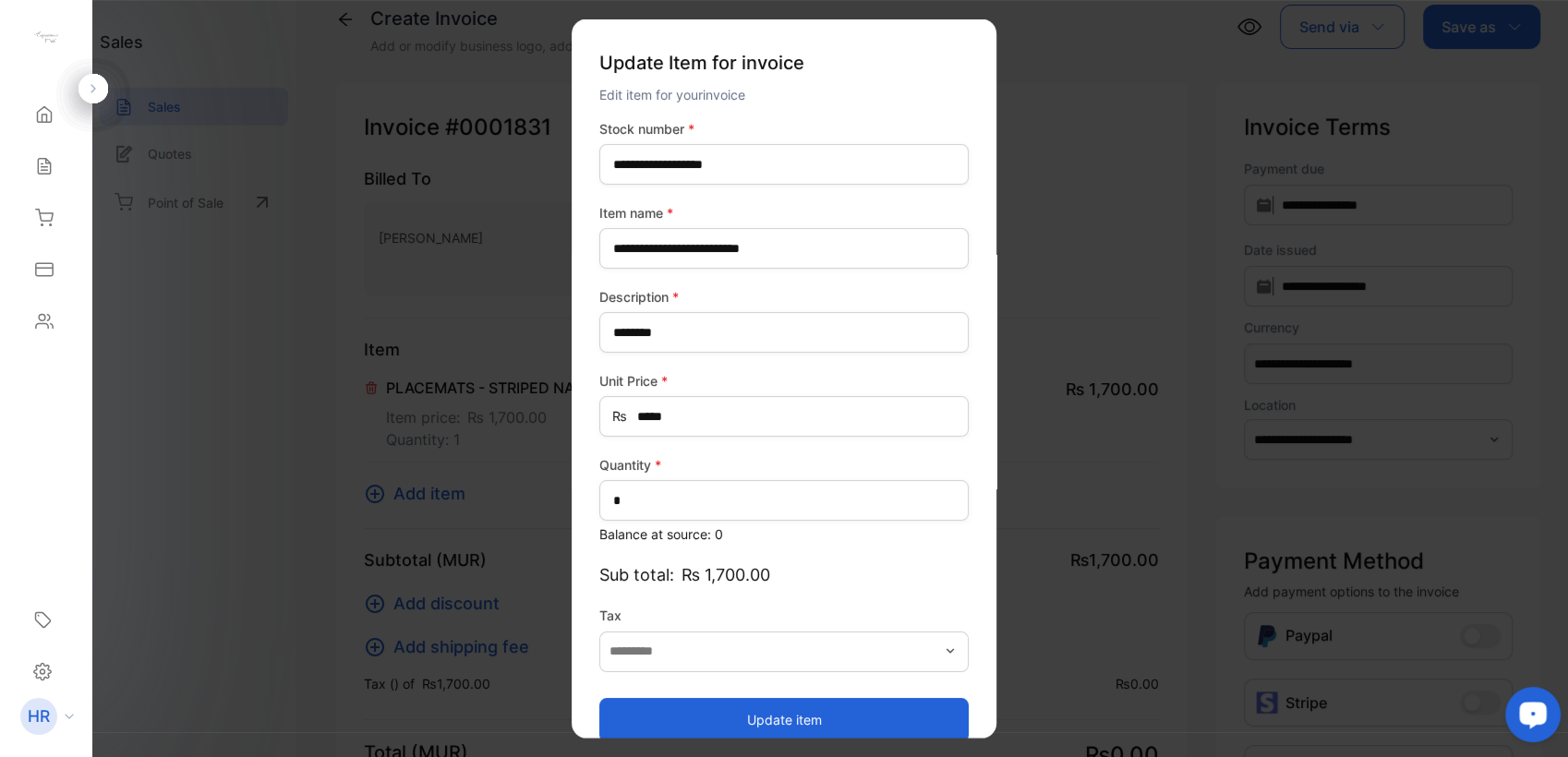
type input "*******"
click at [695, 716] on button "Update item" at bounding box center [784, 719] width 370 height 44
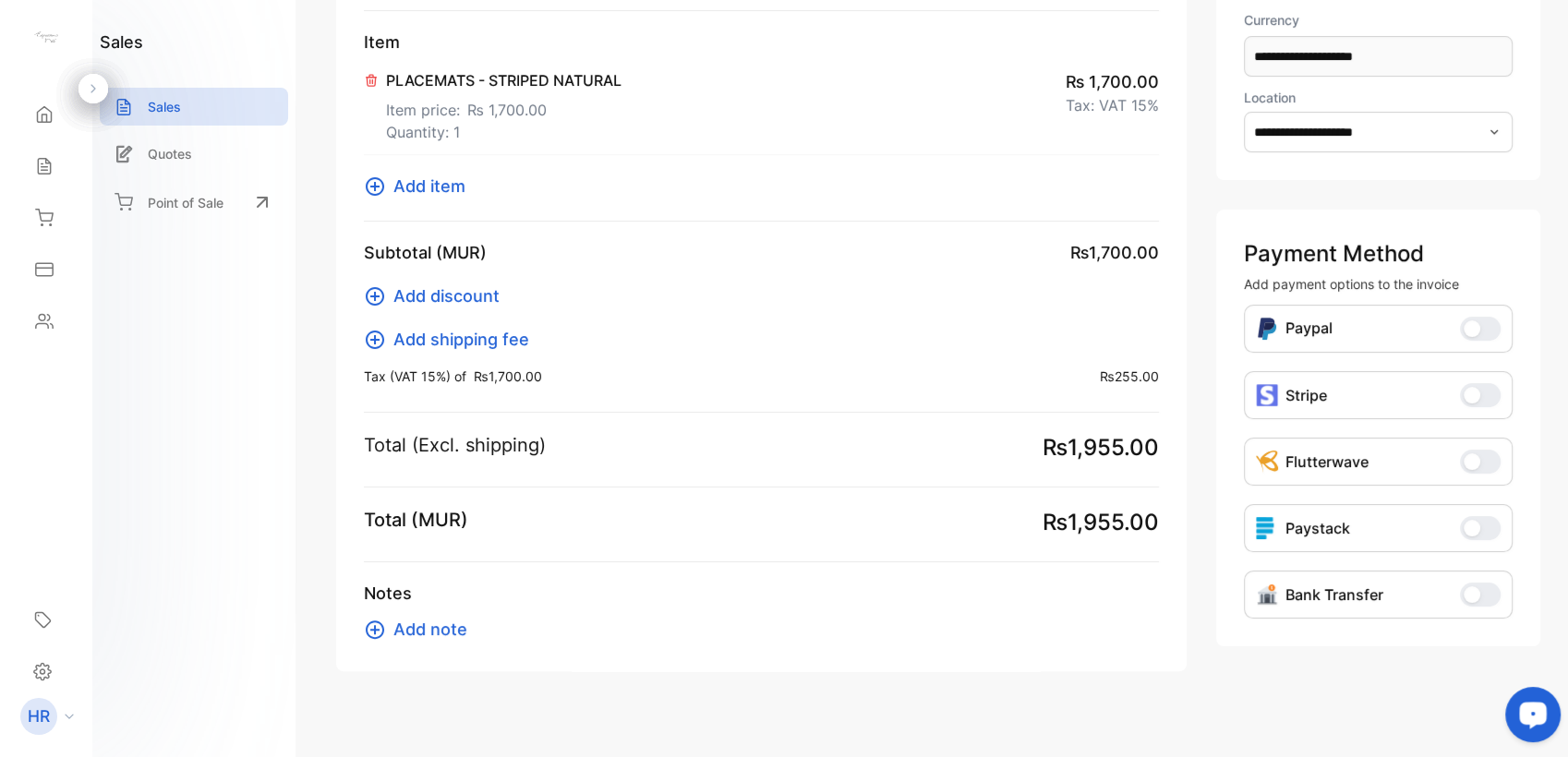
scroll to position [338, 0]
click at [444, 623] on span "Add note" at bounding box center [430, 628] width 74 height 25
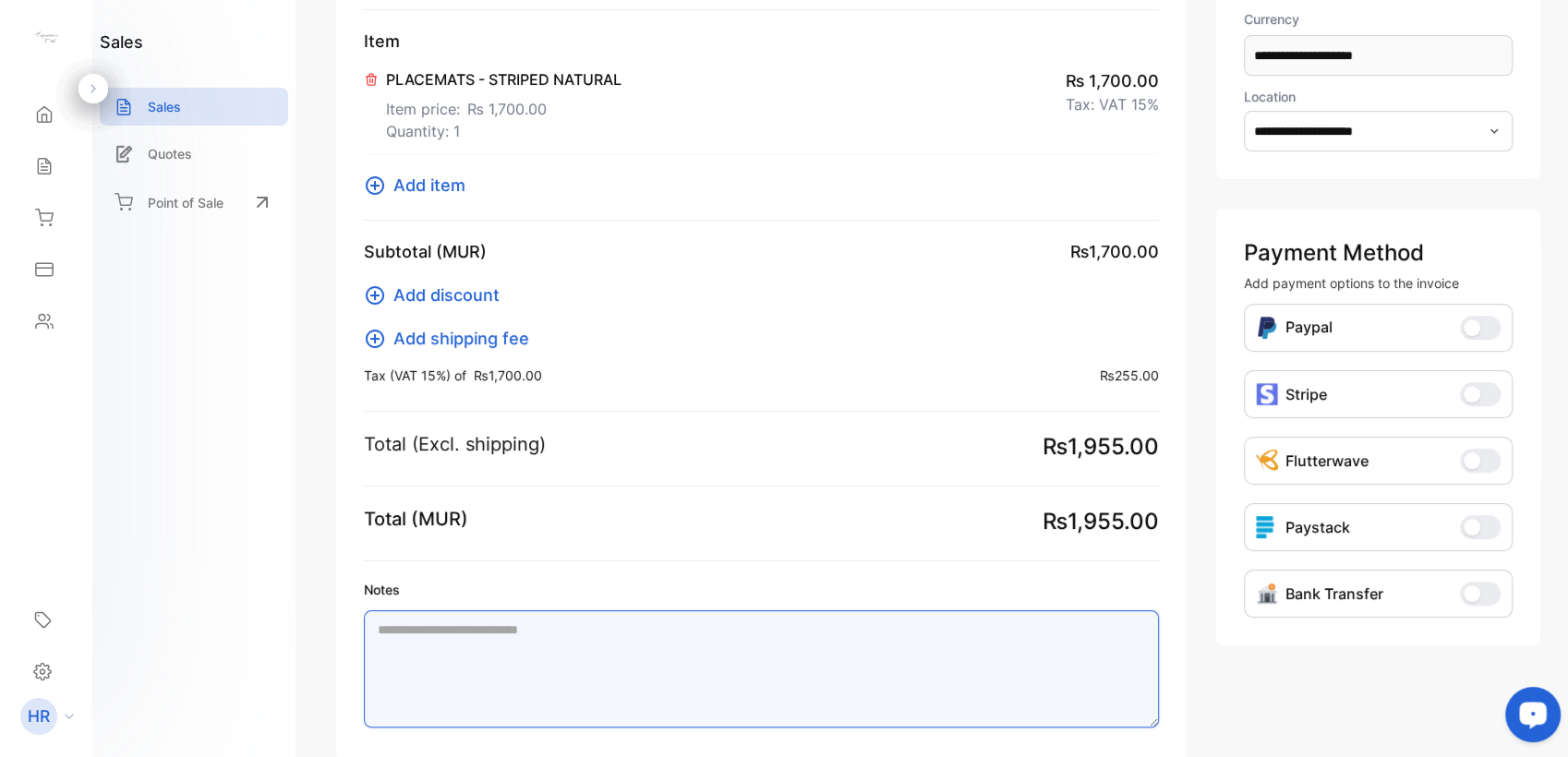
click at [835, 639] on textarea "Notes" at bounding box center [761, 669] width 795 height 118
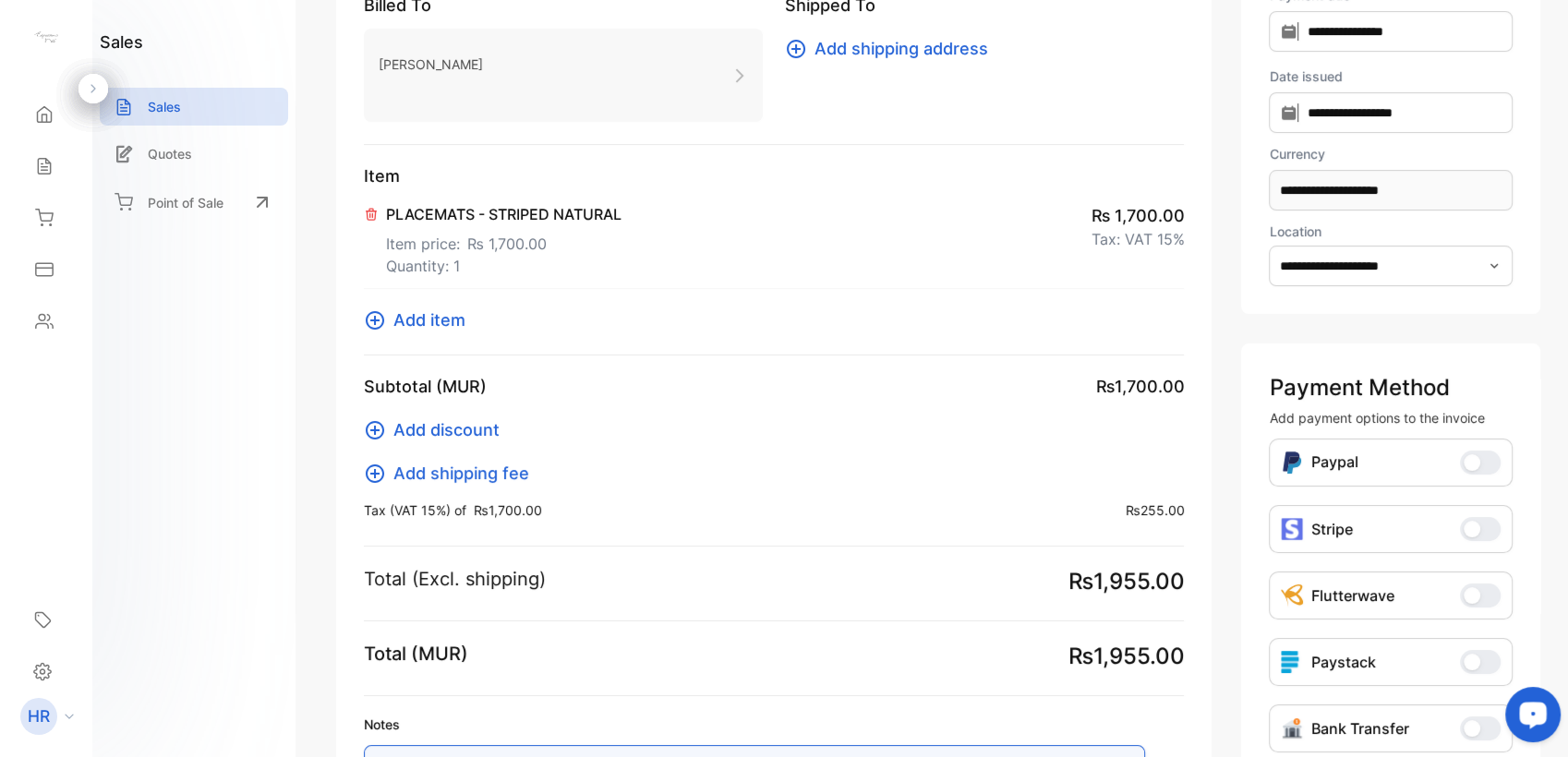
scroll to position [0, 0]
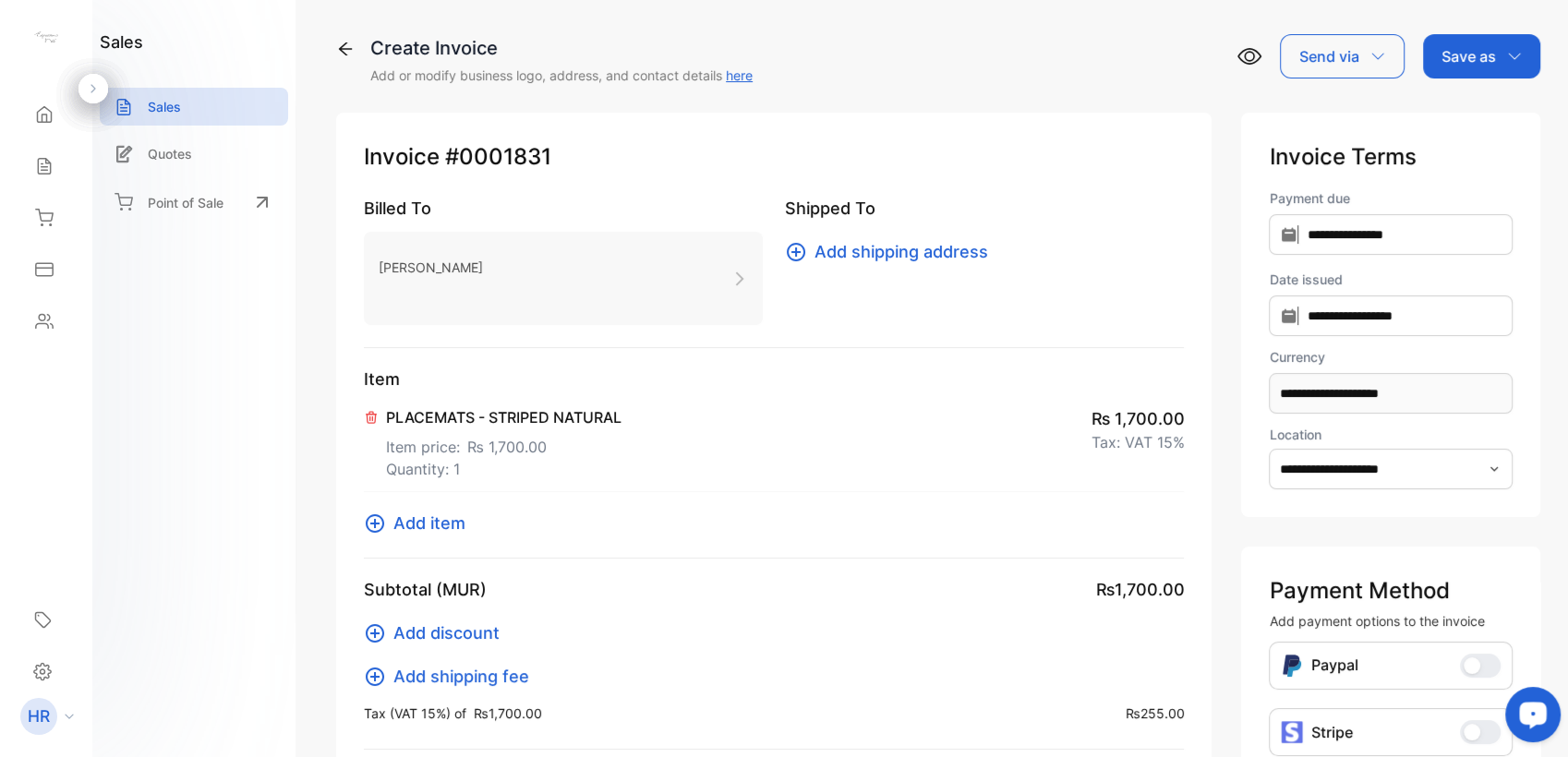
click at [1504, 67] on div "Save as" at bounding box center [1481, 56] width 118 height 44
type textarea "**********"
click at [1464, 106] on div "Invoice" at bounding box center [1476, 117] width 106 height 37
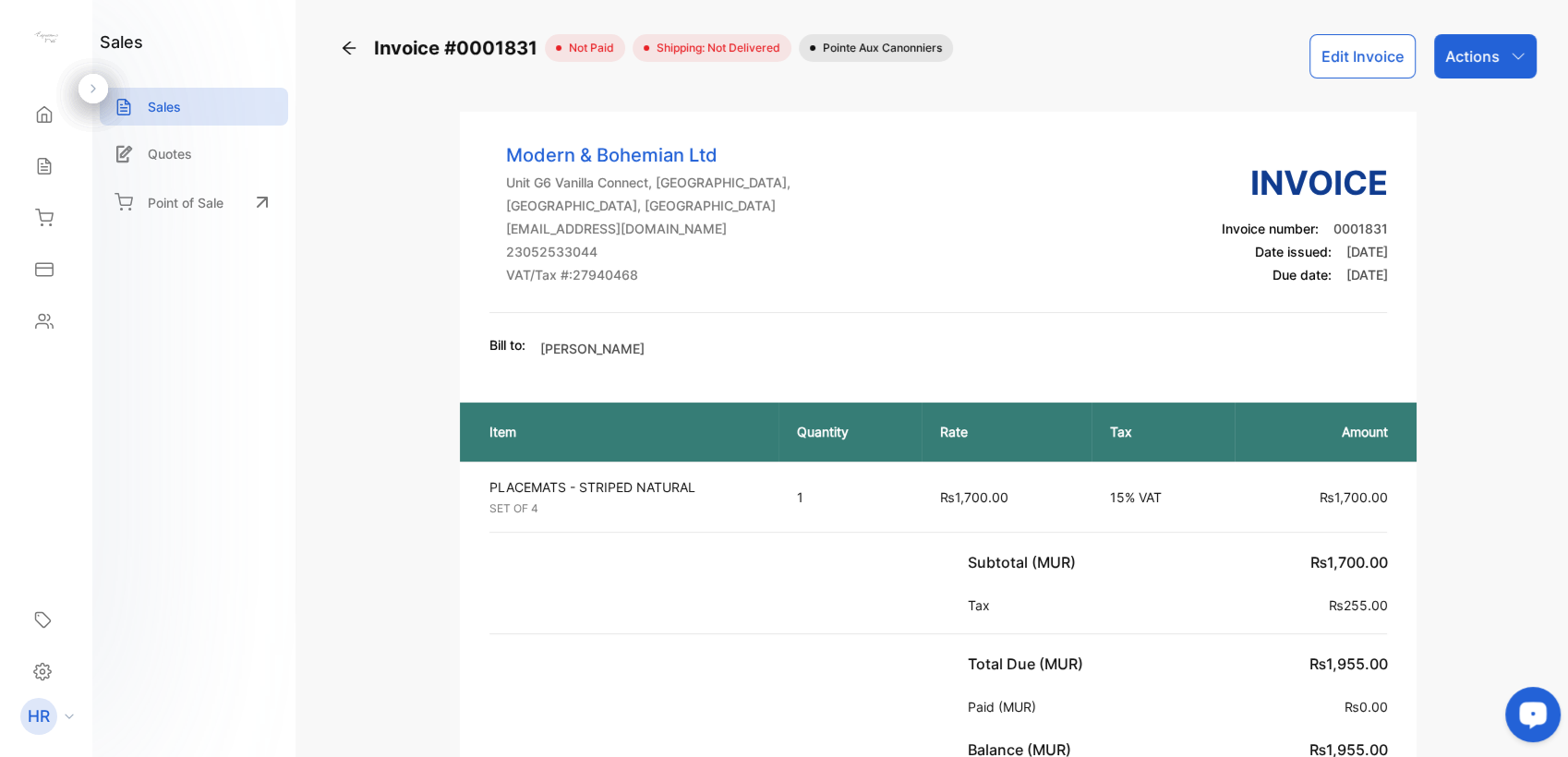
click at [1484, 74] on div "Actions" at bounding box center [1486, 56] width 103 height 44
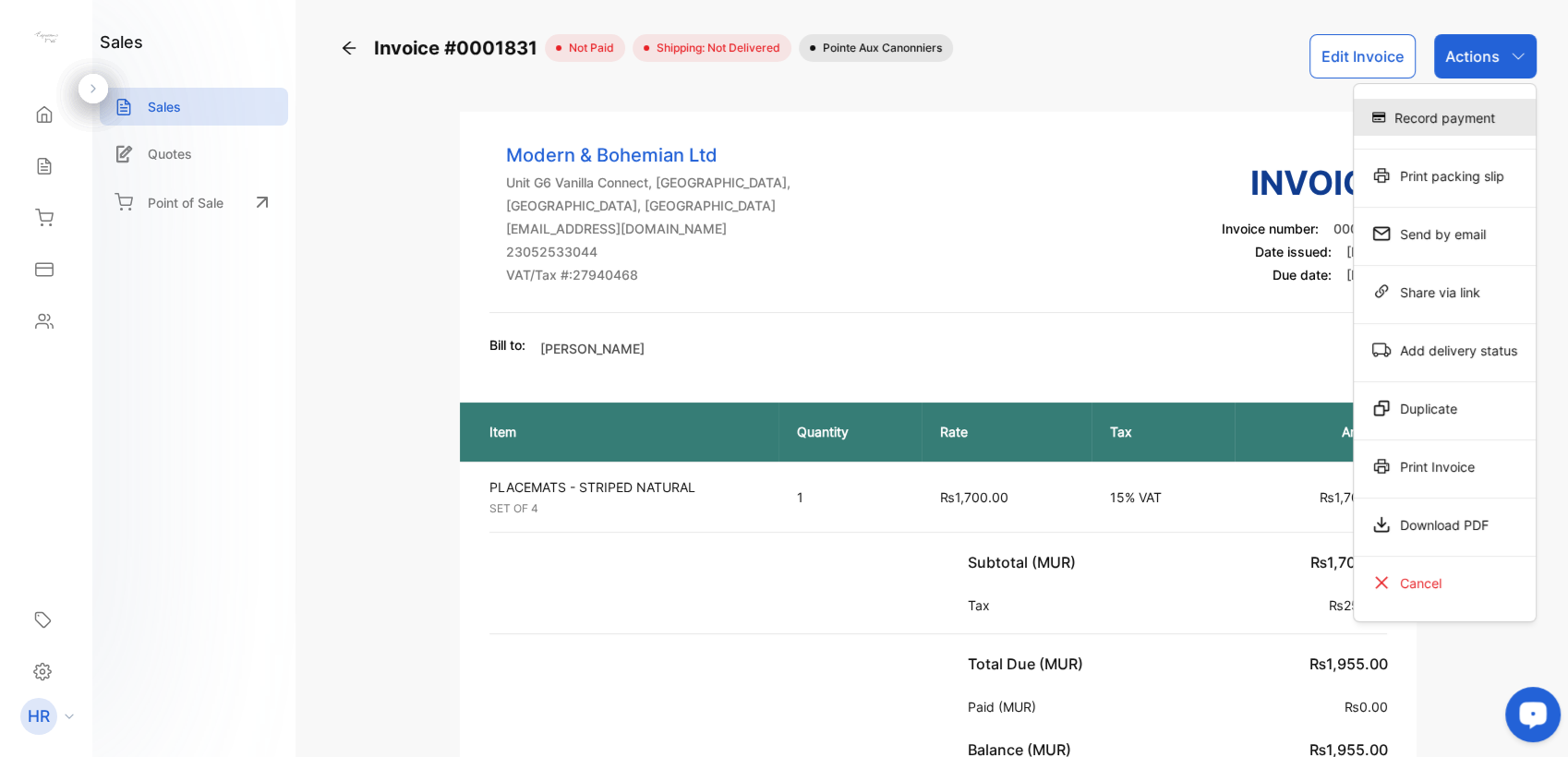
click at [1471, 107] on div "Record payment" at bounding box center [1444, 117] width 182 height 37
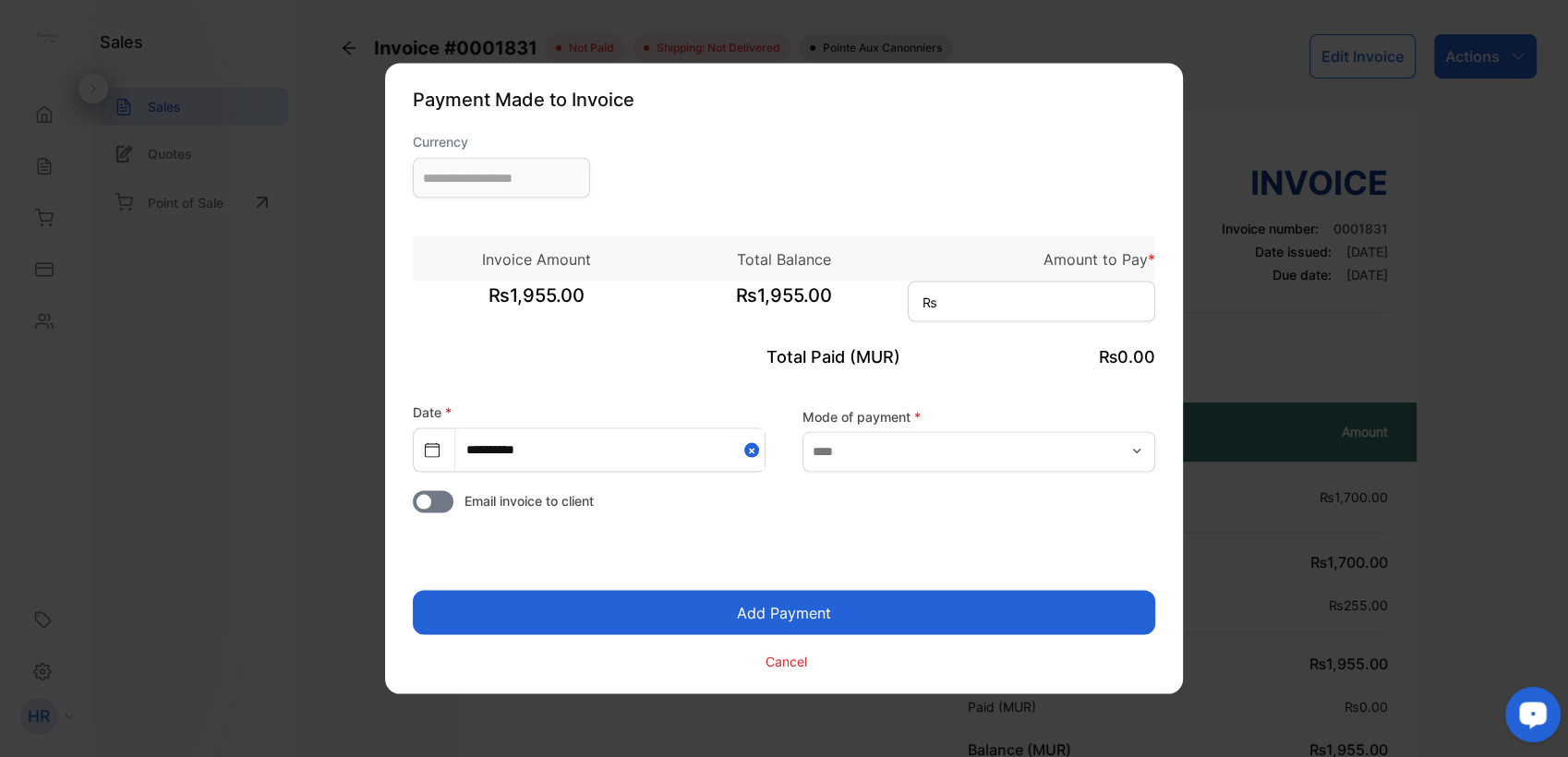
type input "**********"
click at [1014, 300] on input at bounding box center [1032, 301] width 248 height 41
type input "*****"
click at [828, 614] on button "Add Payment" at bounding box center [784, 613] width 743 height 44
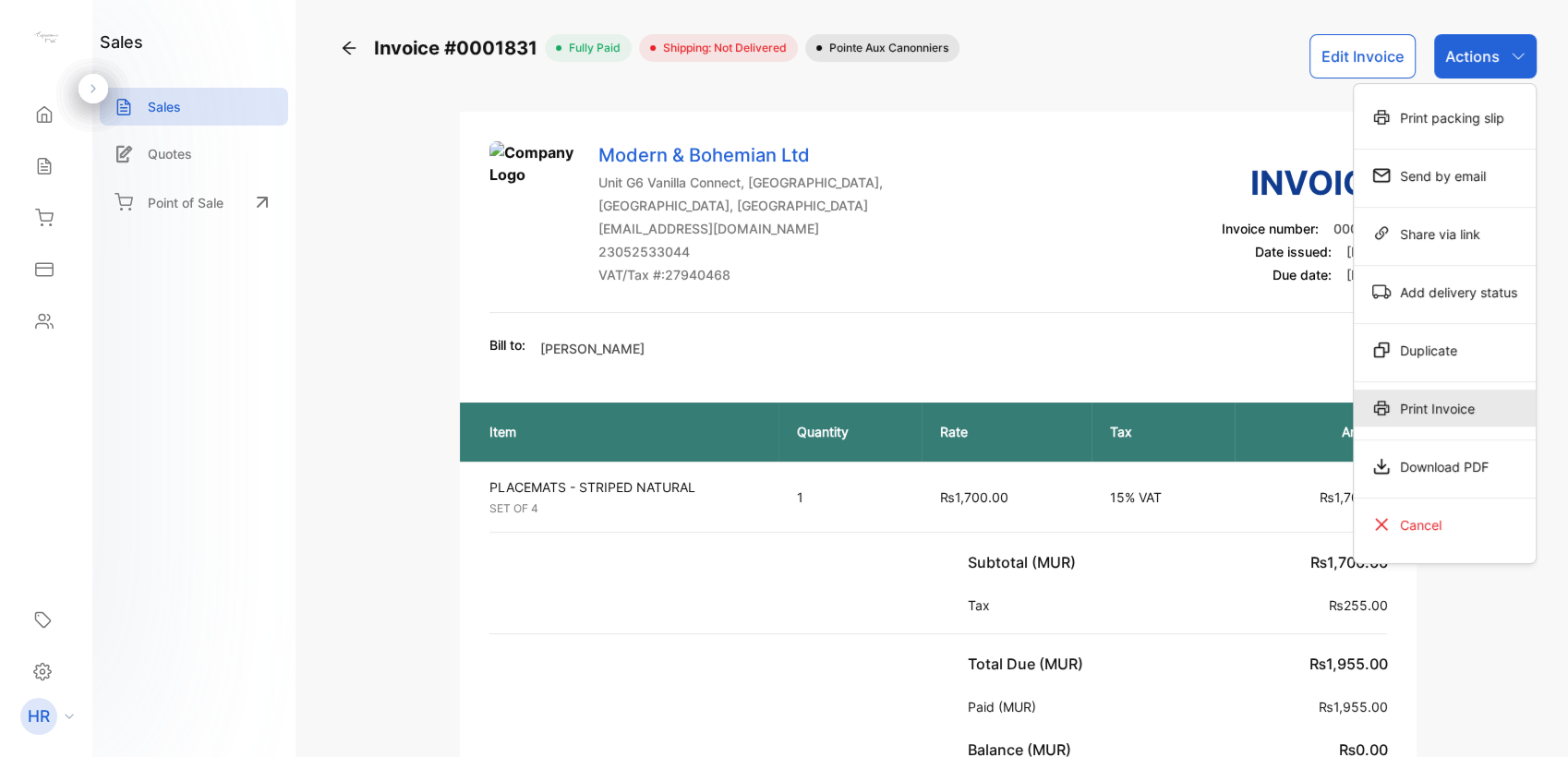
click at [1389, 395] on div "Print Invoice" at bounding box center [1444, 407] width 182 height 37
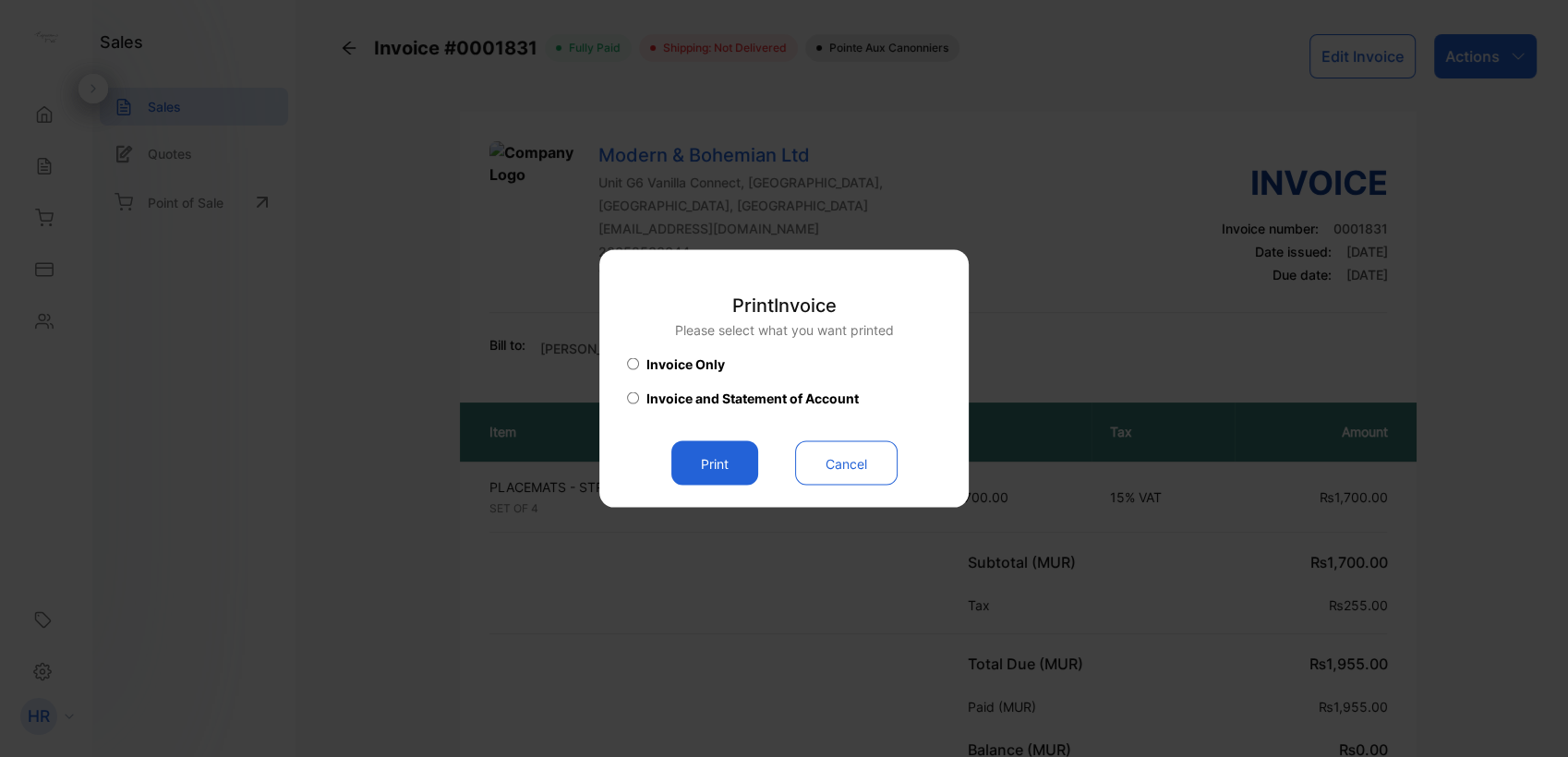
click at [824, 463] on button "Cancel" at bounding box center [847, 463] width 103 height 44
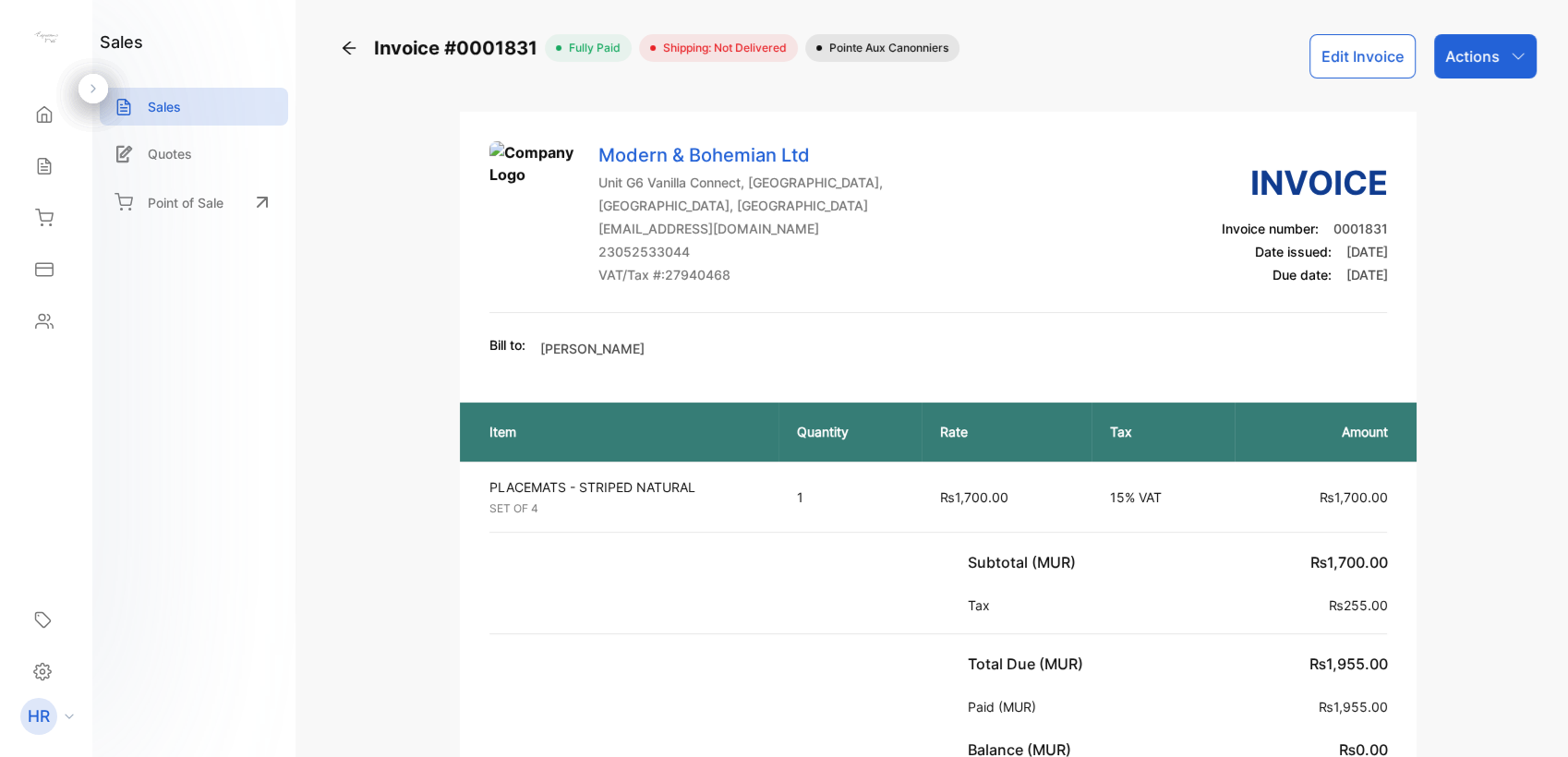
click at [1454, 63] on p "Actions" at bounding box center [1472, 56] width 54 height 22
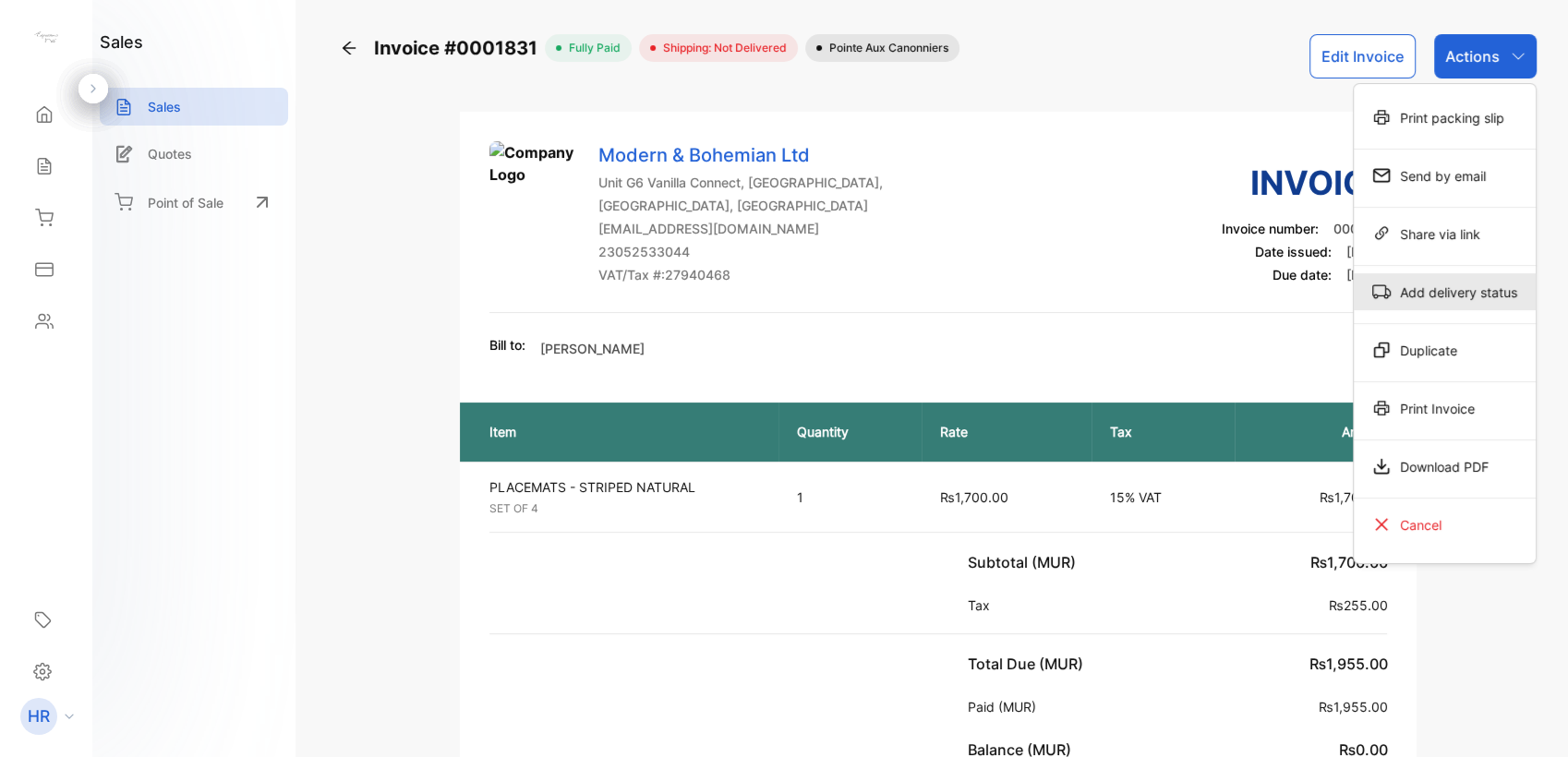
click at [1374, 300] on div "Add delivery status" at bounding box center [1444, 292] width 182 height 37
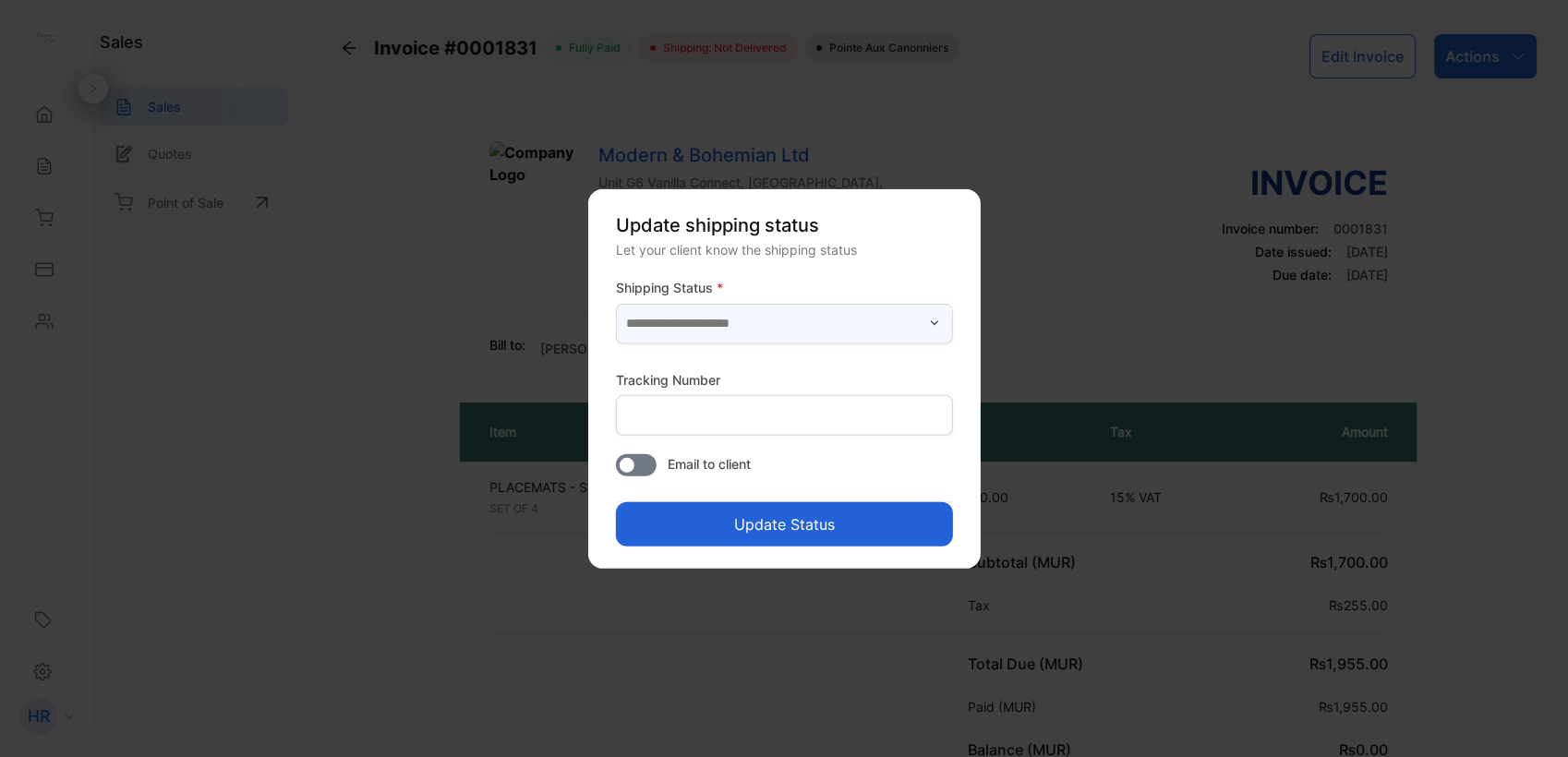
click at [731, 325] on input "text" at bounding box center [784, 323] width 337 height 41
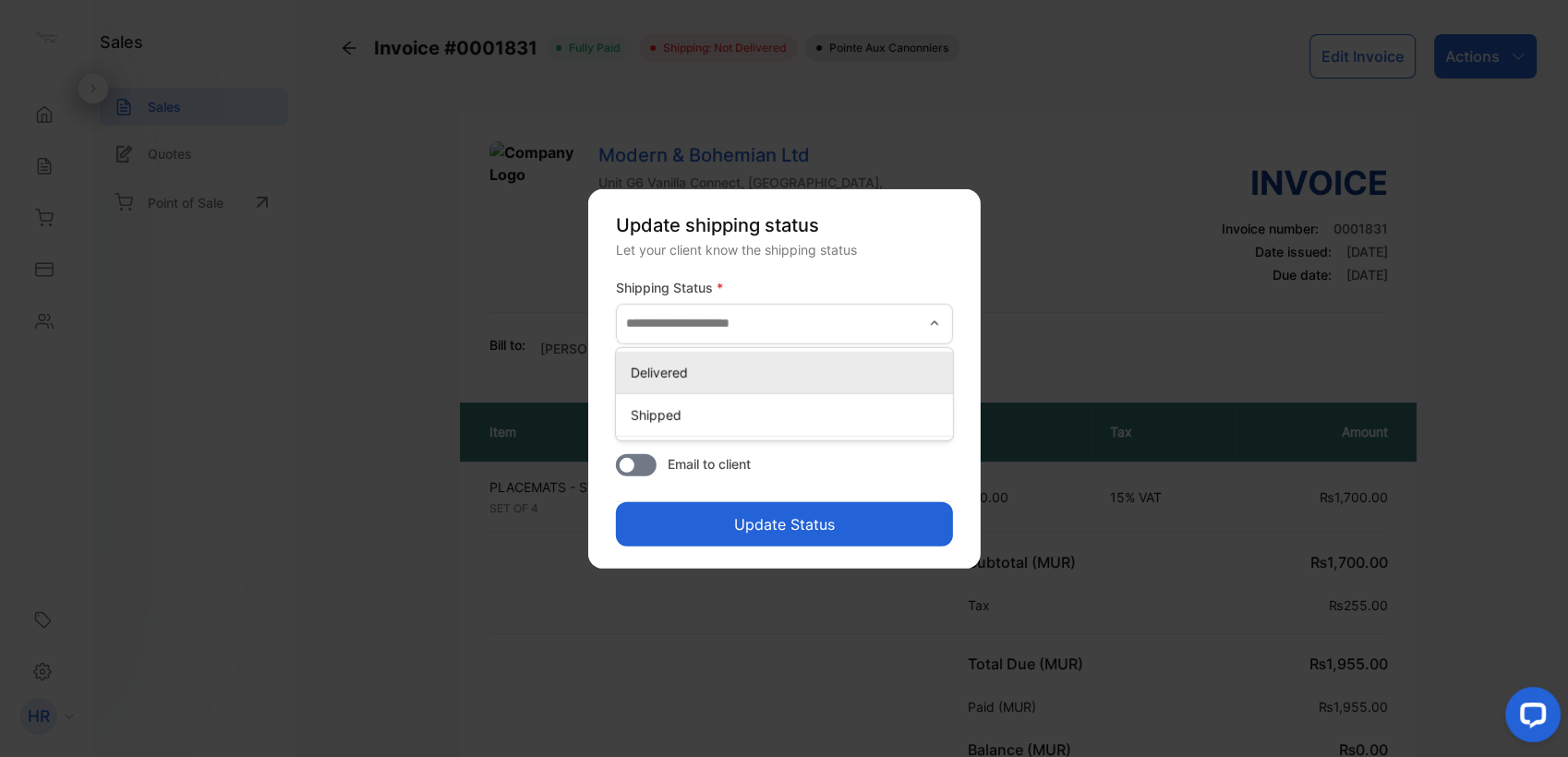
click at [724, 361] on div "Delivered" at bounding box center [784, 372] width 337 height 27
type input "*********"
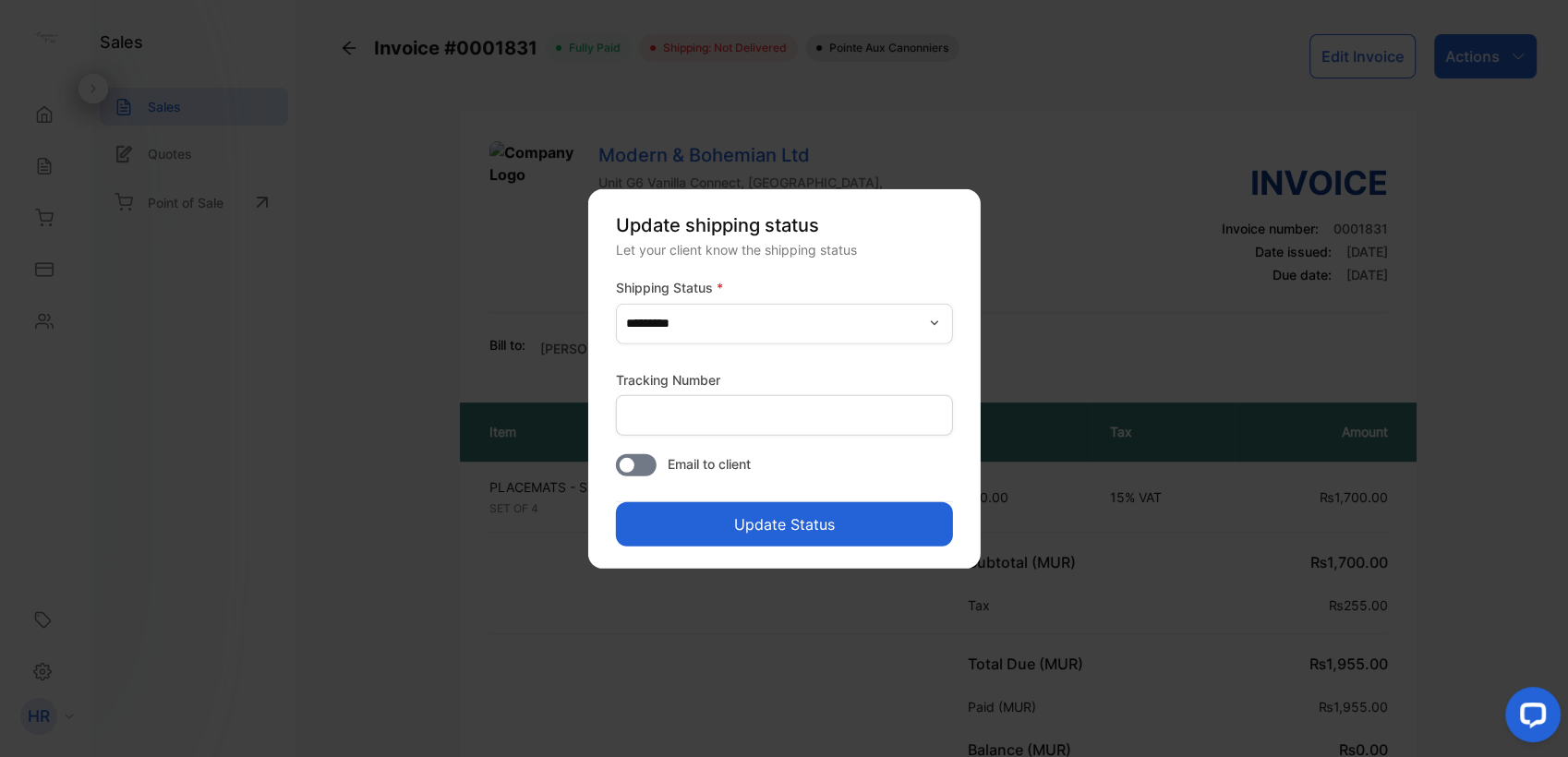
click at [742, 535] on button "Update Status" at bounding box center [784, 524] width 337 height 44
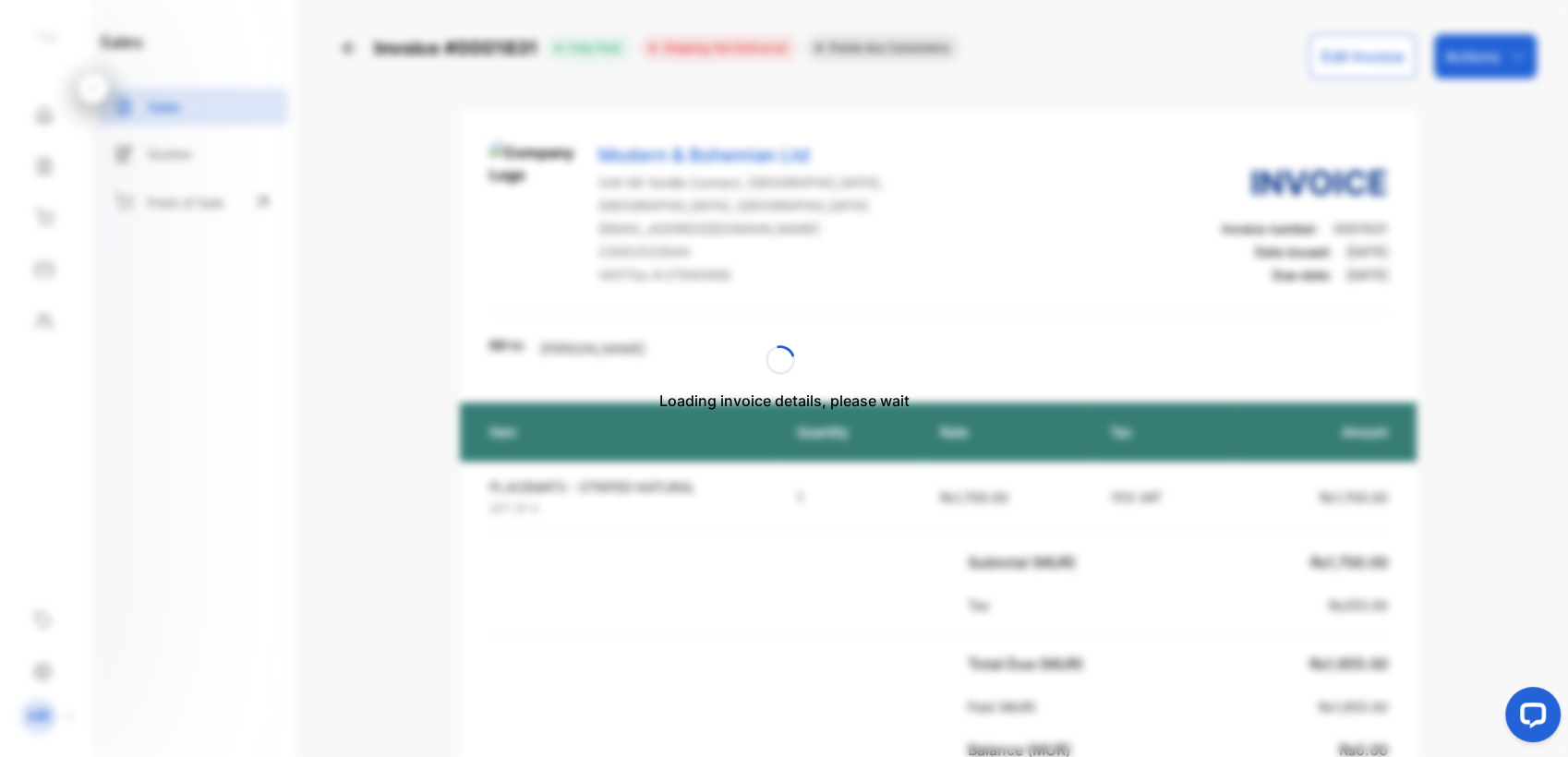
click at [1494, 63] on div "Loading invoice details, please wait" at bounding box center [784, 378] width 1568 height 757
click at [1494, 63] on div "Actions" at bounding box center [1486, 56] width 103 height 44
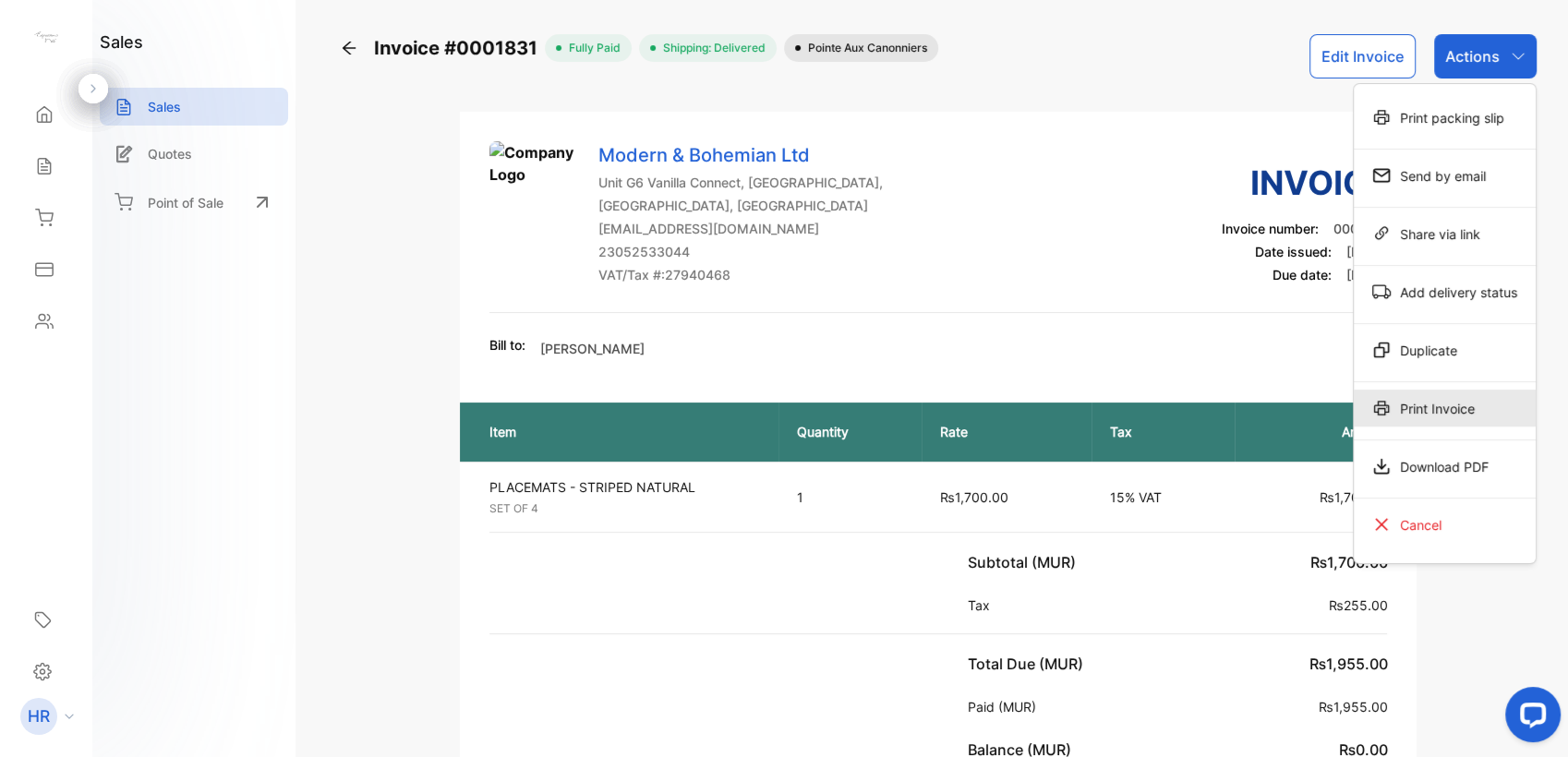
click at [1414, 401] on div "Print Invoice" at bounding box center [1444, 407] width 182 height 37
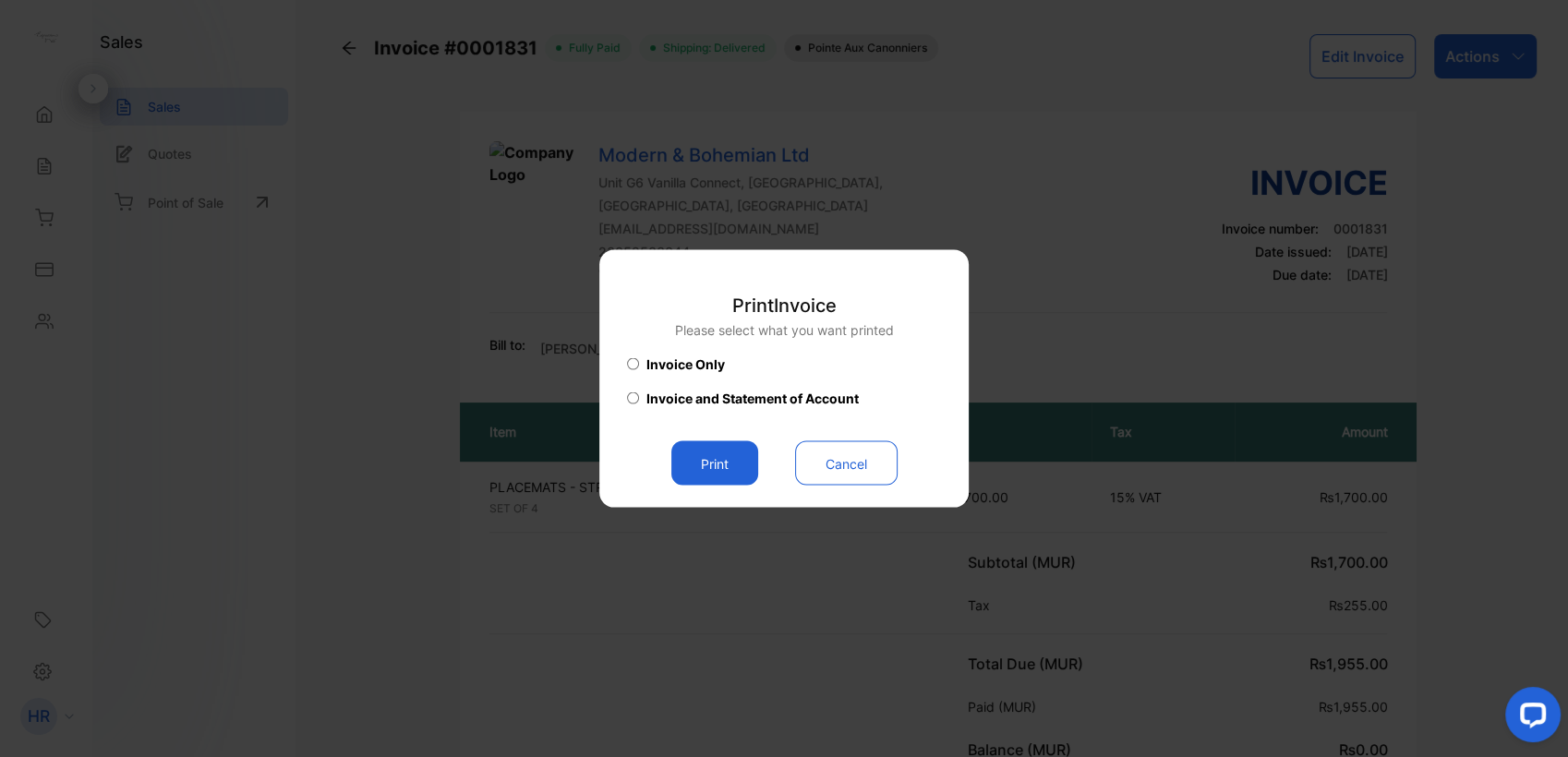
click at [684, 462] on button "Print" at bounding box center [715, 463] width 87 height 44
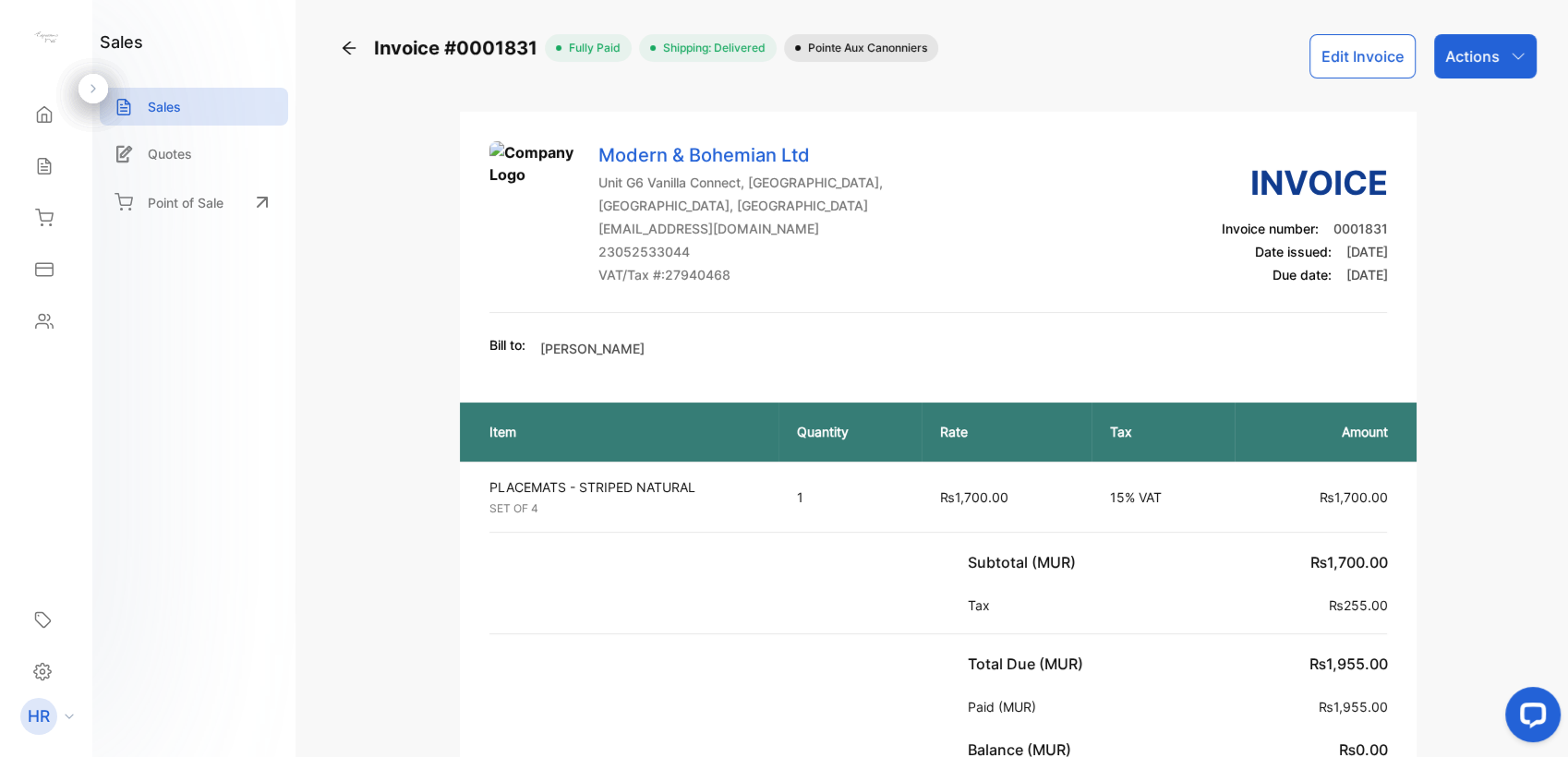
click at [1522, 285] on div "Modern & Bohemian Ltd Unit G6 Vanilla Connect, [GEOGRAPHIC_DATA], [GEOGRAPHIC_D…" at bounding box center [938, 695] width 1197 height 1167
click at [1465, 63] on p "Actions" at bounding box center [1472, 56] width 54 height 22
click at [1027, 188] on div "Modern & Bohemian Ltd Unit G6 Vanilla Connect, [GEOGRAPHIC_DATA], [GEOGRAPHIC_D…" at bounding box center [938, 227] width 898 height 172
drag, startPoint x: 54, startPoint y: 211, endPoint x: 135, endPoint y: 221, distance: 81.6
click at [54, 211] on div "Inventory" at bounding box center [46, 217] width 63 height 37
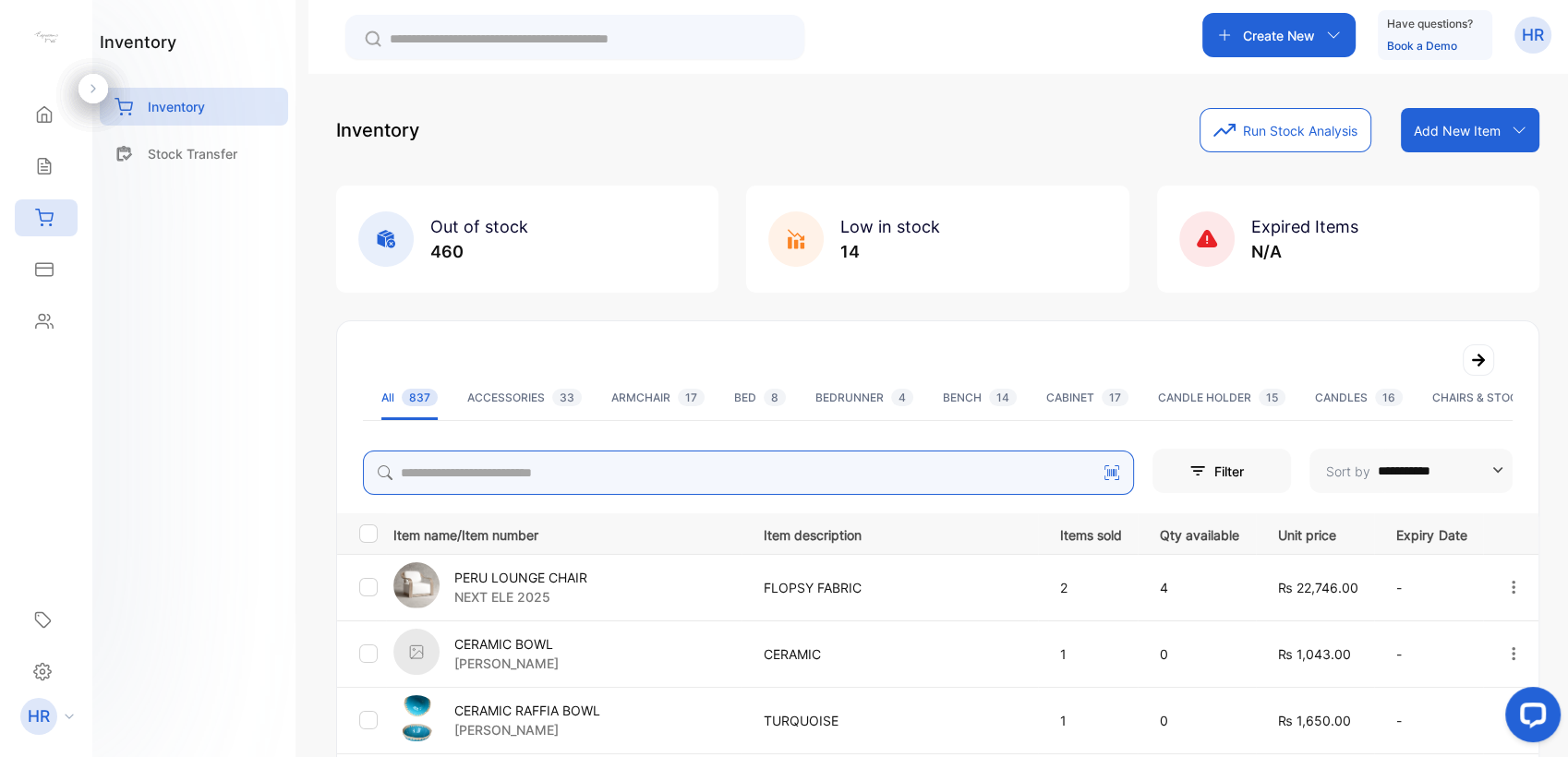
click at [664, 474] on input "search" at bounding box center [748, 472] width 771 height 44
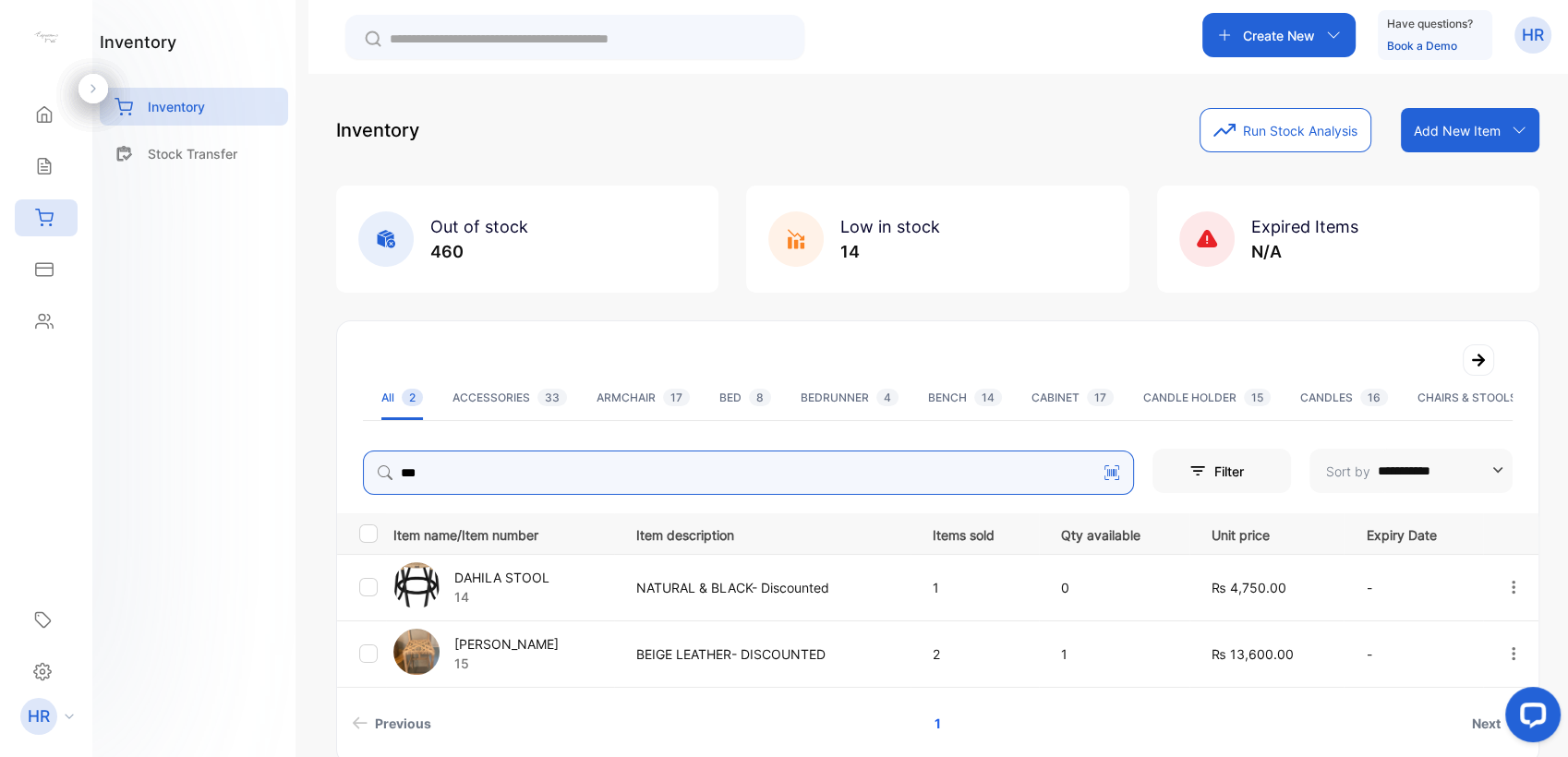
type input "***"
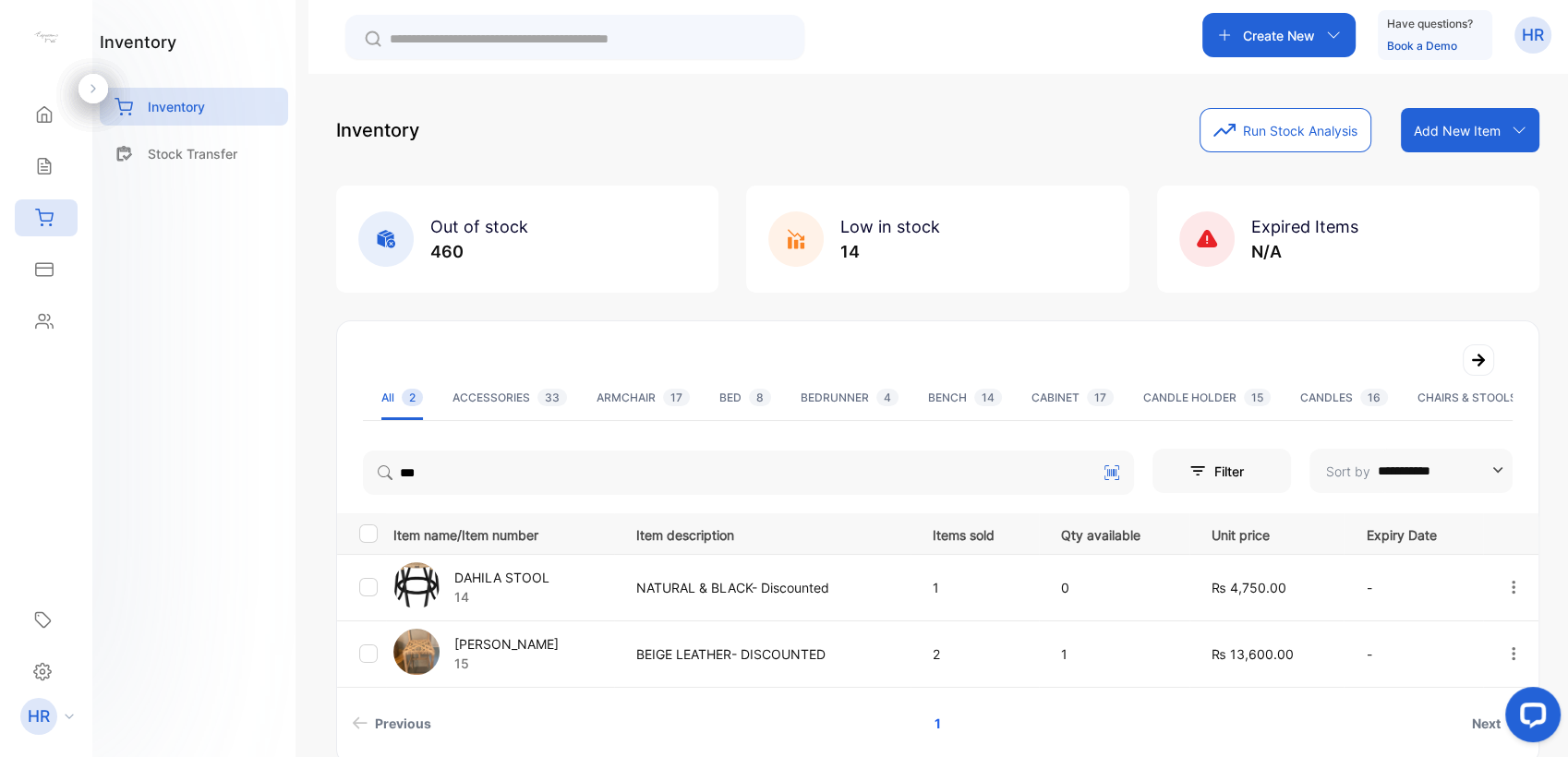
click at [533, 648] on p "[PERSON_NAME]" at bounding box center [507, 644] width 105 height 20
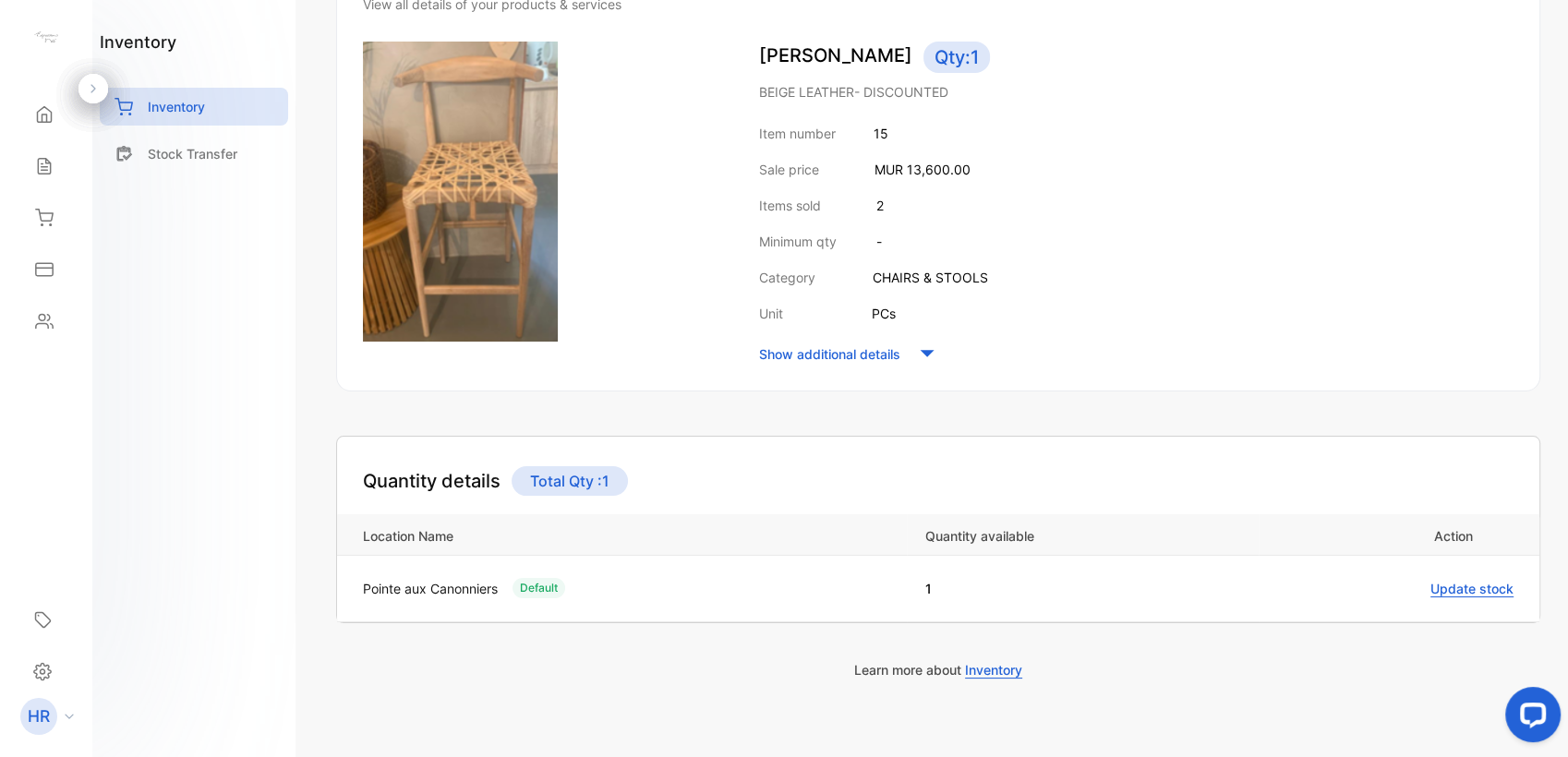
scroll to position [223, 0]
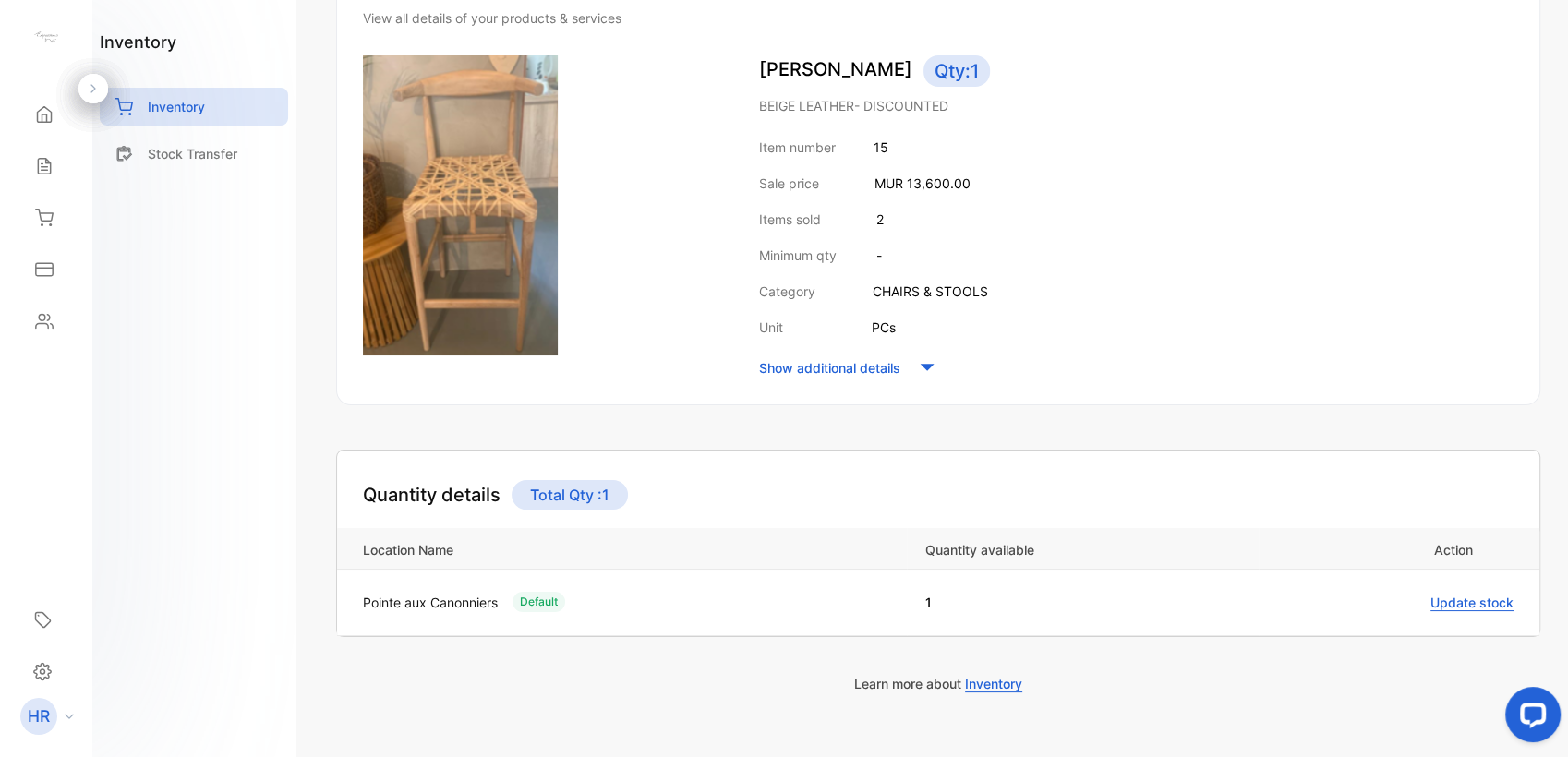
click at [870, 360] on p "Show additional details" at bounding box center [829, 369] width 141 height 20
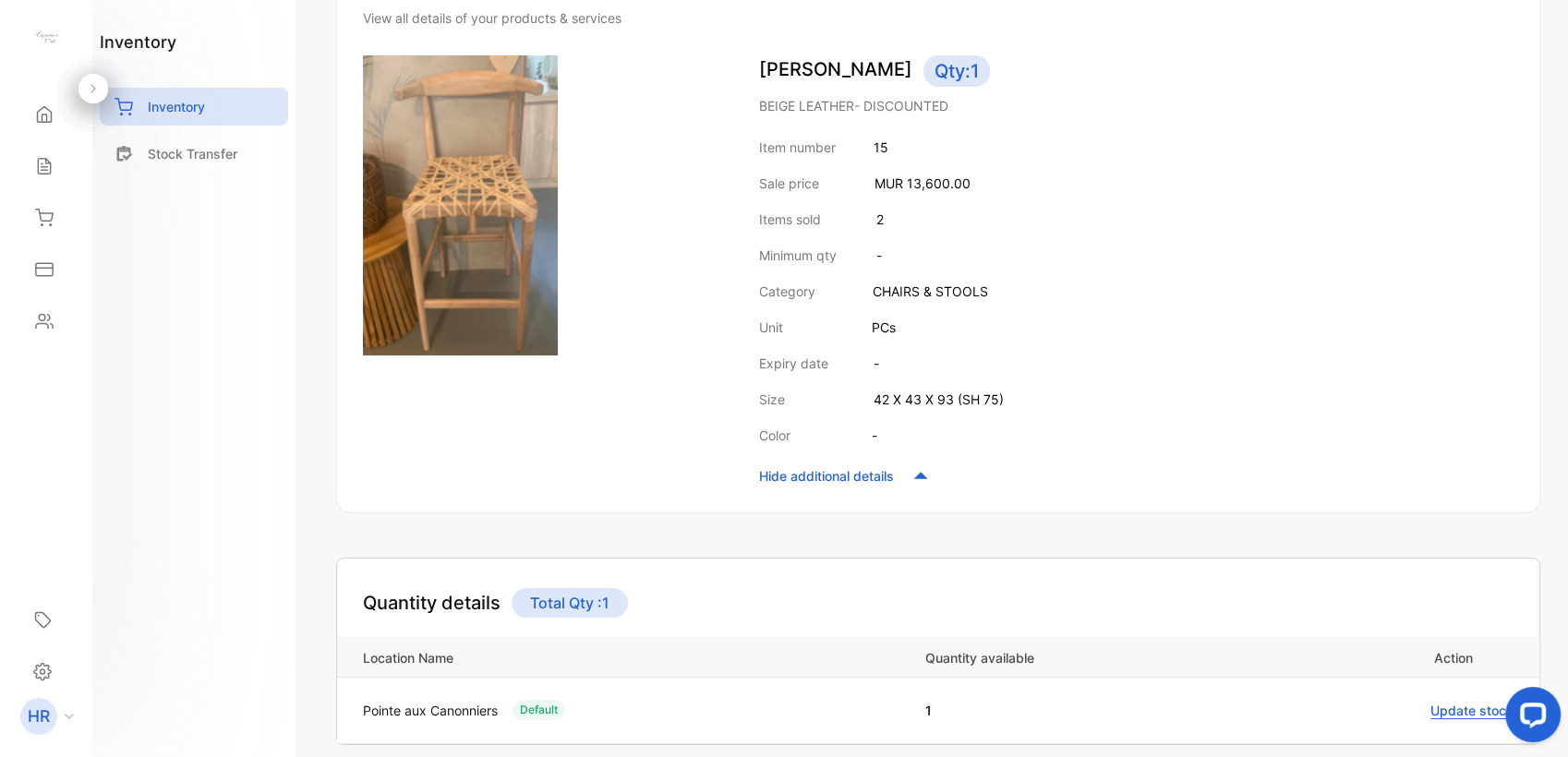
click at [1020, 262] on div "Minimum qty -" at bounding box center [1136, 256] width 755 height 20
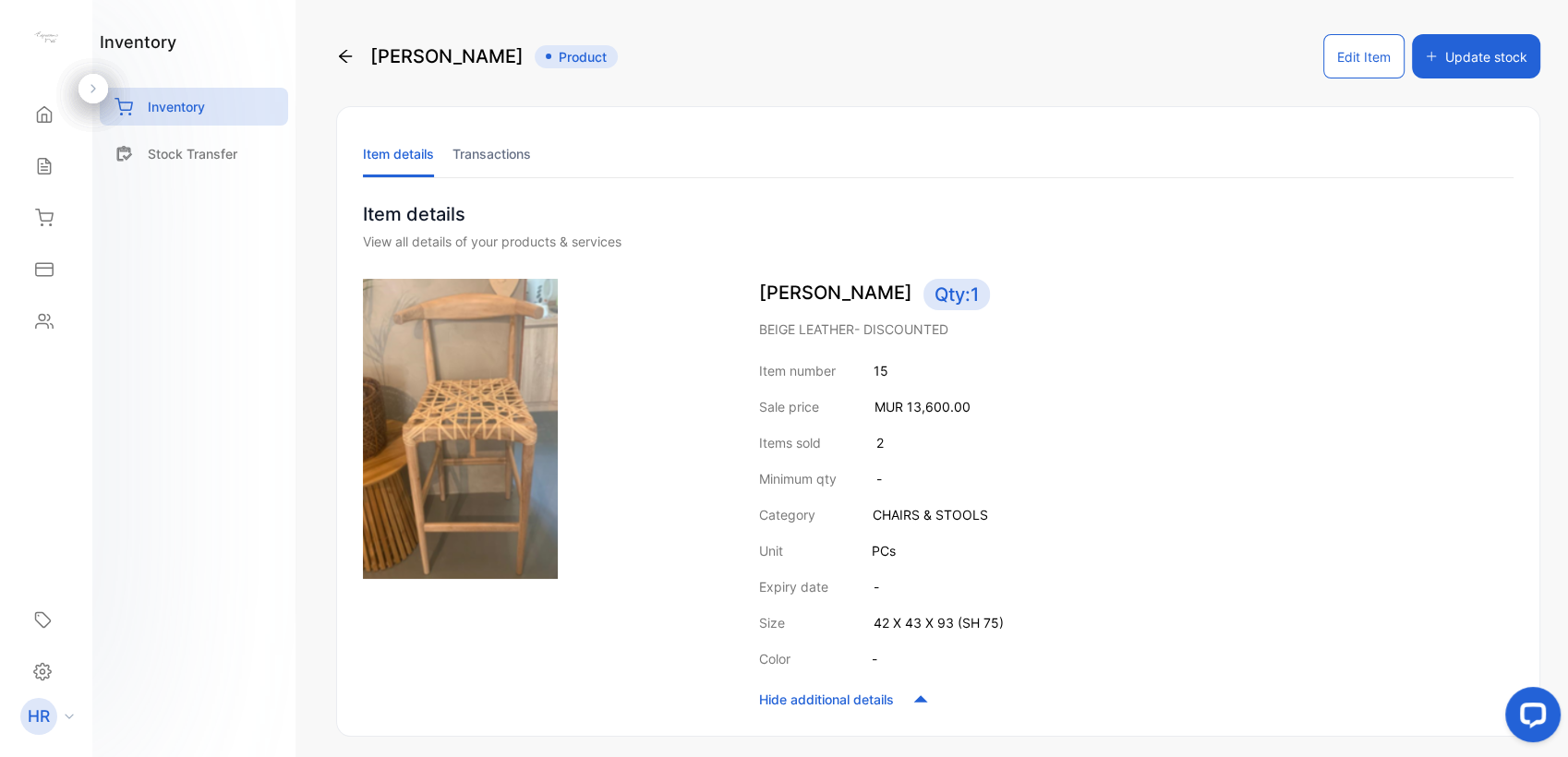
drag, startPoint x: 344, startPoint y: 58, endPoint x: 359, endPoint y: 81, distance: 27.5
click at [344, 59] on icon at bounding box center [345, 56] width 19 height 19
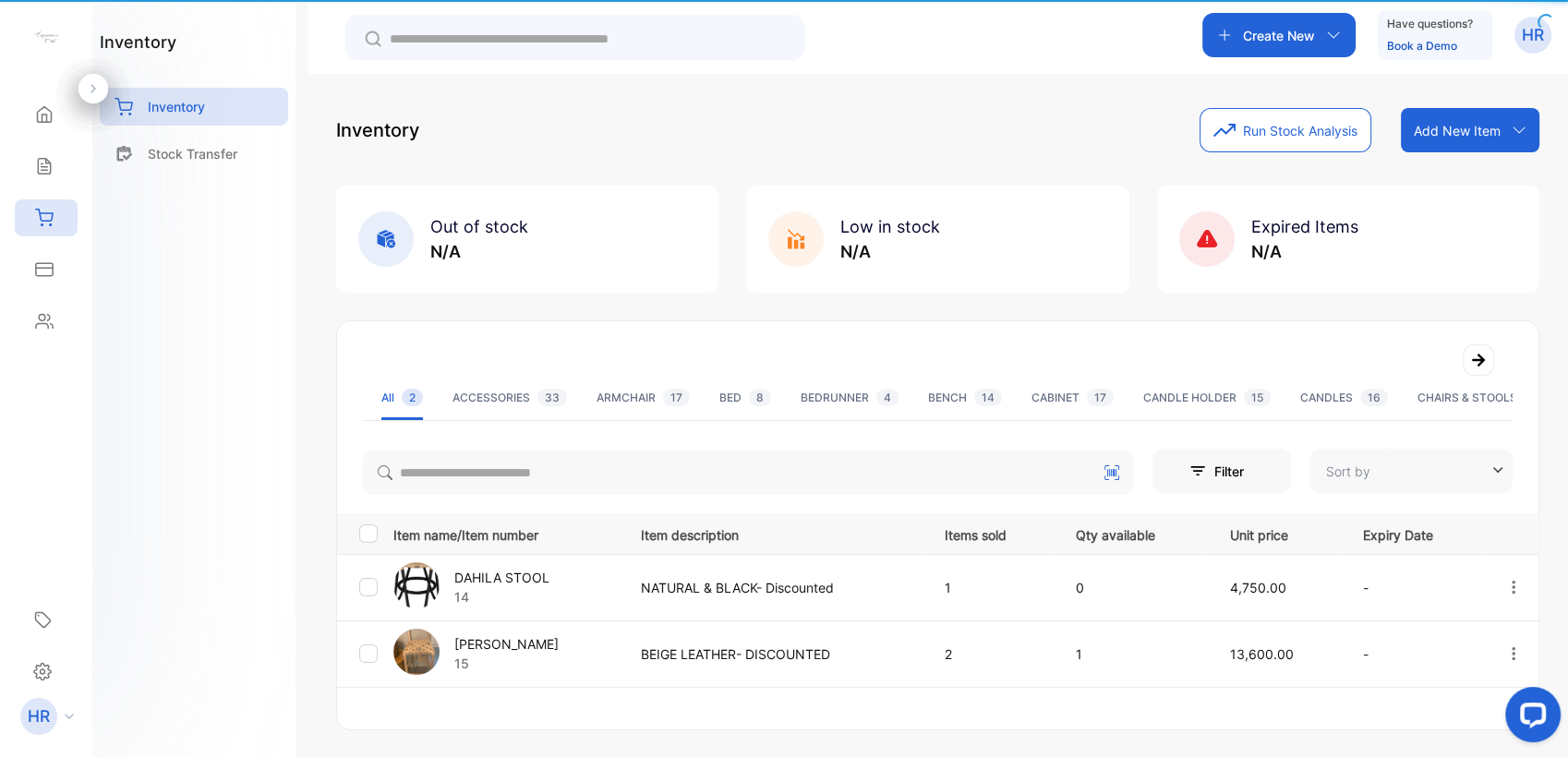
type input "**********"
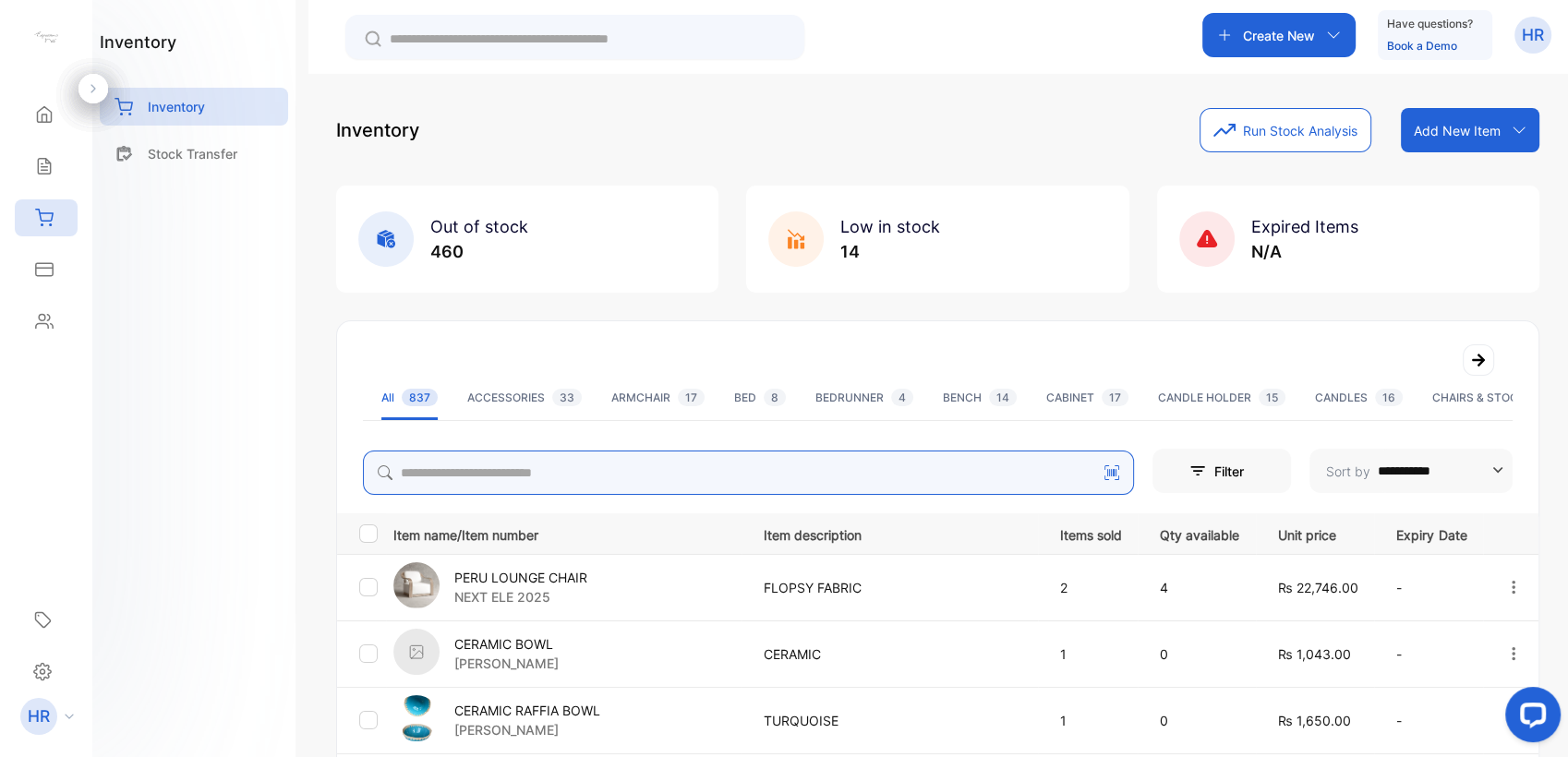
click at [506, 470] on input "search" at bounding box center [748, 472] width 771 height 44
type input "******"
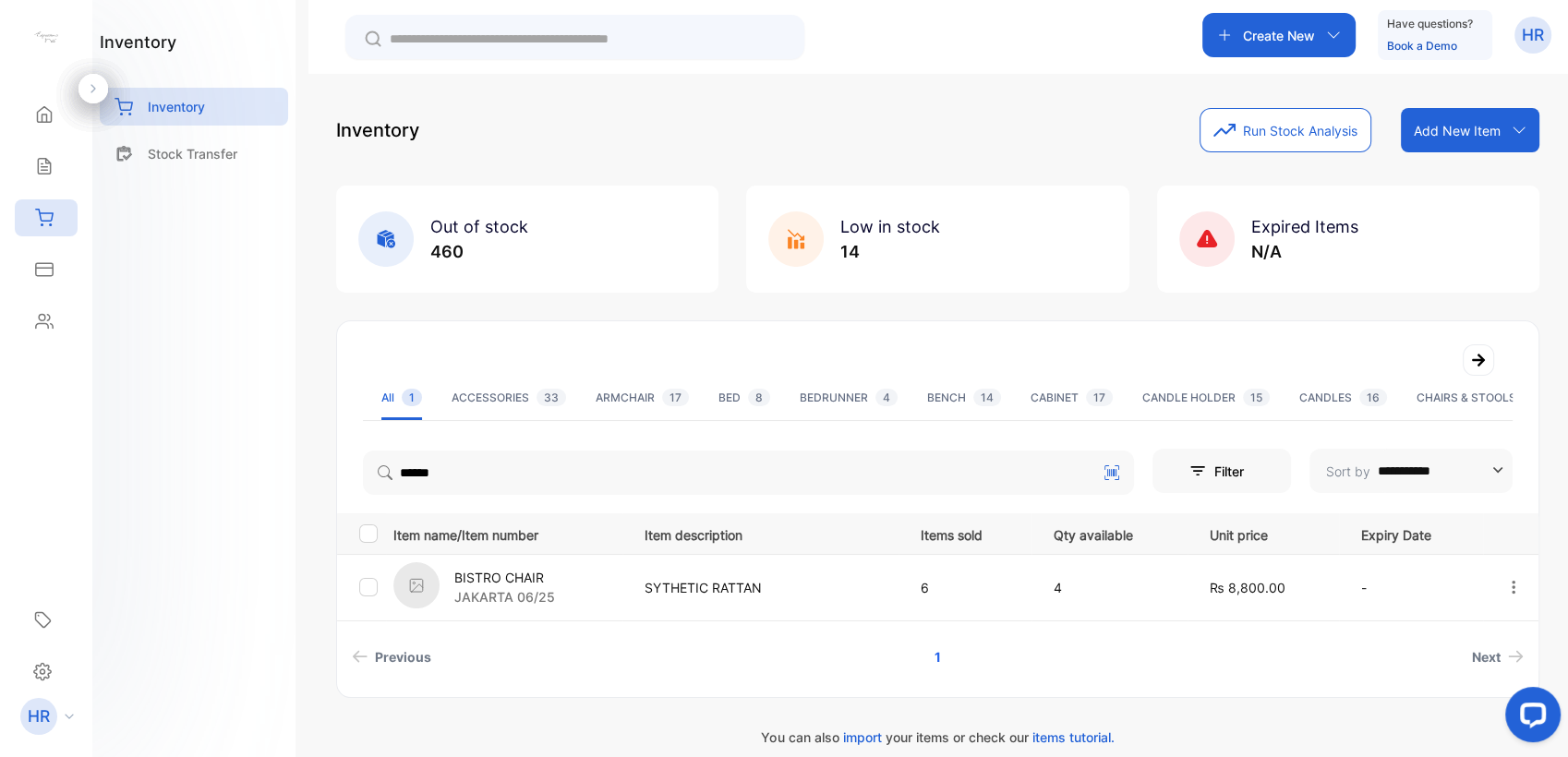
click at [517, 575] on p "BISTRO CHAIR" at bounding box center [505, 578] width 101 height 20
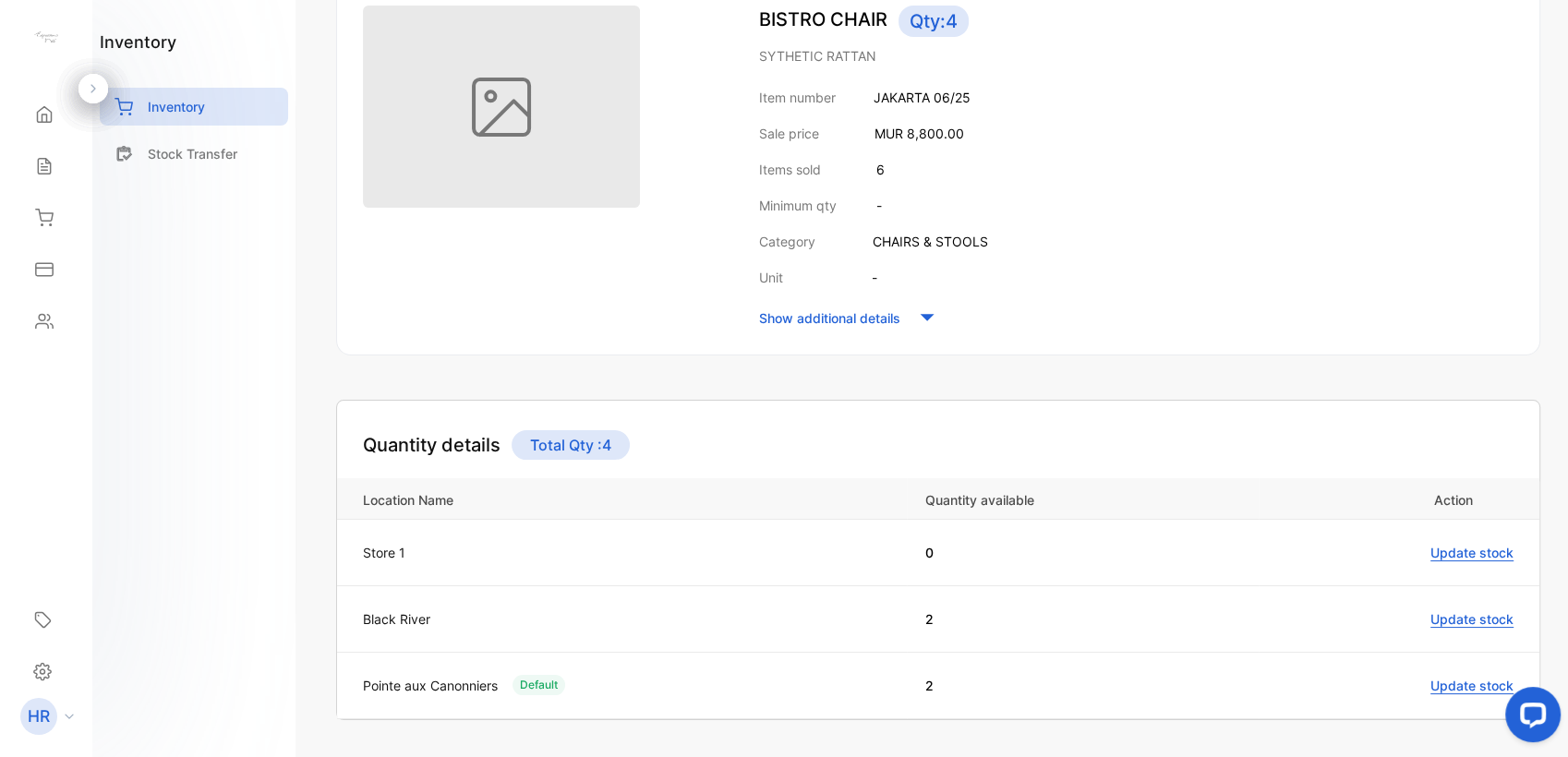
scroll to position [251, 0]
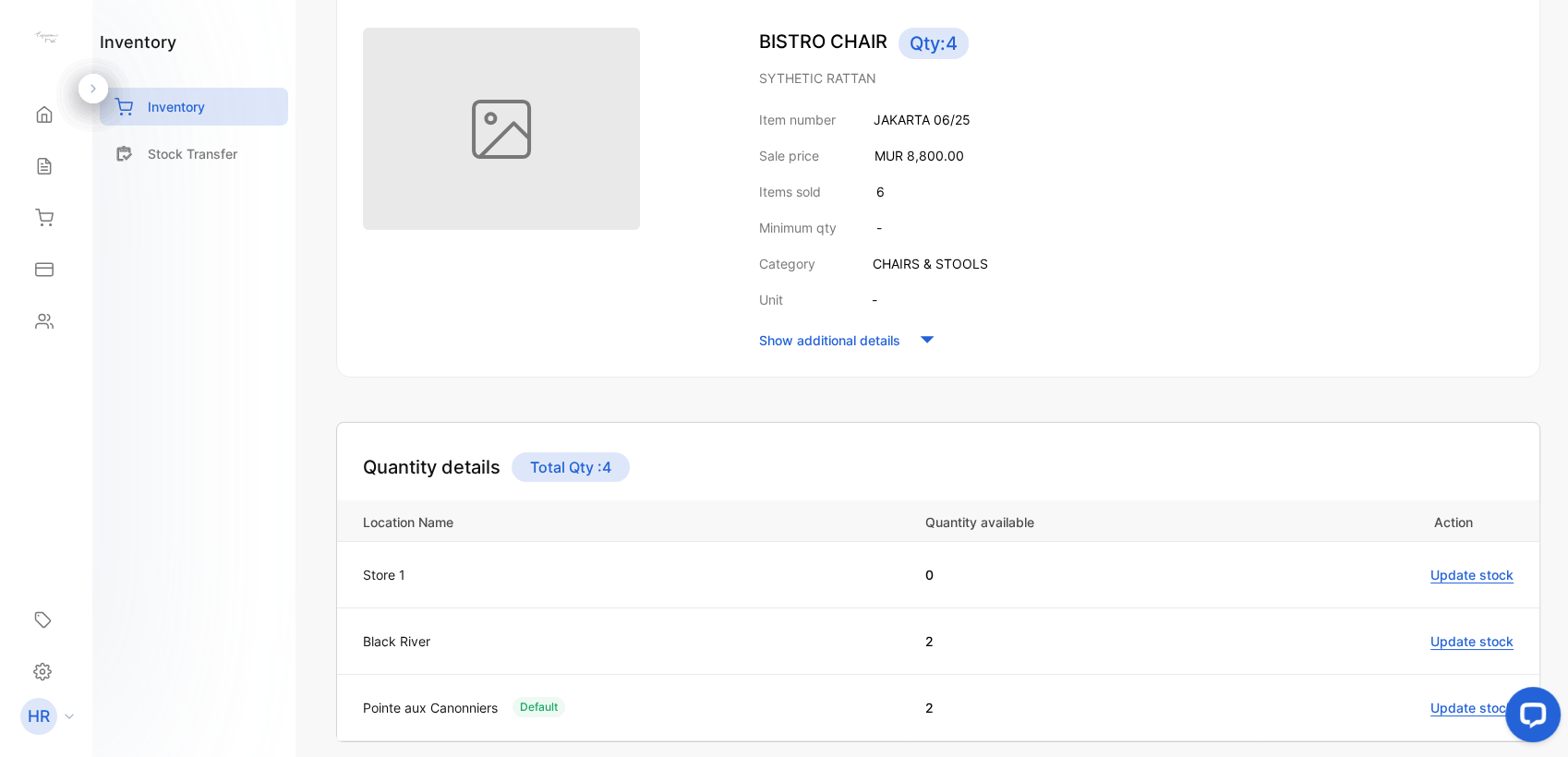
click at [39, 178] on div "Sales" at bounding box center [46, 166] width 63 height 37
